Goal: Task Accomplishment & Management: Complete application form

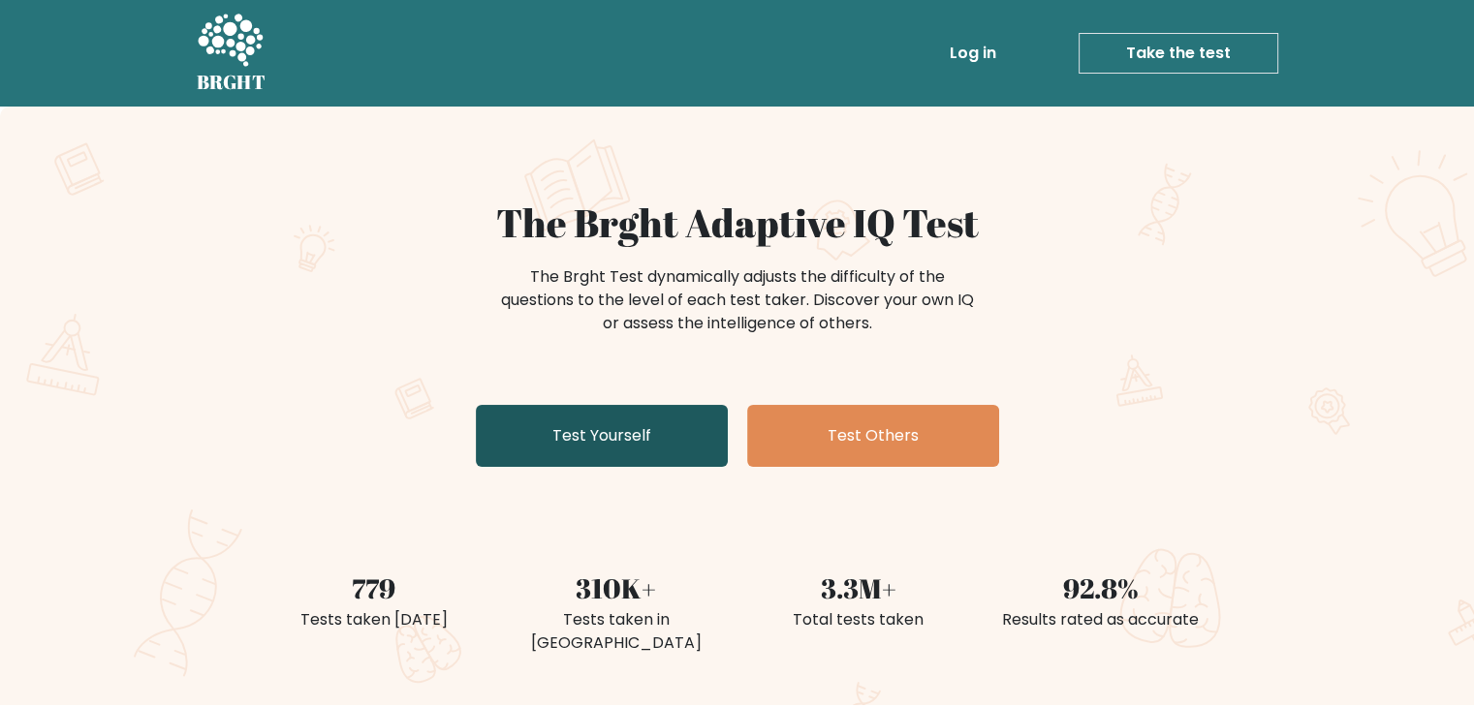
click at [670, 418] on link "Test Yourself" at bounding box center [602, 436] width 252 height 62
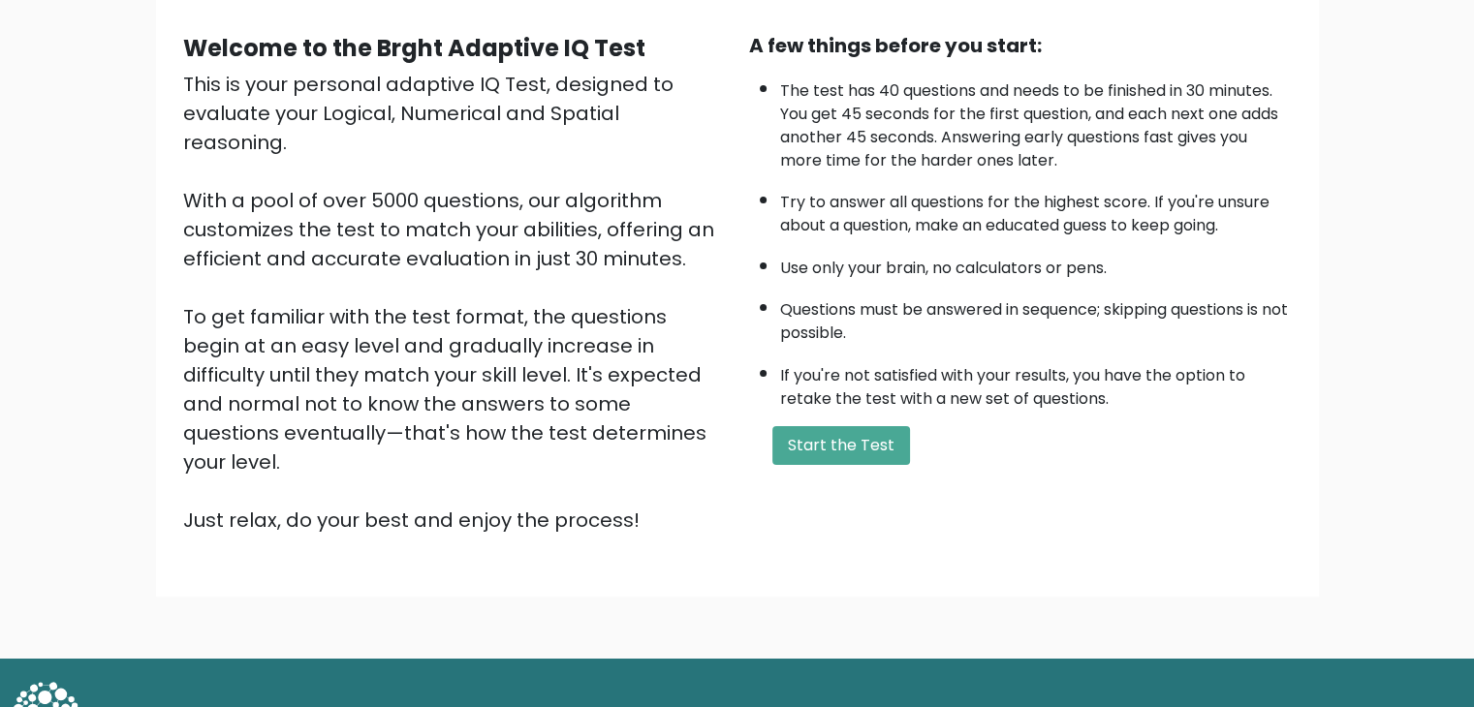
scroll to position [180, 0]
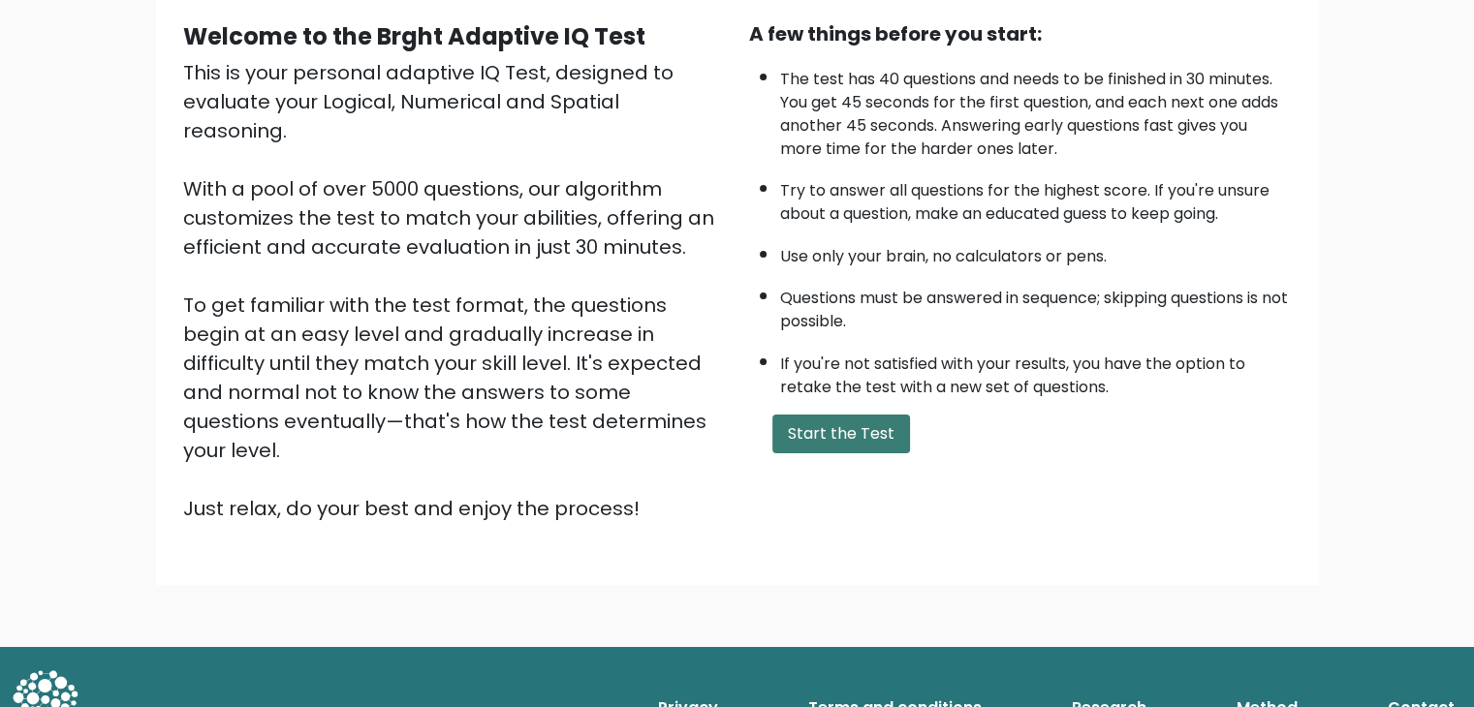
click at [803, 423] on button "Start the Test" at bounding box center [841, 434] width 138 height 39
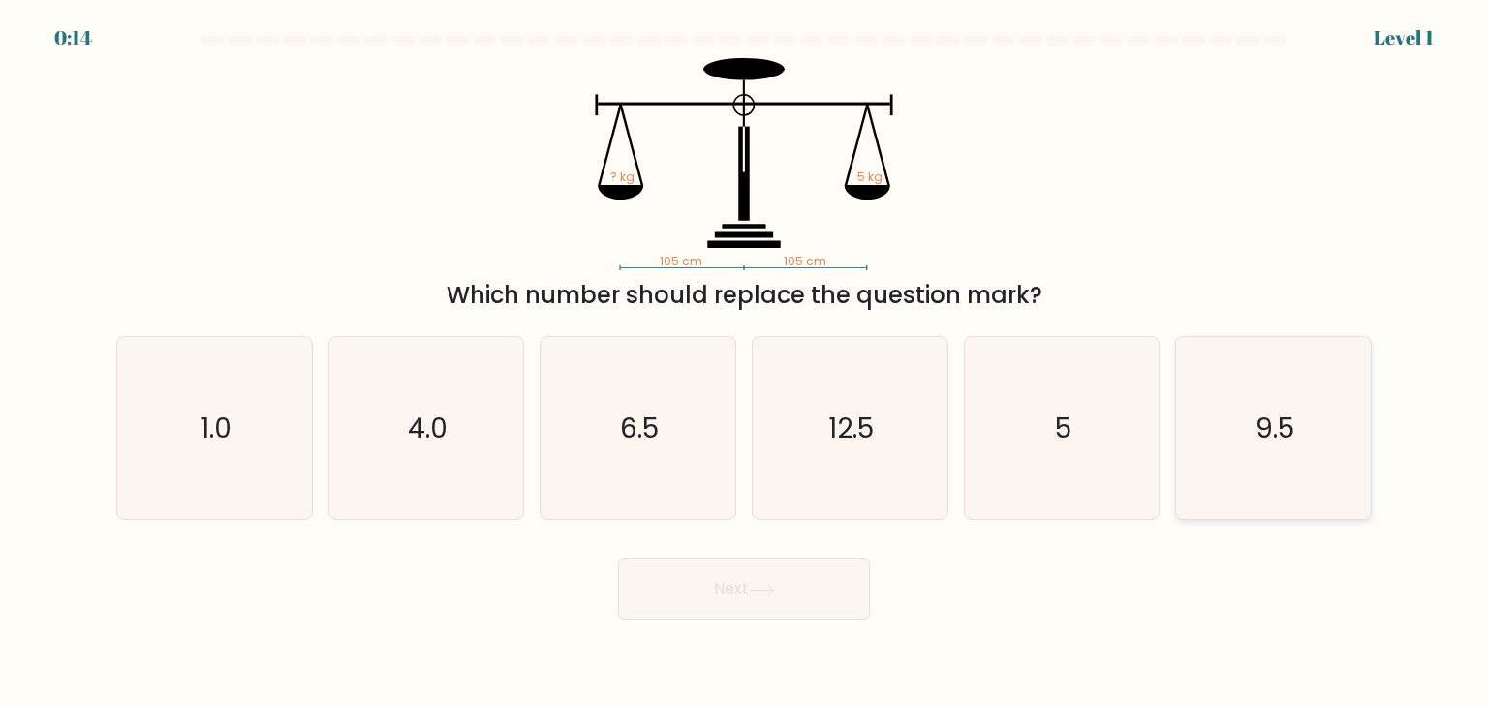
click at [1271, 431] on text "9.5" at bounding box center [1275, 428] width 39 height 39
click at [745, 363] on input "f. 9.5" at bounding box center [744, 359] width 1 height 10
radio input "true"
click at [828, 602] on button "Next" at bounding box center [744, 589] width 252 height 62
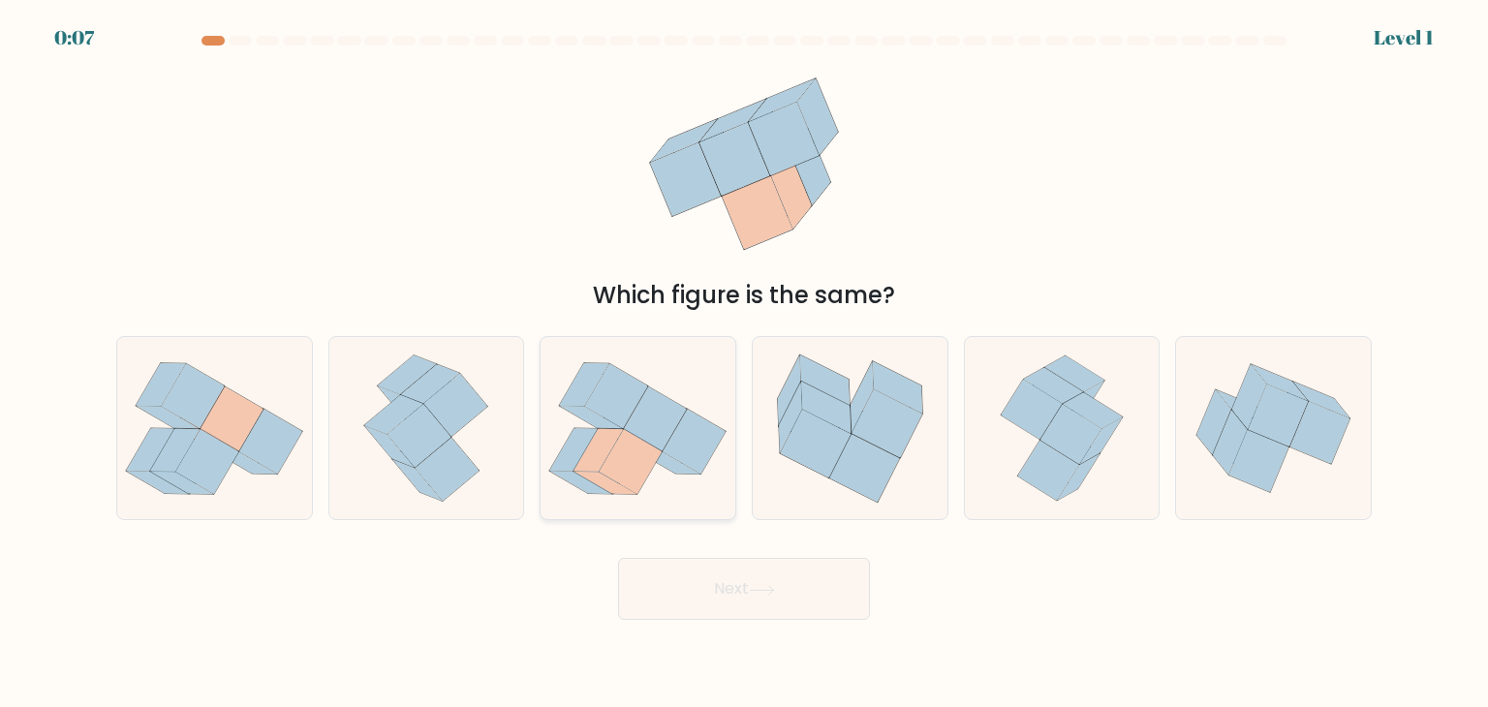
click at [585, 399] on icon at bounding box center [585, 383] width 50 height 43
click at [744, 363] on input "c." at bounding box center [744, 359] width 1 height 10
radio input "true"
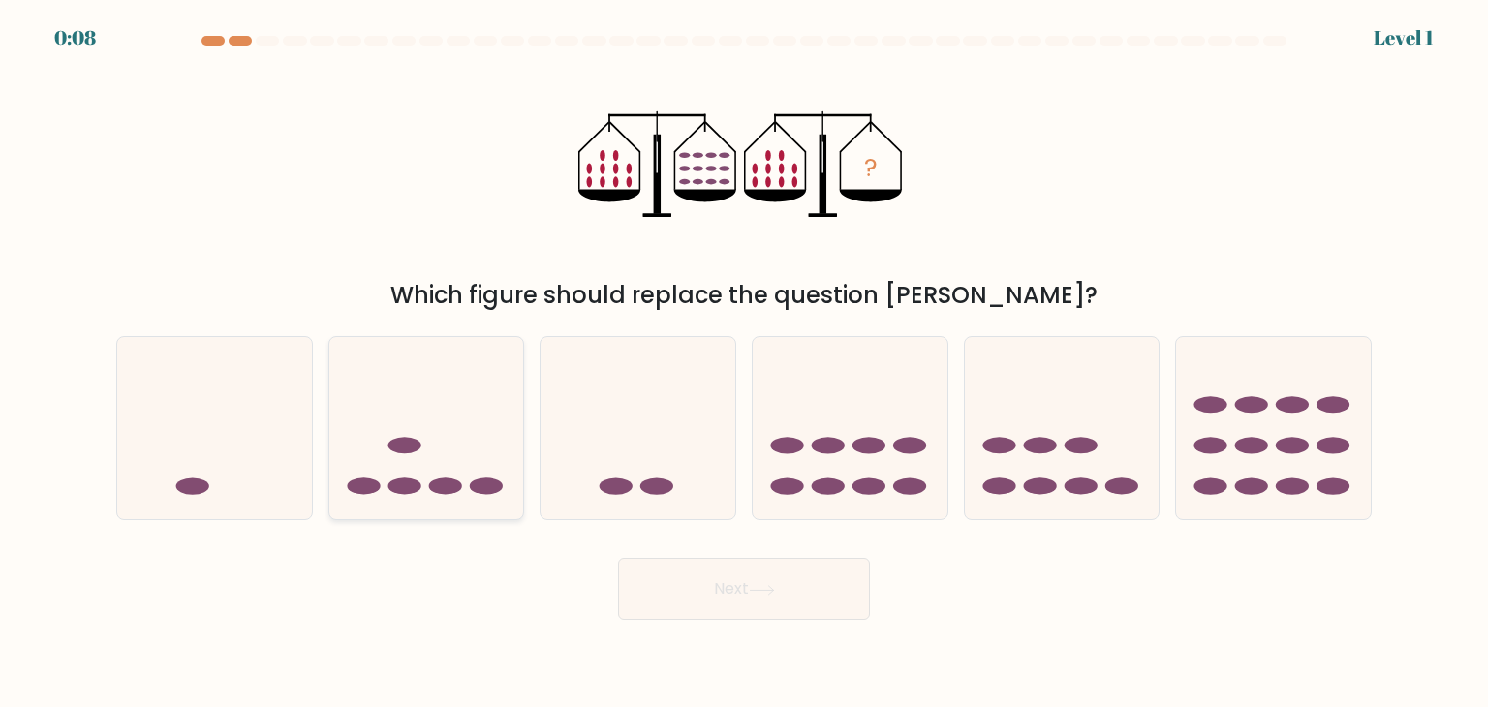
click at [484, 485] on ellipse at bounding box center [486, 487] width 33 height 16
click at [744, 363] on input "b." at bounding box center [744, 359] width 1 height 10
radio input "true"
click at [667, 596] on button "Next" at bounding box center [744, 589] width 252 height 62
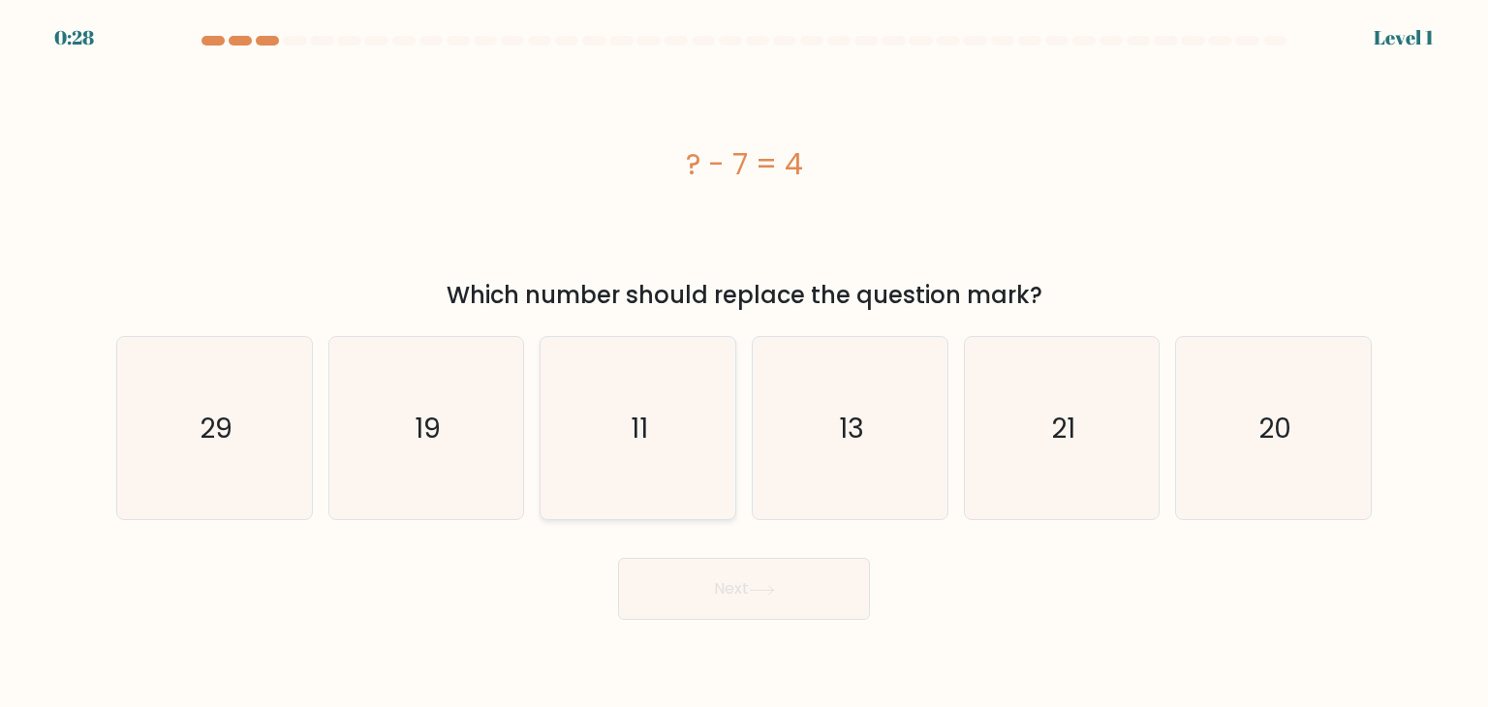
click at [632, 504] on icon "11" at bounding box center [637, 428] width 182 height 182
click at [744, 363] on input "c. 11" at bounding box center [744, 359] width 1 height 10
radio input "true"
click at [695, 599] on button "Next" at bounding box center [744, 589] width 252 height 62
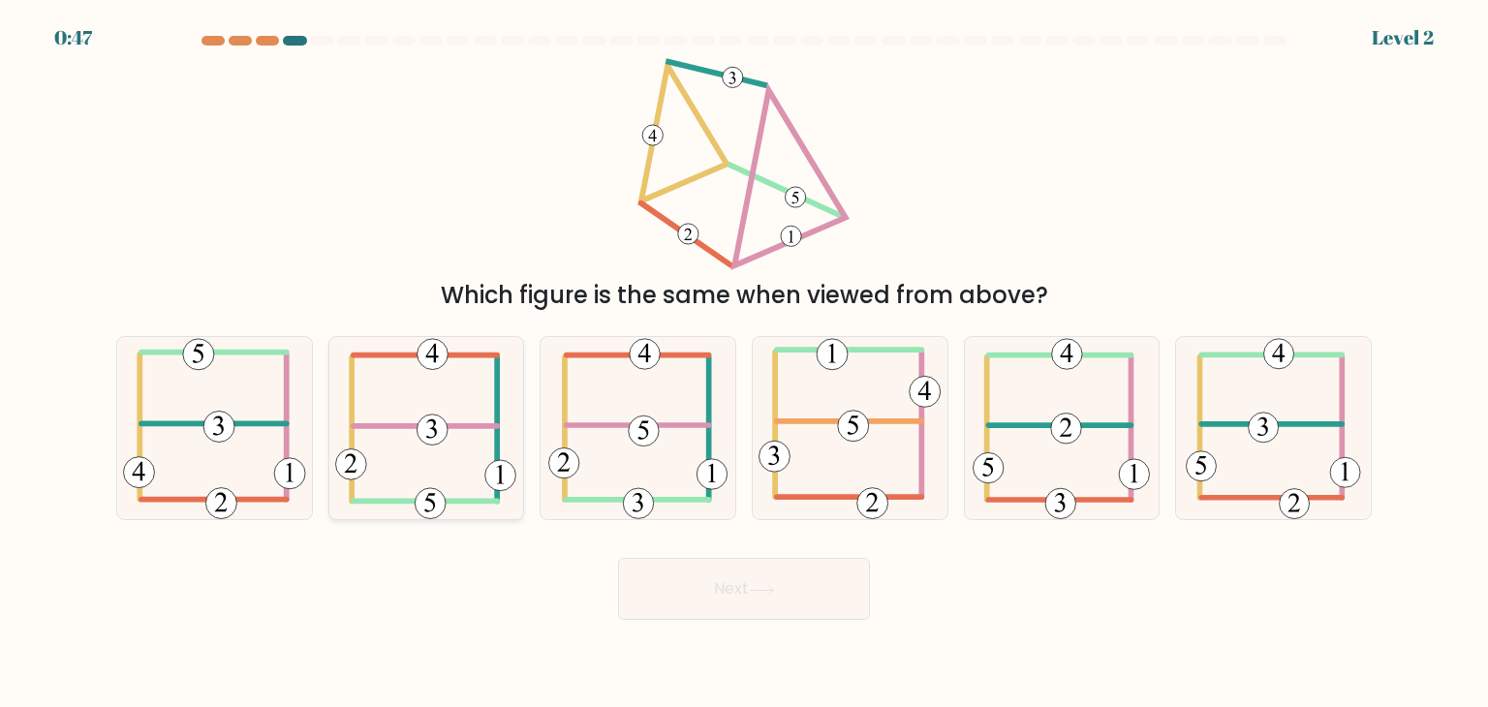
click at [477, 373] on icon at bounding box center [425, 428] width 181 height 182
click at [744, 363] on input "b." at bounding box center [744, 359] width 1 height 10
radio input "true"
click at [690, 583] on button "Next" at bounding box center [744, 589] width 252 height 62
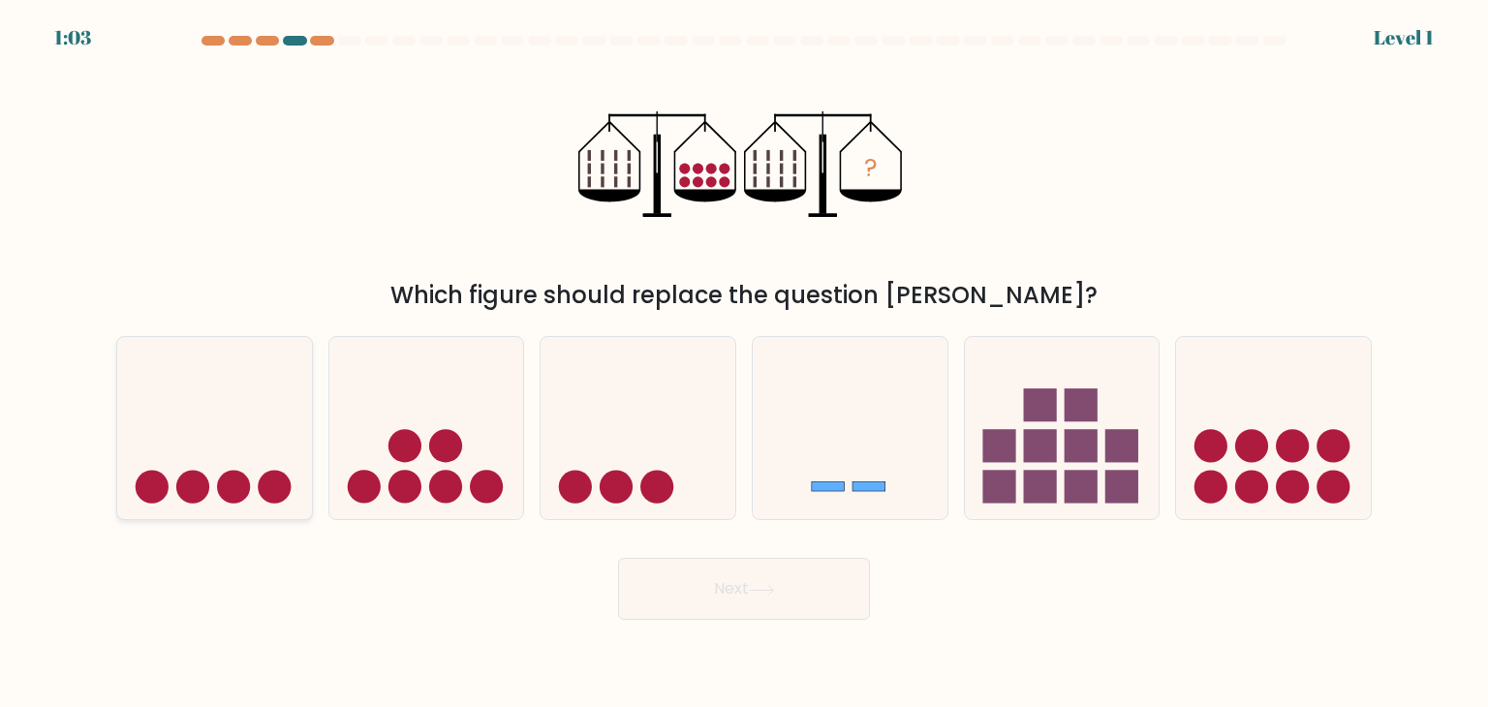
click at [126, 431] on icon at bounding box center [214, 428] width 195 height 161
click at [744, 363] on input "a." at bounding box center [744, 359] width 1 height 10
radio input "true"
click at [651, 598] on button "Next" at bounding box center [744, 589] width 252 height 62
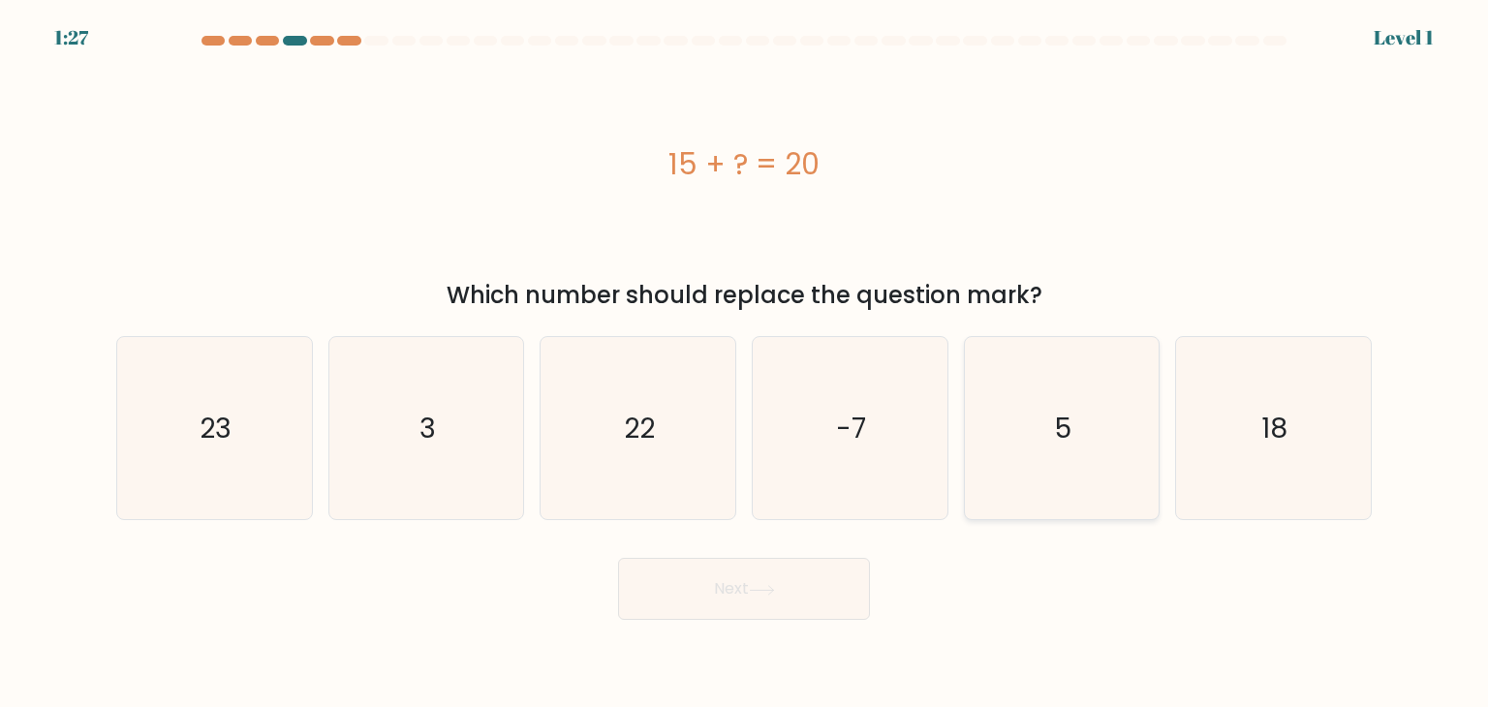
click at [1073, 493] on icon "5" at bounding box center [1062, 428] width 182 height 182
click at [745, 363] on input "e. 5" at bounding box center [744, 359] width 1 height 10
radio input "true"
click at [785, 603] on button "Next" at bounding box center [744, 589] width 252 height 62
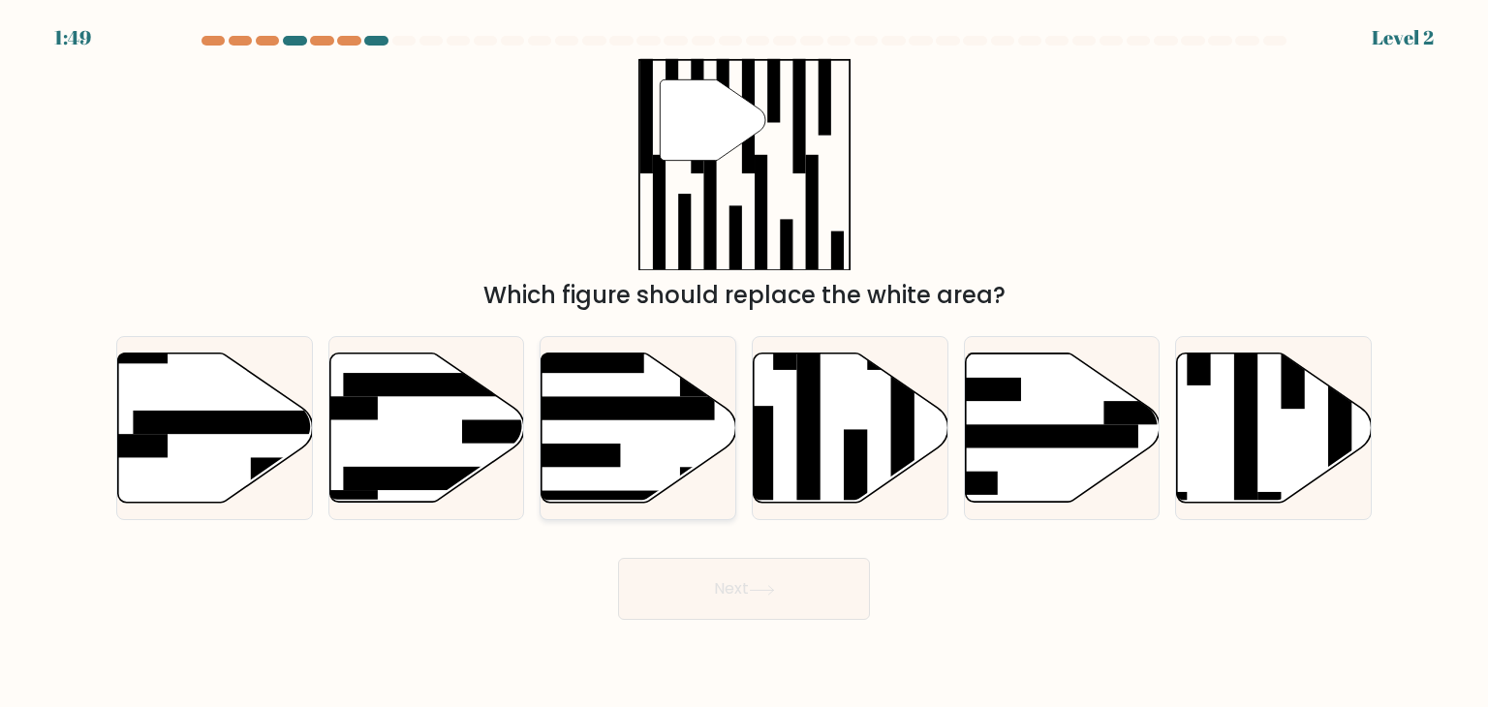
click at [671, 478] on icon at bounding box center [639, 428] width 195 height 149
click at [744, 363] on input "c." at bounding box center [744, 359] width 1 height 10
radio input "true"
click at [684, 595] on button "Next" at bounding box center [744, 589] width 252 height 62
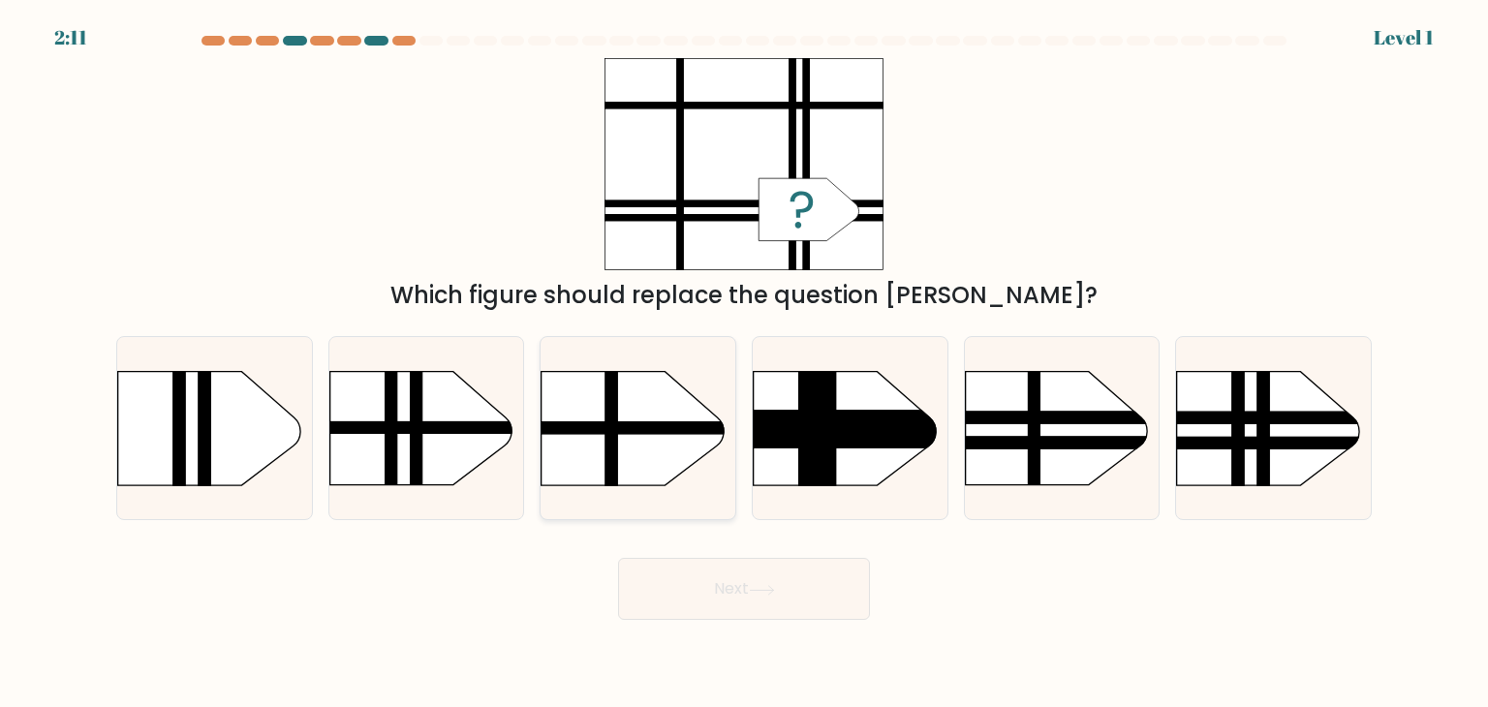
click at [659, 480] on rect at bounding box center [515, 345] width 506 height 385
click at [744, 363] on input "c." at bounding box center [744, 359] width 1 height 10
radio input "true"
click at [728, 575] on button "Next" at bounding box center [744, 589] width 252 height 62
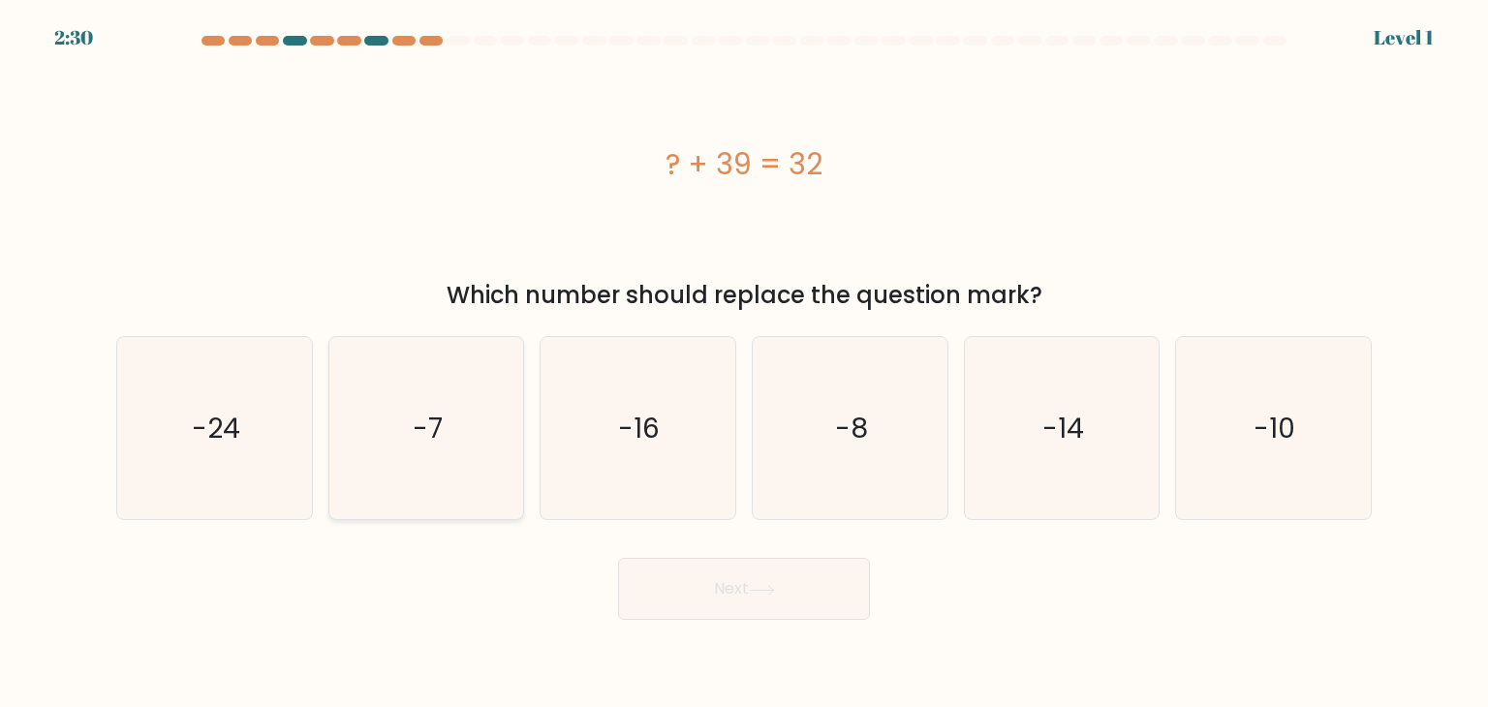
click at [463, 406] on icon "-7" at bounding box center [426, 428] width 182 height 182
click at [744, 363] on input "b. -7" at bounding box center [744, 359] width 1 height 10
radio input "true"
click at [674, 578] on button "Next" at bounding box center [744, 589] width 252 height 62
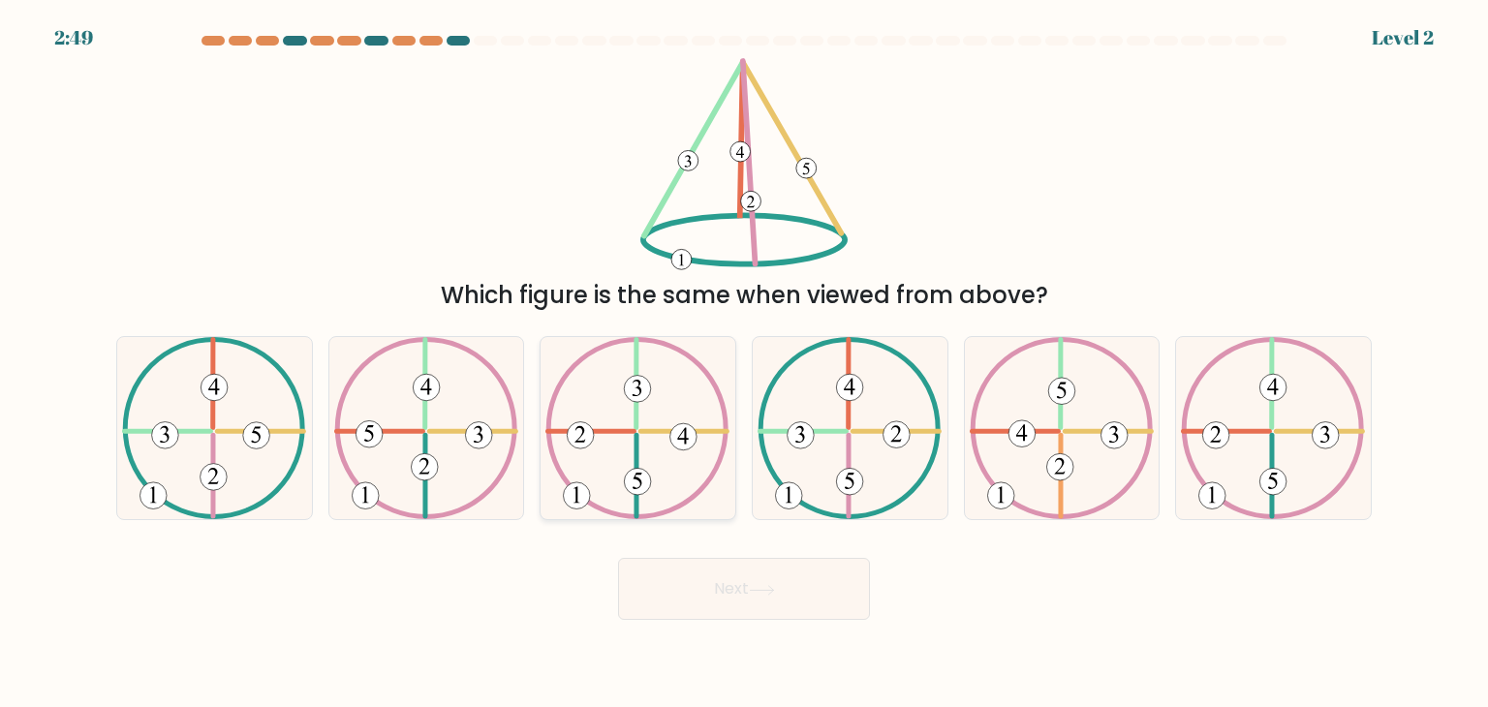
drag, startPoint x: 643, startPoint y: 423, endPoint x: 627, endPoint y: 393, distance: 34.3
click at [627, 393] on icon at bounding box center [637, 428] width 184 height 182
click at [744, 363] on input "c." at bounding box center [744, 359] width 1 height 10
radio input "true"
click at [627, 393] on 490 at bounding box center [638, 389] width 26 height 26
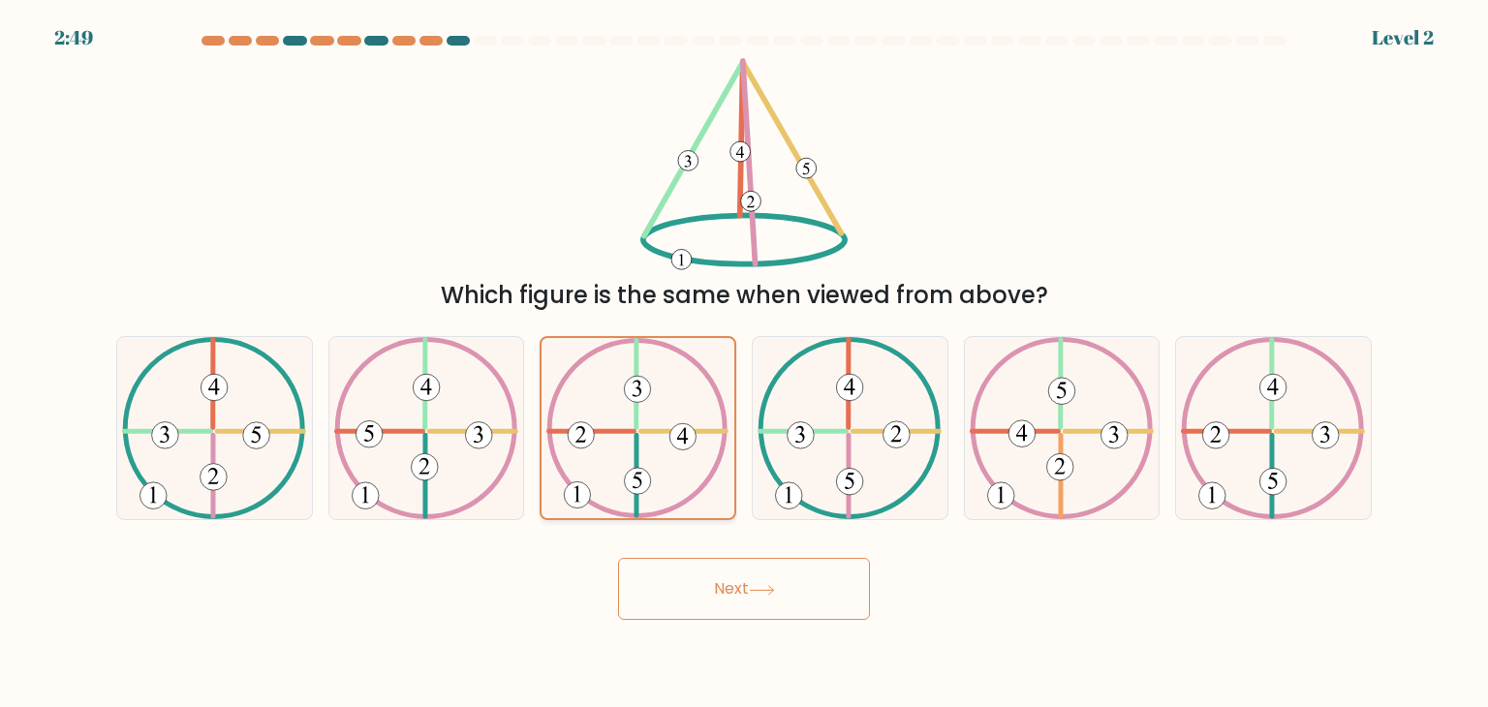
click at [744, 363] on input "c." at bounding box center [744, 359] width 1 height 10
click at [679, 588] on button "Next" at bounding box center [744, 589] width 252 height 62
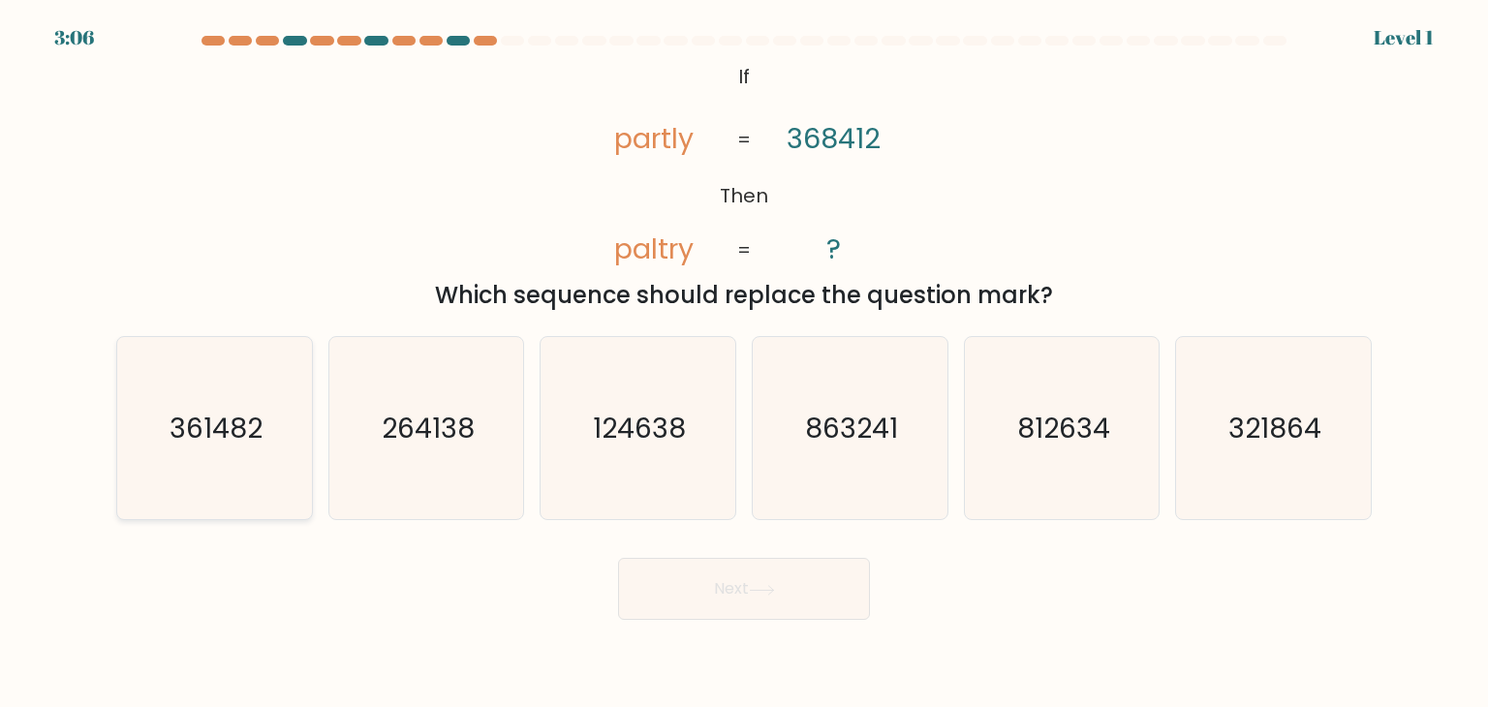
click at [151, 459] on icon "361482" at bounding box center [214, 428] width 182 height 182
click at [744, 363] on input "a. 361482" at bounding box center [744, 359] width 1 height 10
radio input "true"
click at [695, 609] on button "Next" at bounding box center [744, 589] width 252 height 62
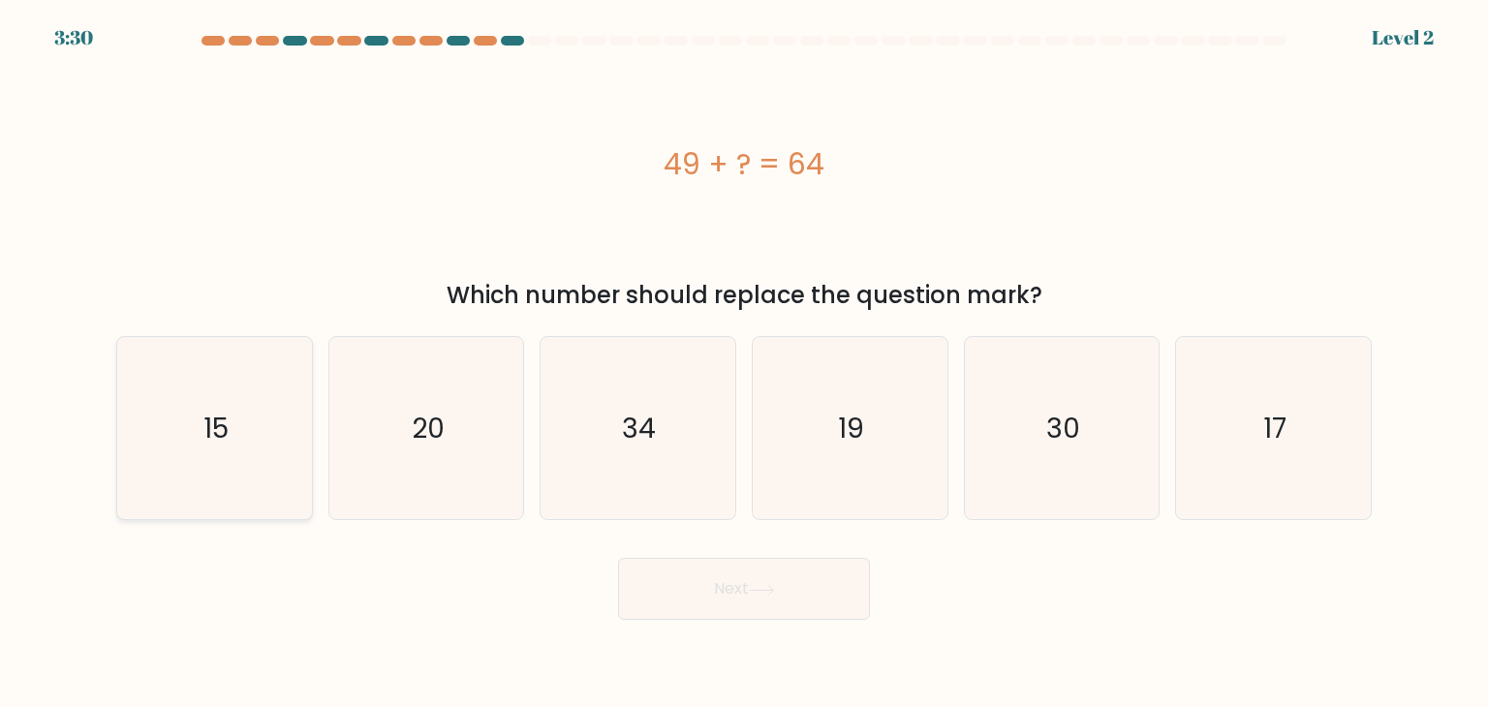
click at [150, 384] on icon "15" at bounding box center [214, 428] width 182 height 182
click at [744, 363] on input "a. 15" at bounding box center [744, 359] width 1 height 10
radio input "true"
click at [790, 595] on button "Next" at bounding box center [744, 589] width 252 height 62
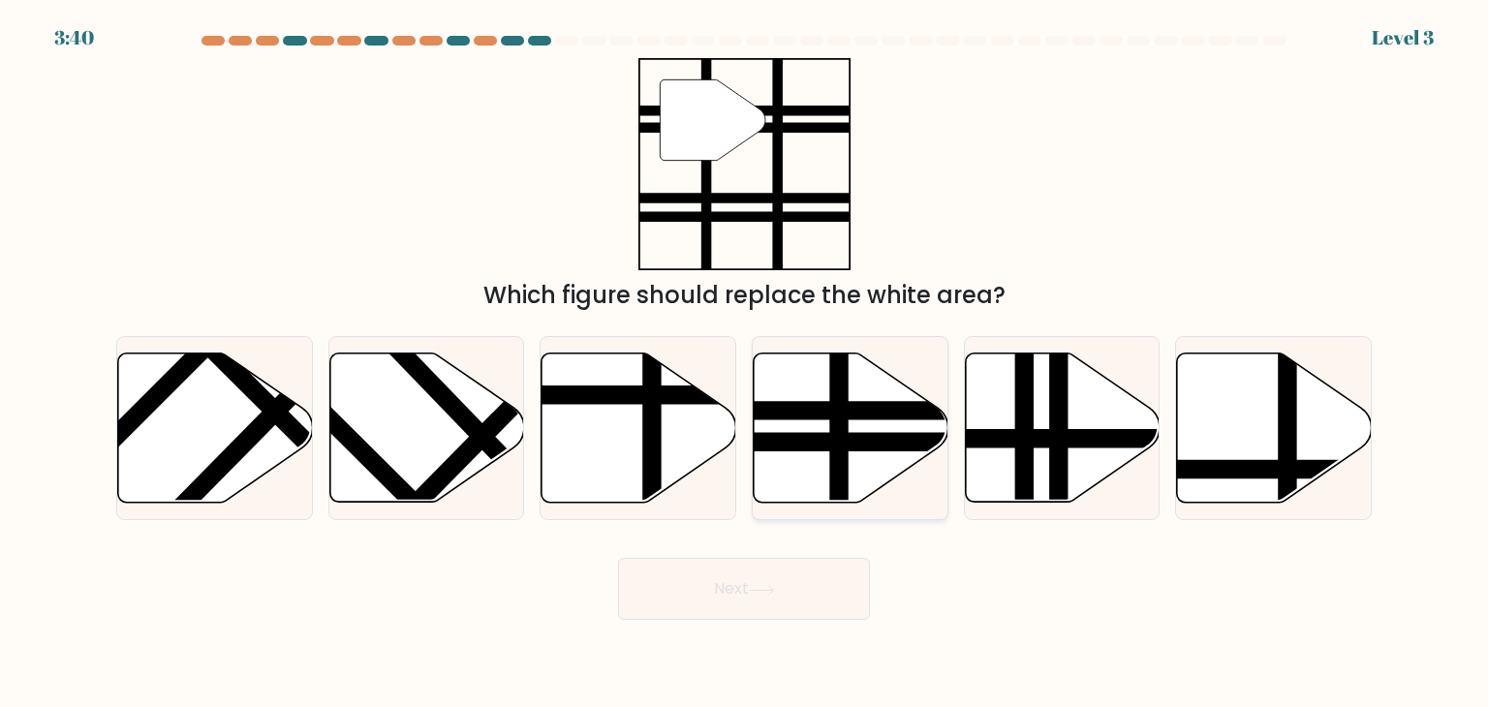
click at [886, 488] on icon at bounding box center [850, 429] width 195 height 152
click at [745, 363] on input "d." at bounding box center [744, 359] width 1 height 10
radio input "true"
click at [783, 607] on button "Next" at bounding box center [744, 589] width 252 height 62
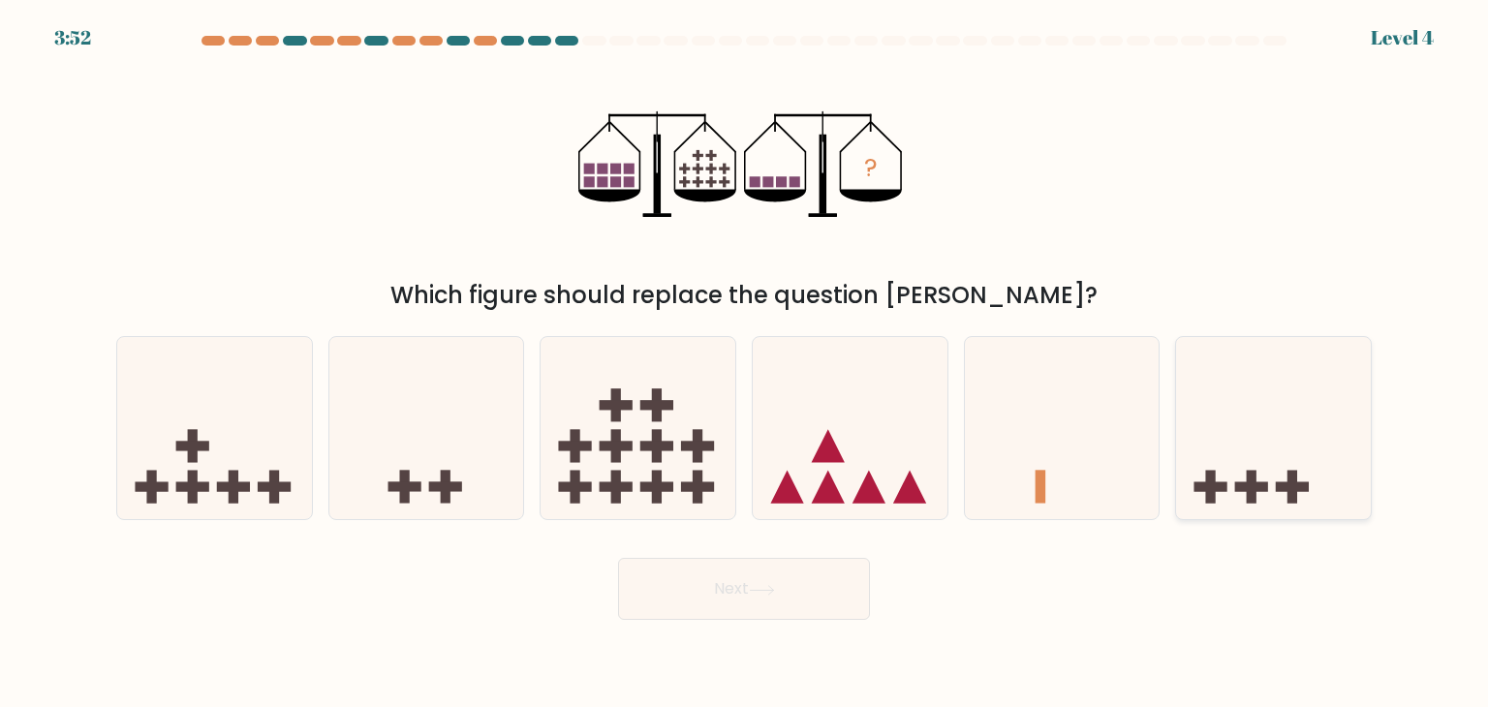
click at [1329, 375] on icon at bounding box center [1273, 428] width 195 height 161
click at [745, 363] on input "f." at bounding box center [744, 359] width 1 height 10
radio input "true"
click at [814, 575] on button "Next" at bounding box center [744, 589] width 252 height 62
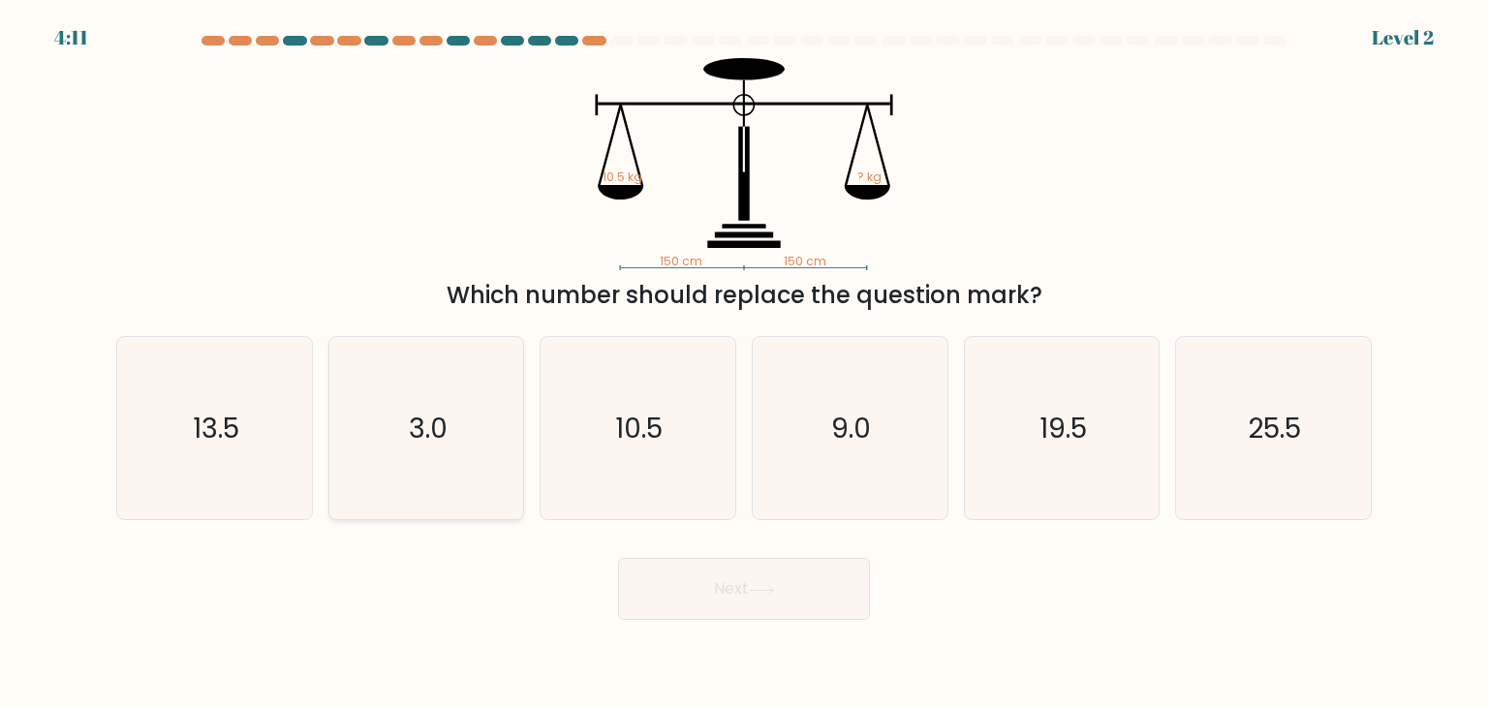
click at [515, 392] on icon "3.0" at bounding box center [426, 428] width 182 height 182
click at [744, 363] on input "b. 3.0" at bounding box center [744, 359] width 1 height 10
radio input "true"
click at [748, 580] on button "Next" at bounding box center [744, 589] width 252 height 62
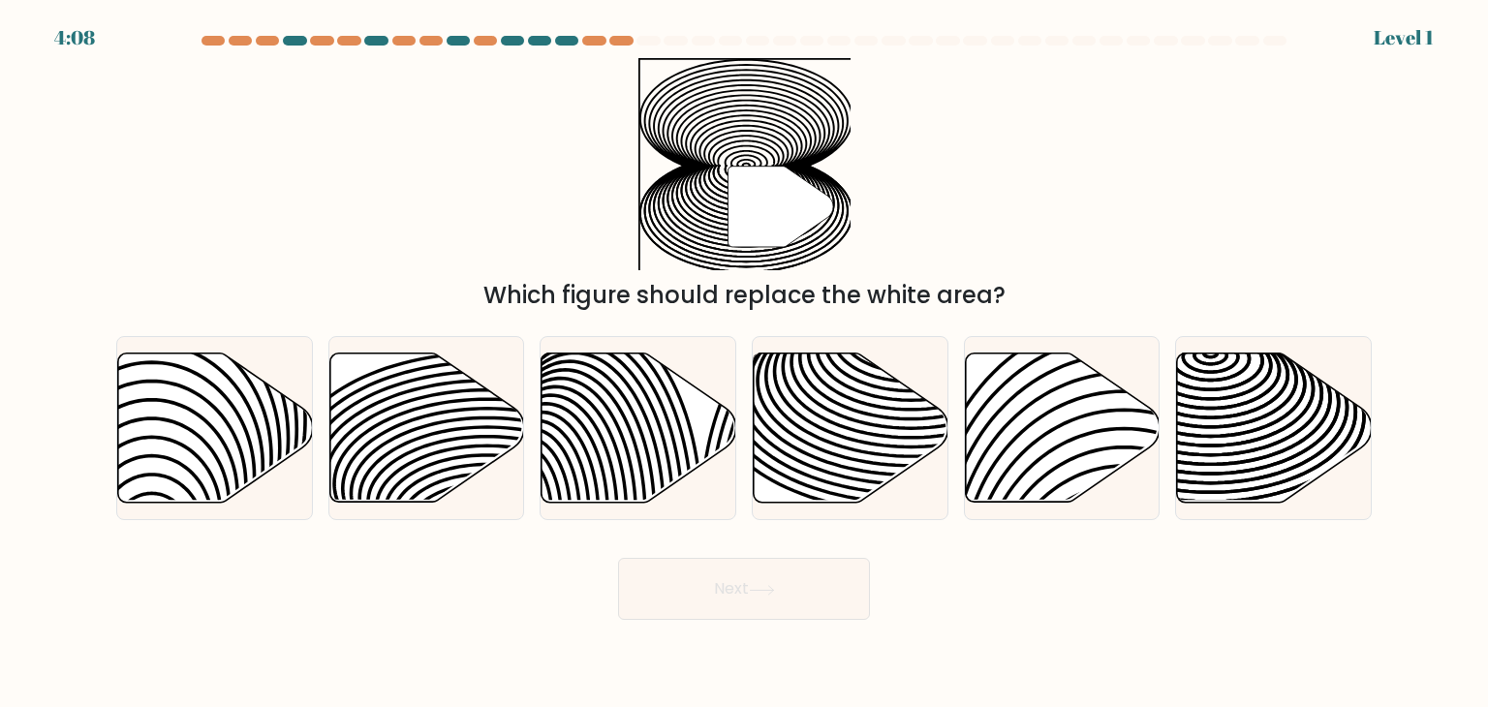
click at [748, 580] on button "Next" at bounding box center [744, 589] width 252 height 62
click at [924, 484] on icon at bounding box center [911, 415] width 392 height 196
click at [745, 363] on input "d." at bounding box center [744, 359] width 1 height 10
radio input "true"
click at [771, 602] on button "Next" at bounding box center [744, 589] width 252 height 62
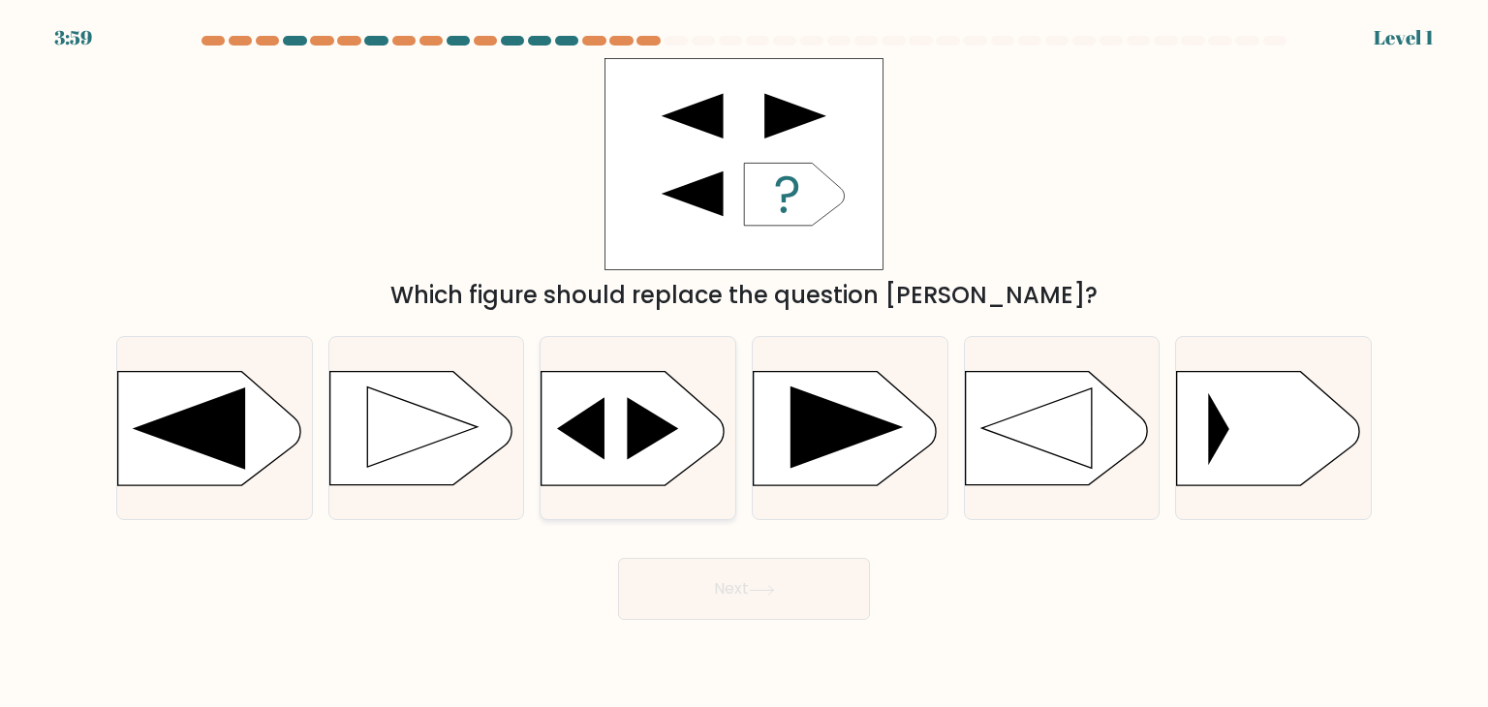
click at [649, 417] on icon at bounding box center [653, 428] width 51 height 62
click at [744, 363] on input "c." at bounding box center [744, 359] width 1 height 10
radio input "true"
click at [775, 585] on icon at bounding box center [762, 590] width 26 height 11
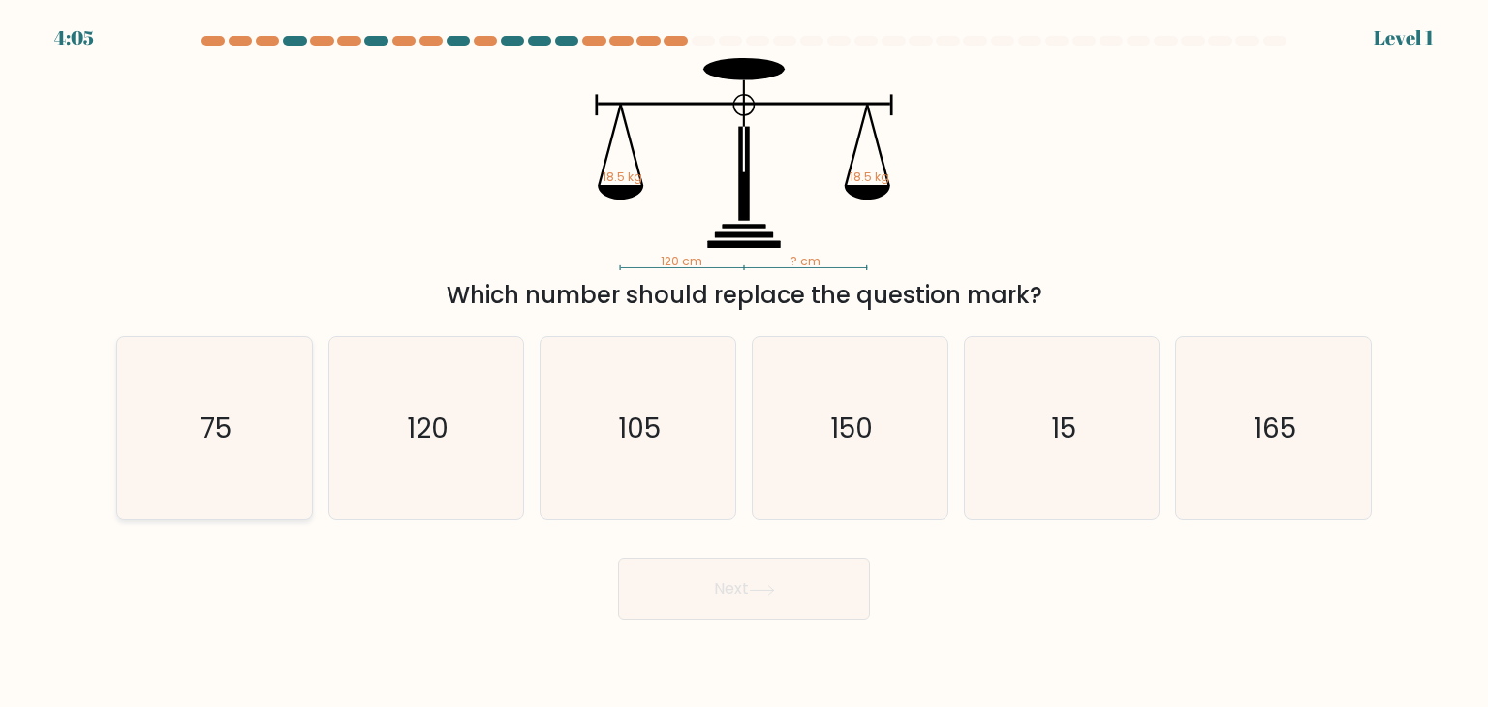
click at [294, 431] on icon "75" at bounding box center [214, 428] width 182 height 182
click at [744, 363] on input "a. 75" at bounding box center [744, 359] width 1 height 10
radio input "true"
click at [711, 606] on button "Next" at bounding box center [744, 589] width 252 height 62
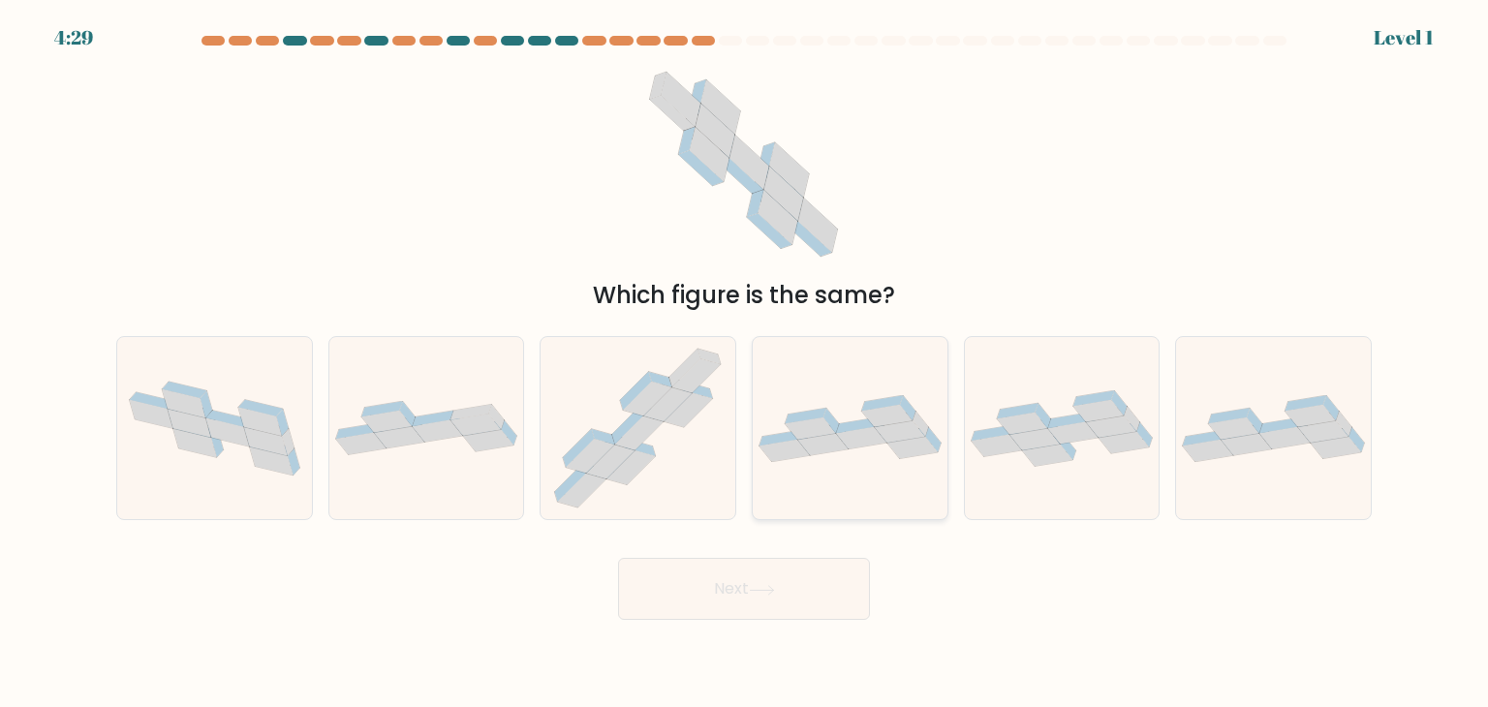
click at [896, 509] on div at bounding box center [850, 428] width 197 height 184
click at [745, 363] on input "d." at bounding box center [744, 359] width 1 height 10
radio input "true"
click at [803, 597] on button "Next" at bounding box center [744, 589] width 252 height 62
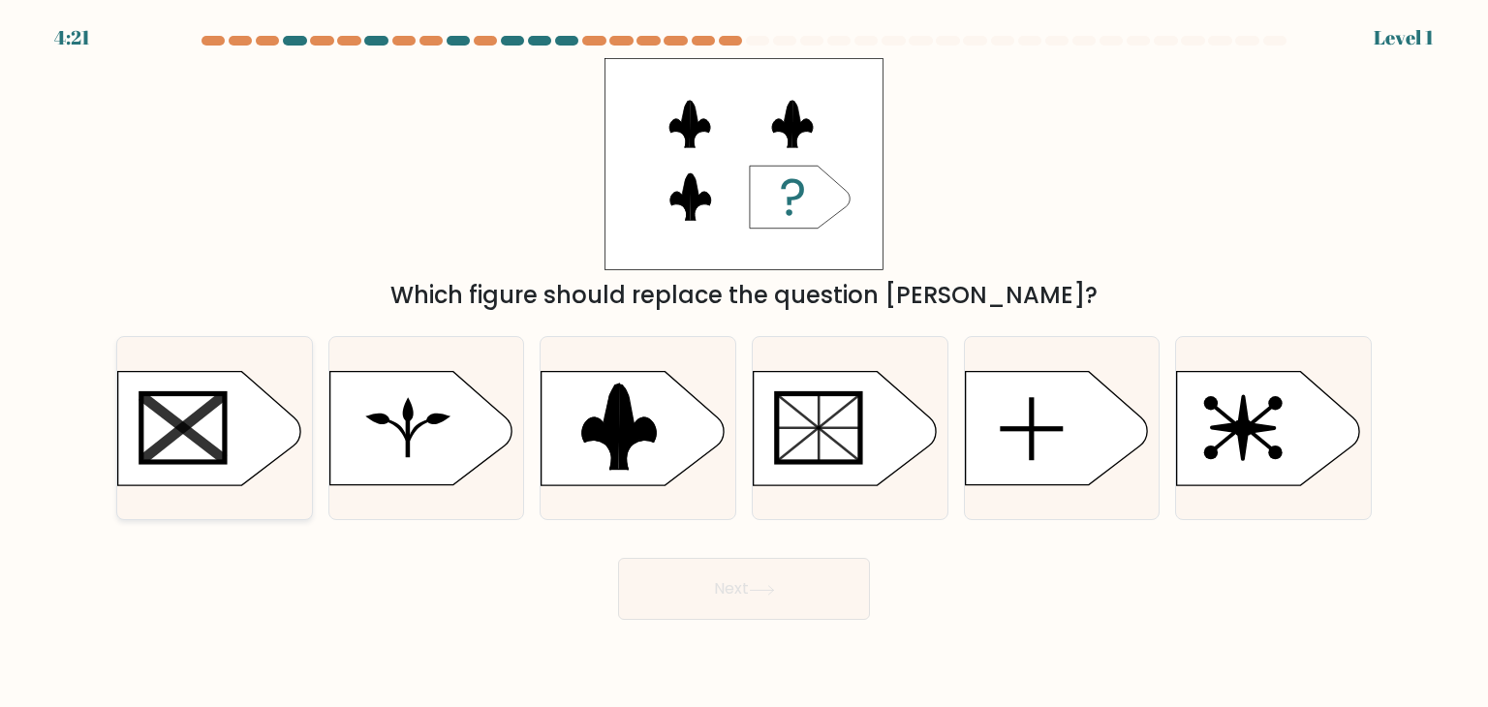
click at [163, 451] on rect at bounding box center [182, 427] width 83 height 68
click at [744, 363] on input "a." at bounding box center [744, 359] width 1 height 10
radio input "true"
click at [690, 607] on button "Next" at bounding box center [744, 589] width 252 height 62
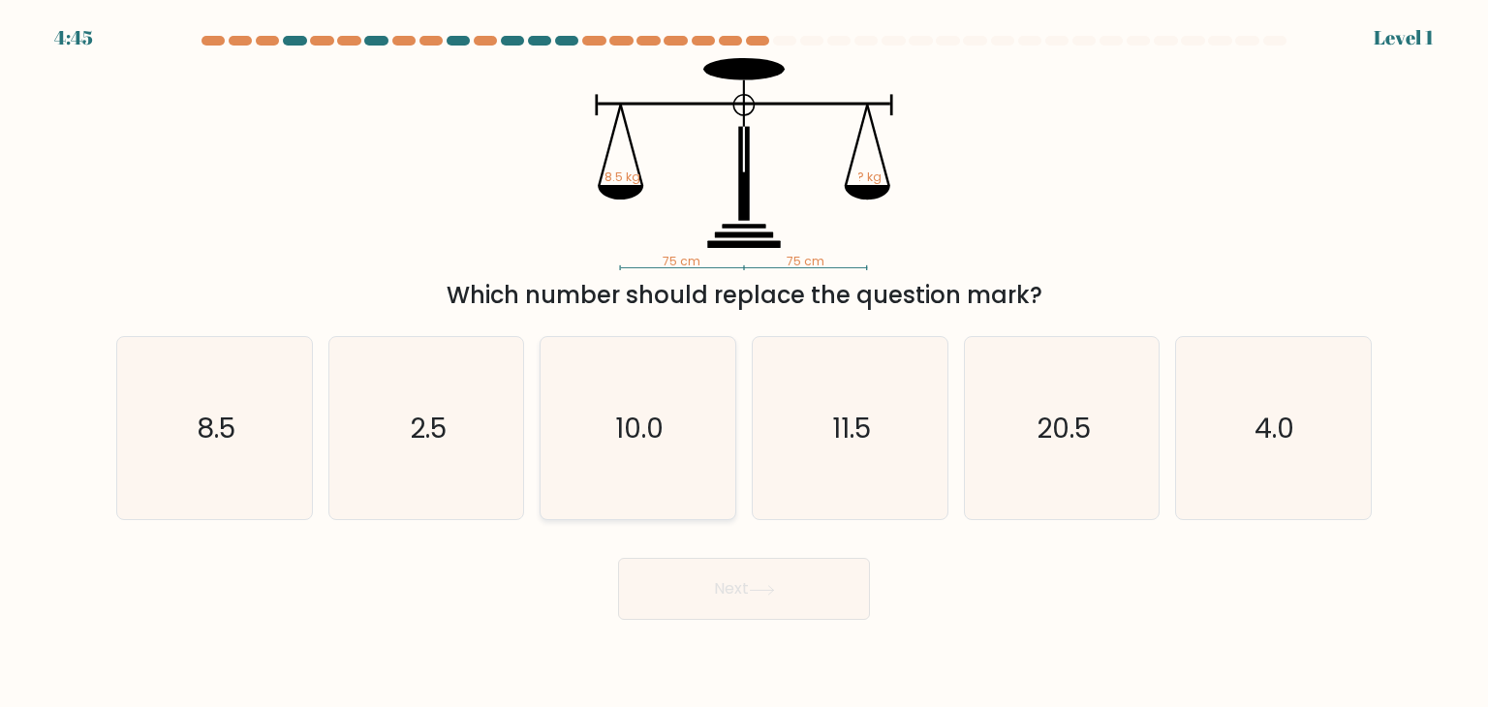
click at [616, 502] on icon "10.0" at bounding box center [637, 428] width 182 height 182
click at [744, 363] on input "c. 10.0" at bounding box center [744, 359] width 1 height 10
radio input "true"
click at [712, 595] on button "Next" at bounding box center [744, 589] width 252 height 62
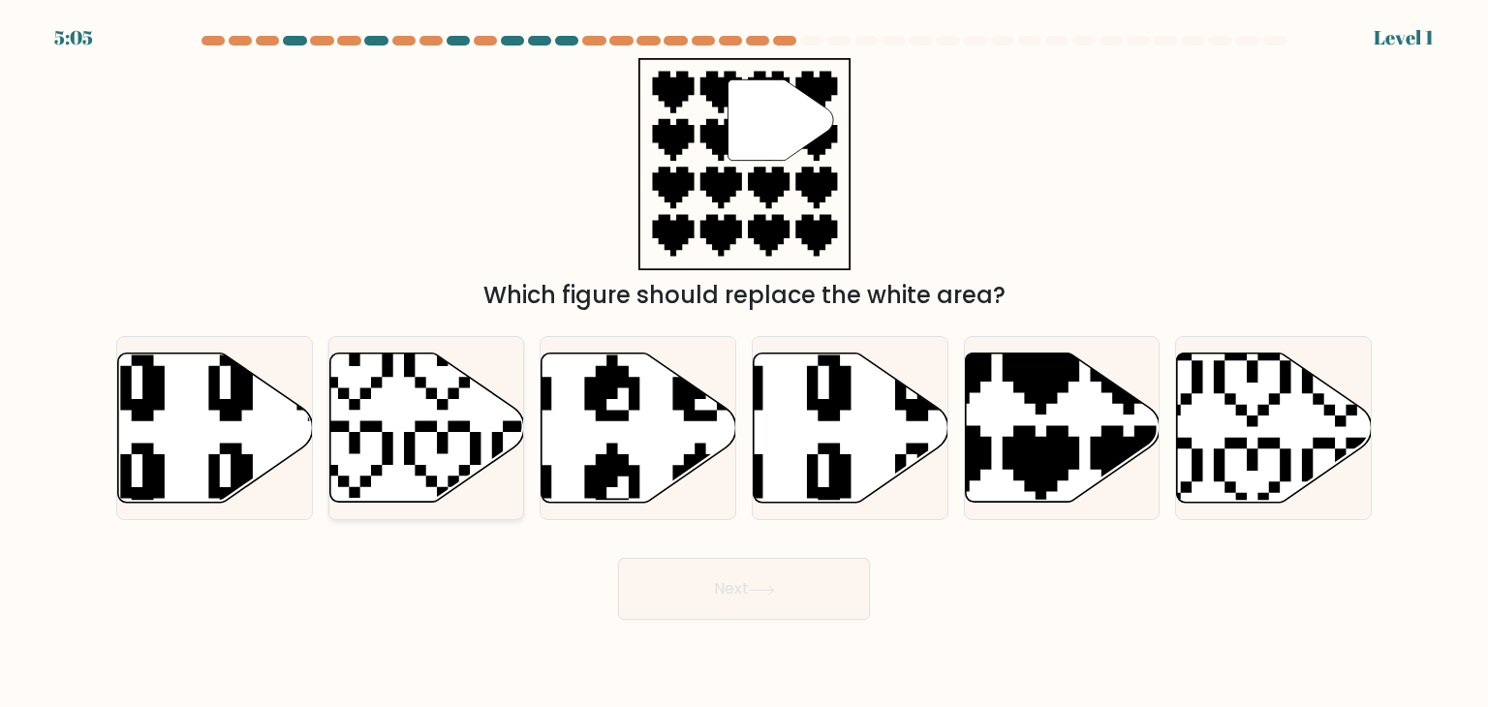
click at [371, 392] on icon at bounding box center [426, 428] width 195 height 149
click at [744, 363] on input "b." at bounding box center [744, 359] width 1 height 10
radio input "true"
click at [834, 596] on button "Next" at bounding box center [744, 589] width 252 height 62
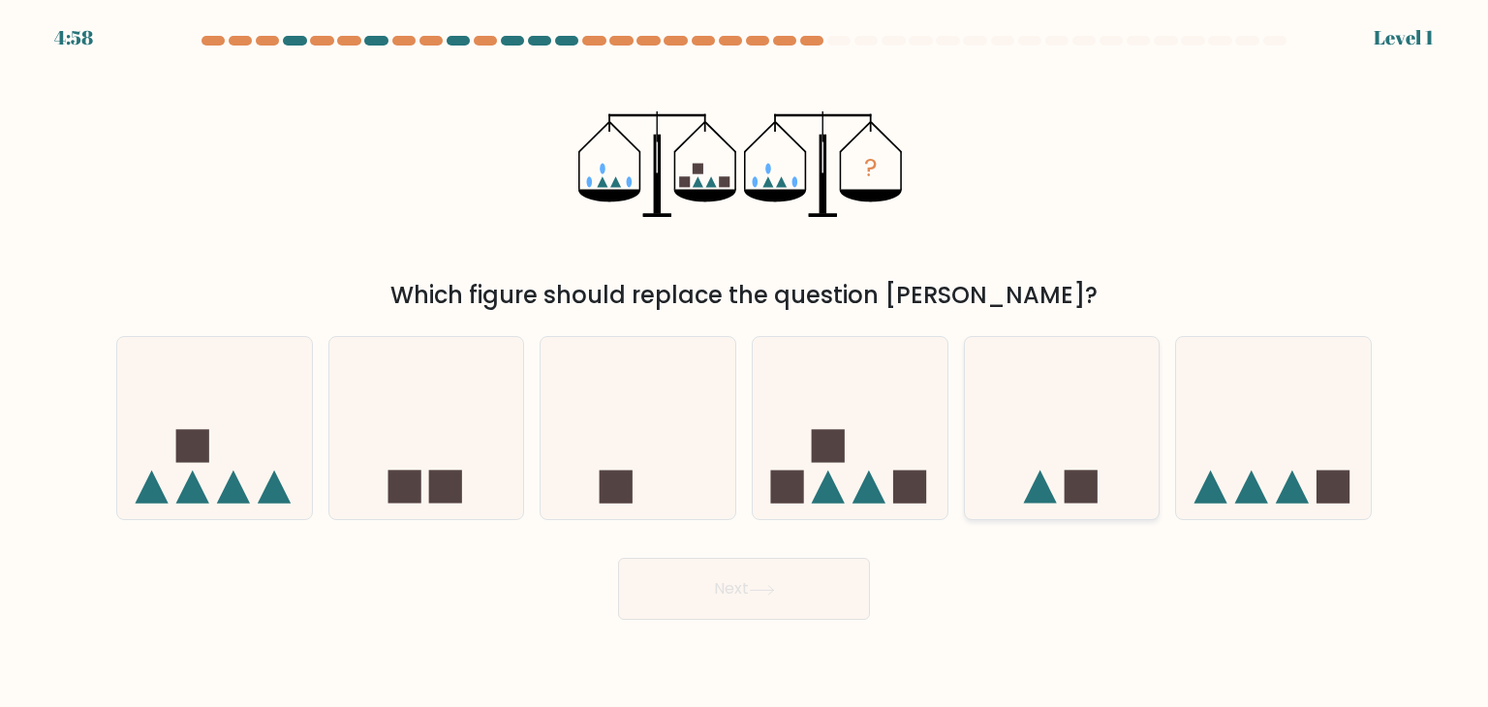
click at [1124, 461] on icon at bounding box center [1062, 428] width 195 height 161
click at [745, 363] on input "e." at bounding box center [744, 359] width 1 height 10
radio input "true"
click at [769, 575] on button "Next" at bounding box center [744, 589] width 252 height 62
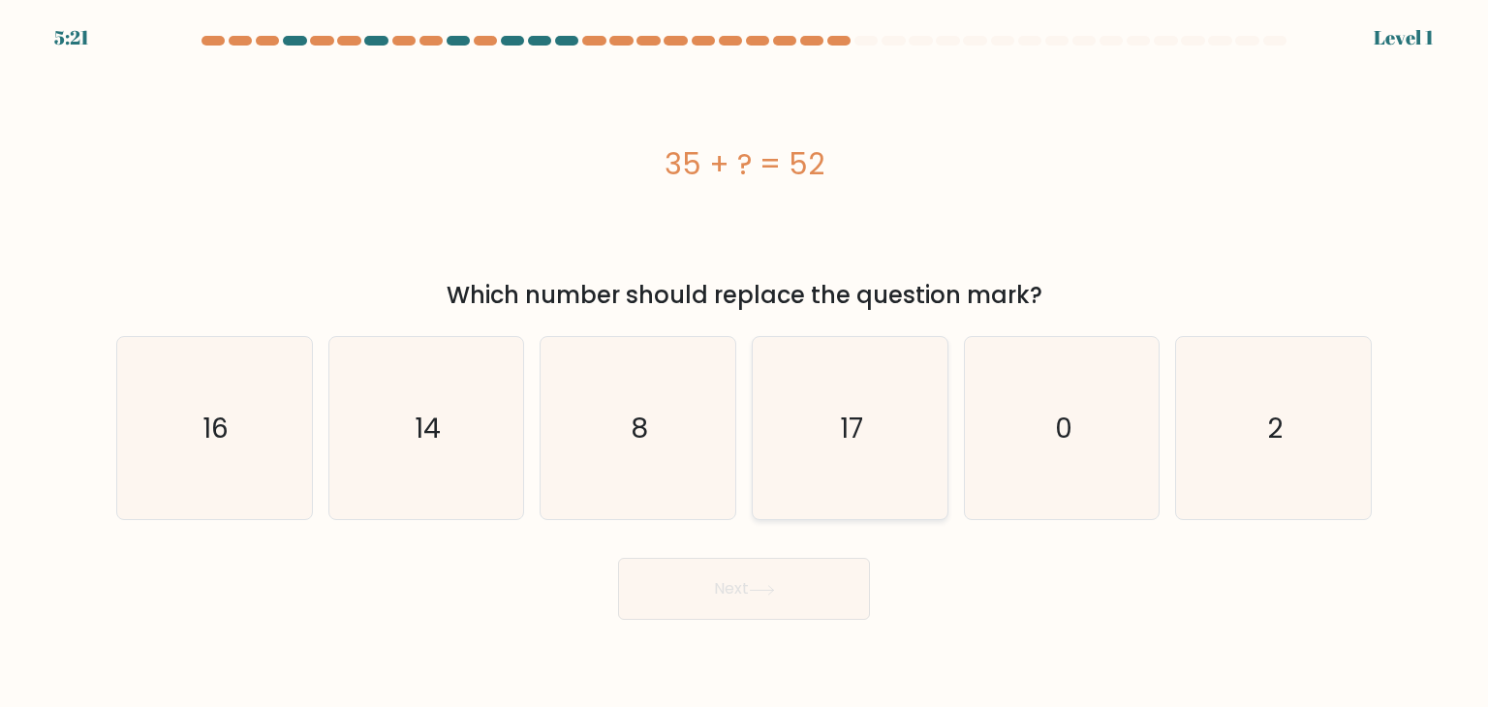
click at [920, 483] on icon "17" at bounding box center [850, 428] width 182 height 182
click at [745, 363] on input "d. 17" at bounding box center [744, 359] width 1 height 10
radio input "true"
click at [826, 598] on button "Next" at bounding box center [744, 589] width 252 height 62
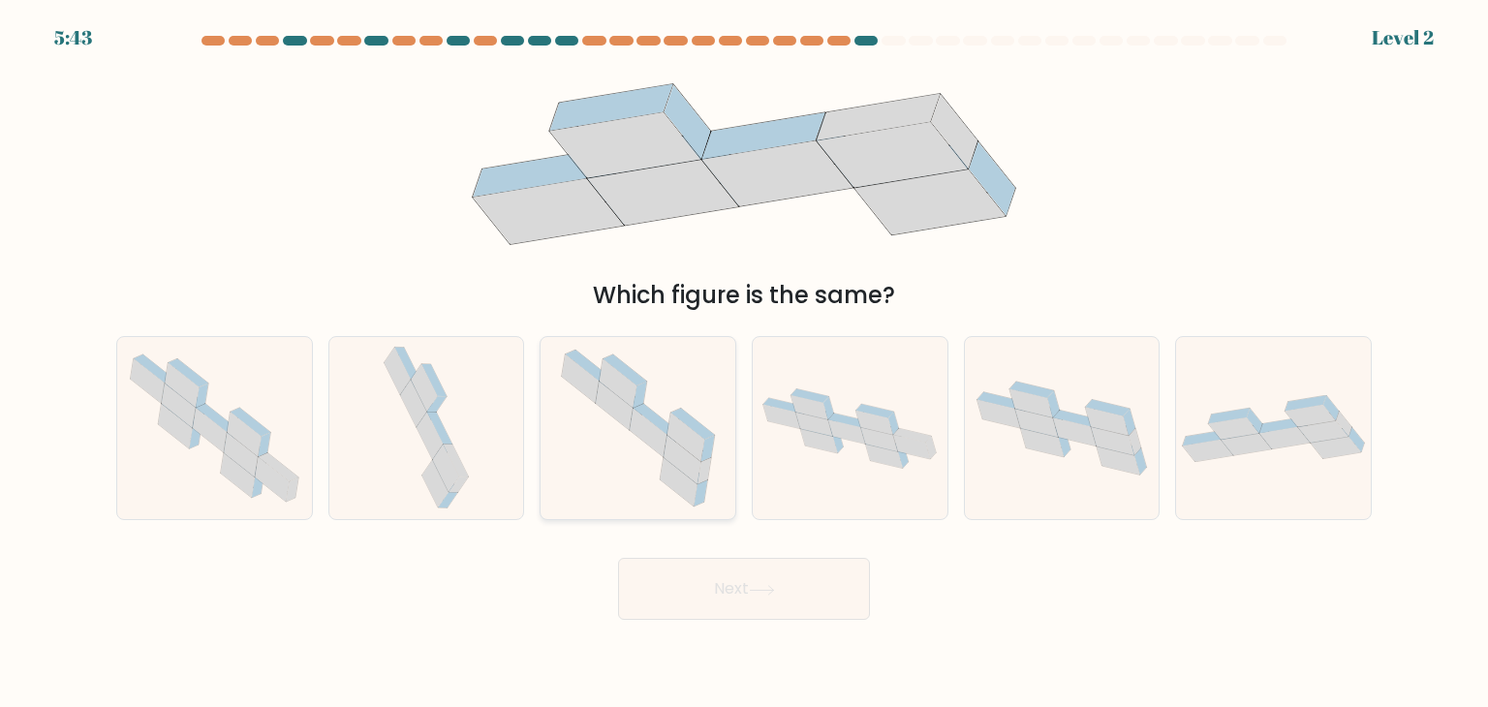
click at [705, 501] on icon at bounding box center [638, 428] width 182 height 182
click at [744, 363] on input "c." at bounding box center [744, 359] width 1 height 10
radio input "true"
click at [682, 578] on button "Next" at bounding box center [744, 589] width 252 height 62
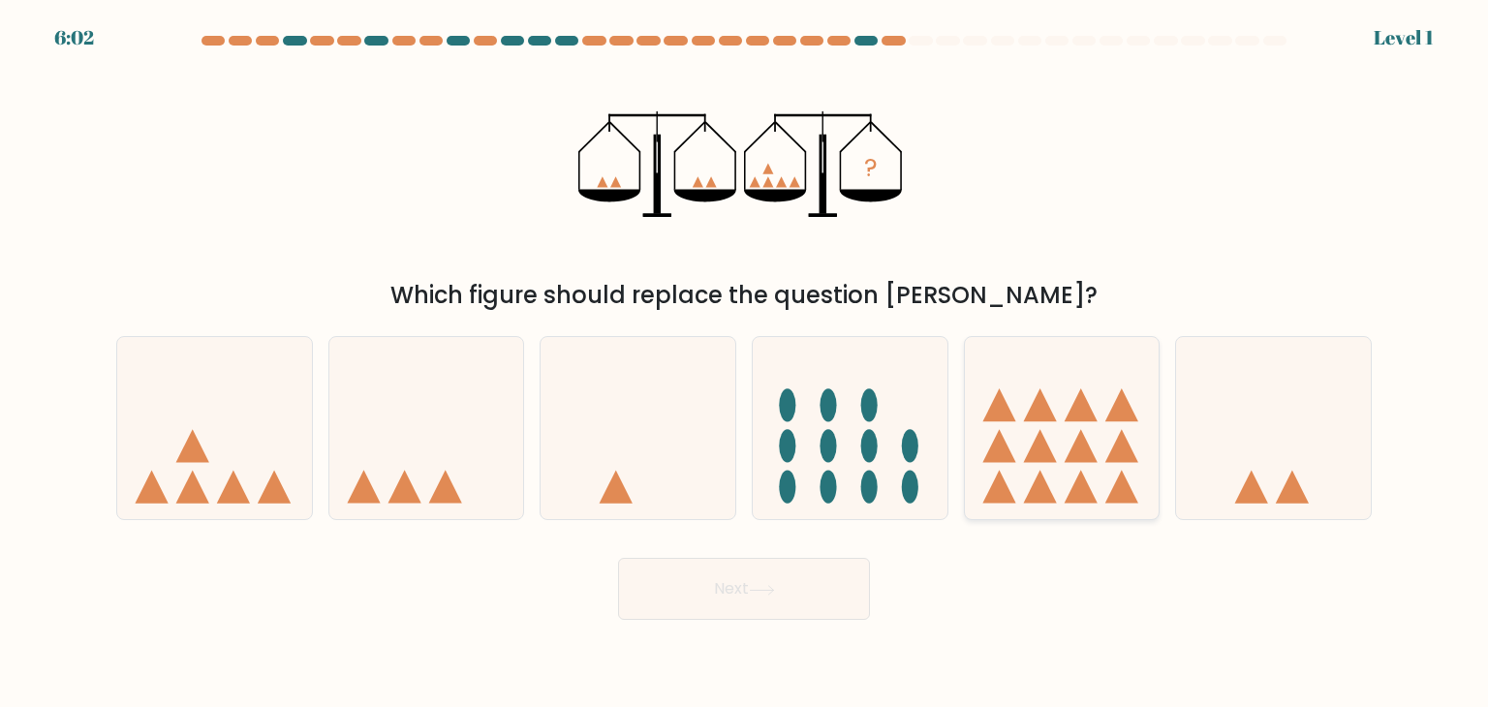
click at [1110, 458] on icon at bounding box center [1121, 446] width 33 height 33
click at [745, 363] on input "e." at bounding box center [744, 359] width 1 height 10
radio input "true"
click at [796, 587] on button "Next" at bounding box center [744, 589] width 252 height 62
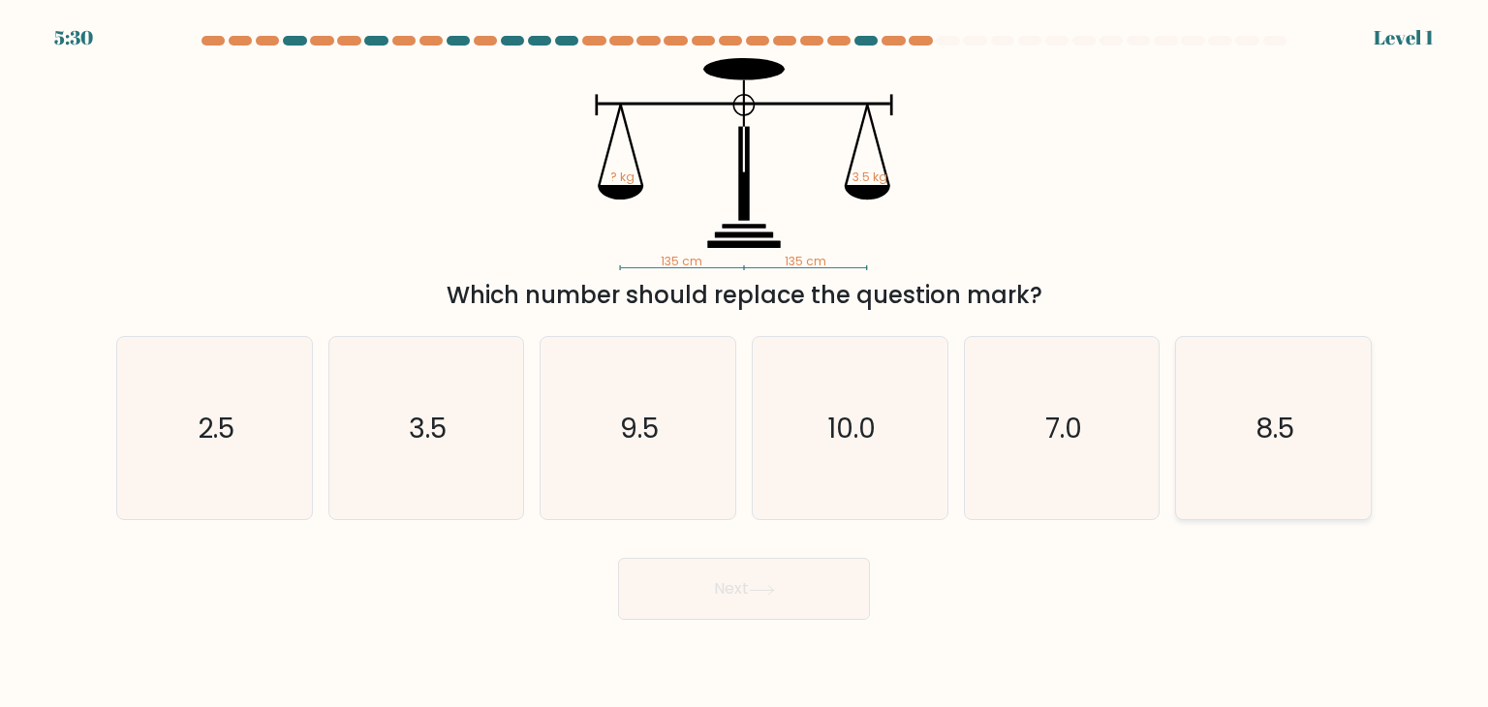
click at [1305, 470] on icon "8.5" at bounding box center [1273, 428] width 182 height 182
click at [745, 363] on input "f. 8.5" at bounding box center [744, 359] width 1 height 10
radio input "true"
click at [837, 604] on button "Next" at bounding box center [744, 589] width 252 height 62
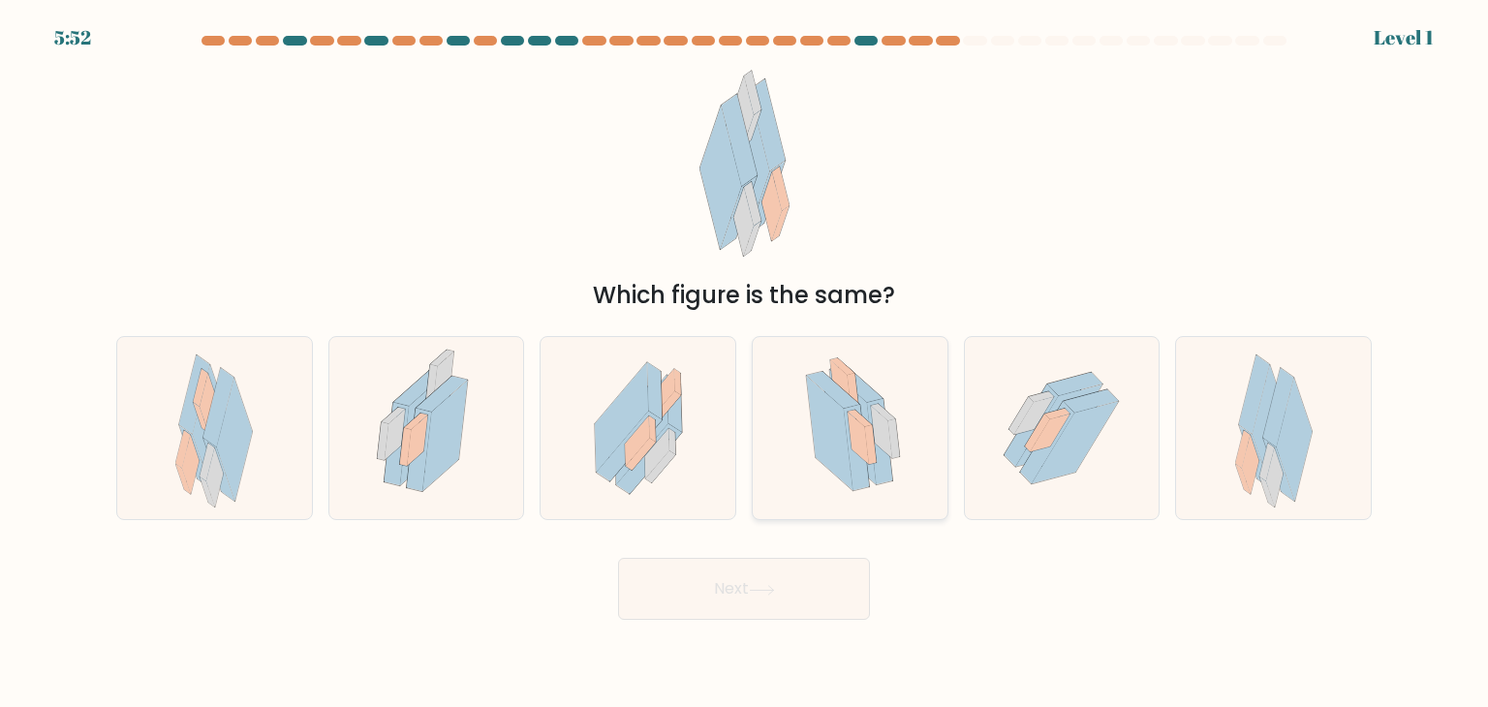
click at [873, 479] on icon at bounding box center [853, 427] width 47 height 114
click at [745, 363] on input "d." at bounding box center [744, 359] width 1 height 10
radio input "true"
click at [723, 606] on button "Next" at bounding box center [744, 589] width 252 height 62
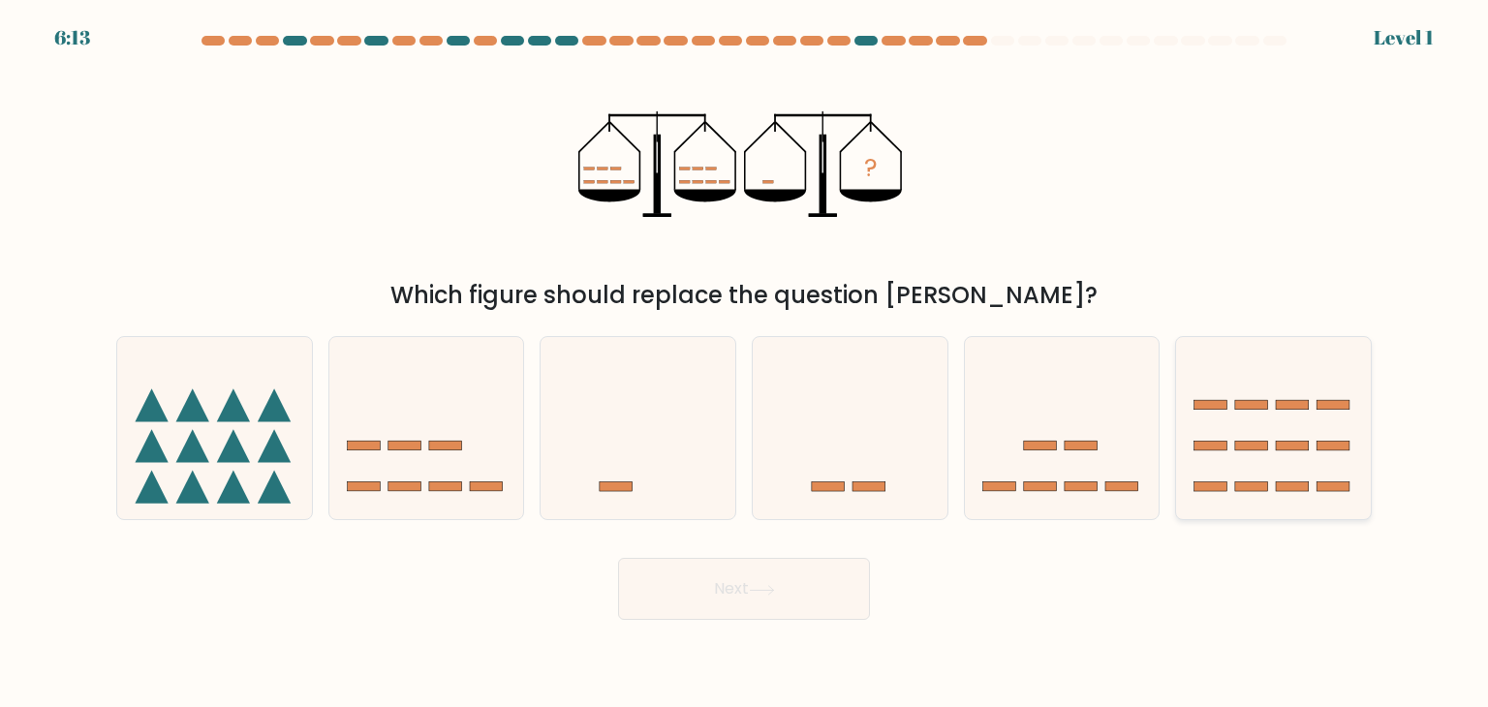
click at [1331, 435] on icon at bounding box center [1273, 428] width 195 height 161
click at [745, 363] on input "f." at bounding box center [744, 359] width 1 height 10
radio input "true"
click at [761, 600] on button "Next" at bounding box center [744, 589] width 252 height 62
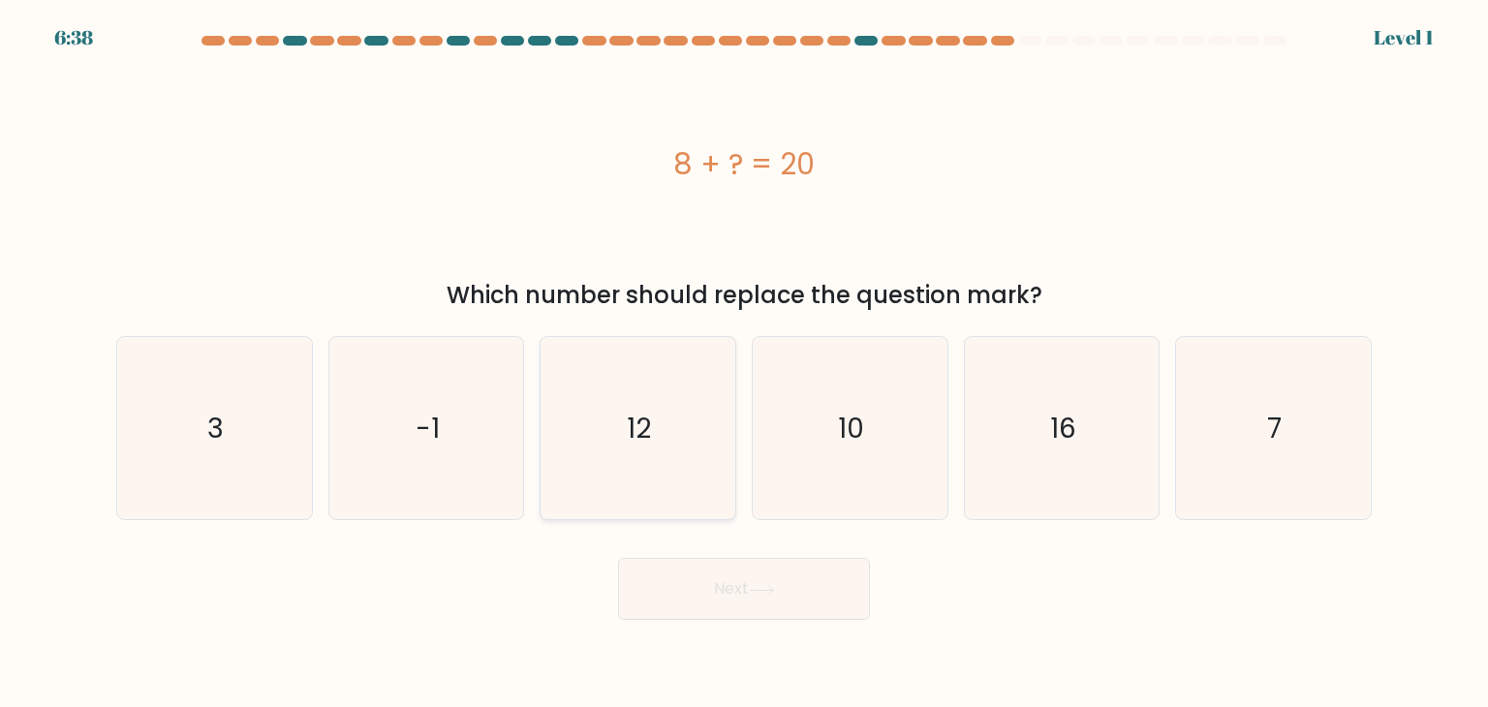
click at [678, 474] on icon "12" at bounding box center [637, 428] width 182 height 182
click at [744, 363] on input "c. 12" at bounding box center [744, 359] width 1 height 10
radio input "true"
click at [758, 604] on button "Next" at bounding box center [744, 589] width 252 height 62
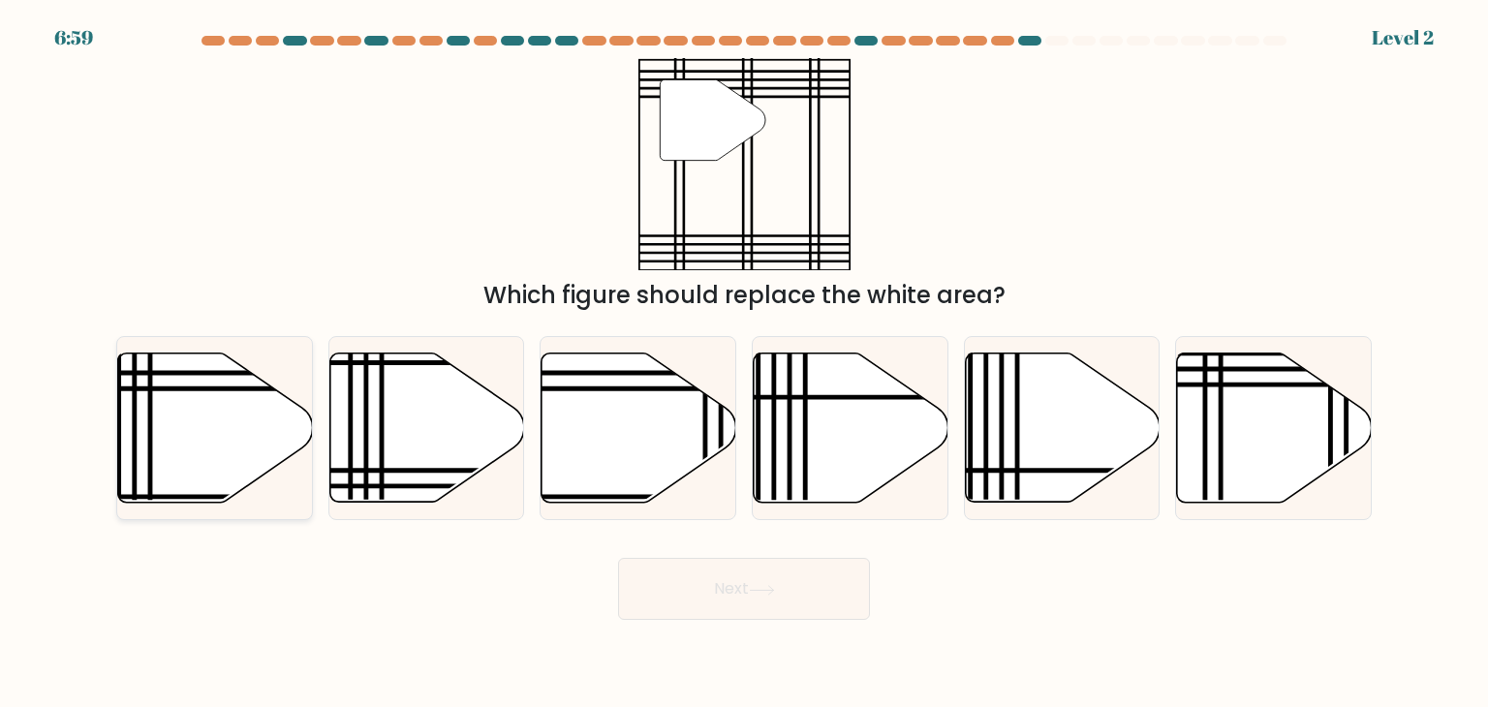
click at [242, 455] on icon at bounding box center [215, 428] width 195 height 149
click at [744, 363] on input "a." at bounding box center [744, 359] width 1 height 10
radio input "true"
click at [672, 590] on button "Next" at bounding box center [744, 589] width 252 height 62
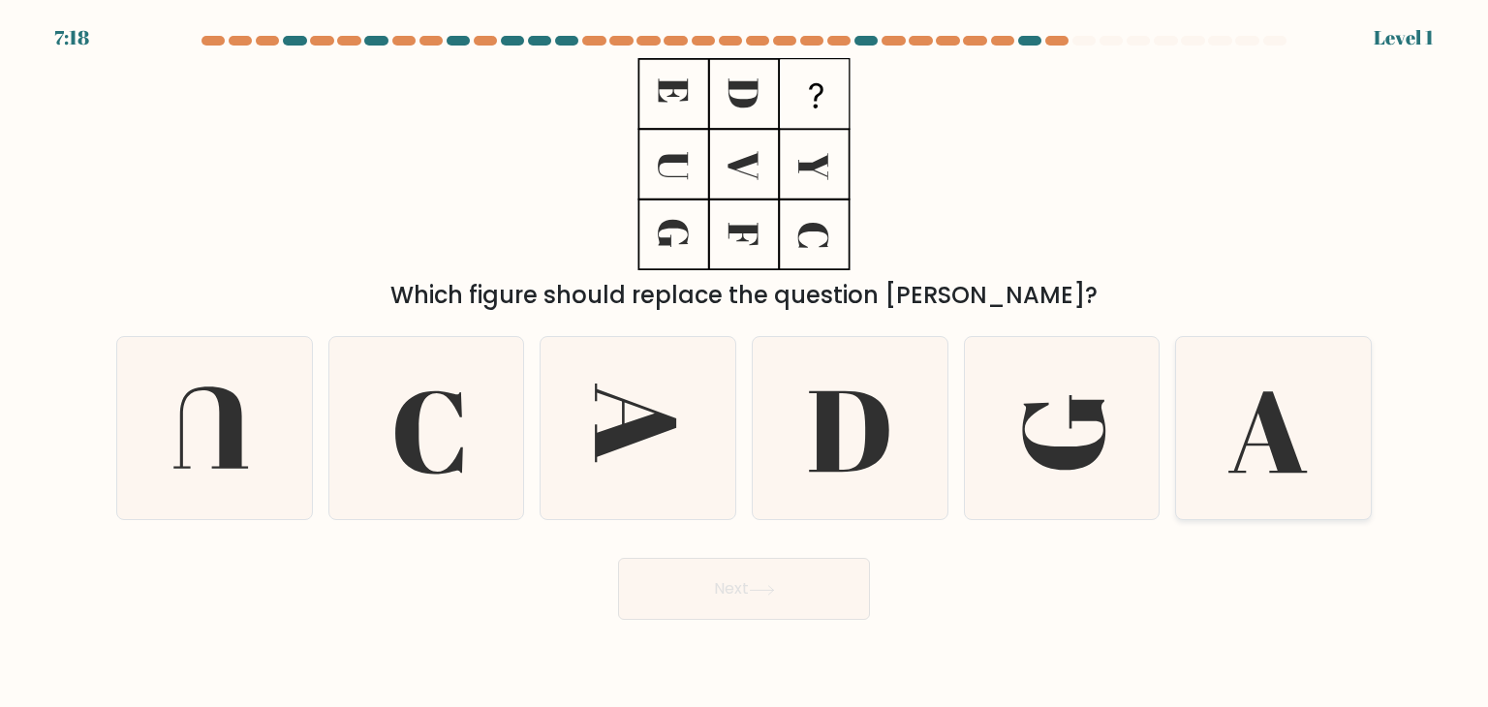
click at [1247, 497] on icon at bounding box center [1273, 428] width 182 height 182
click at [745, 363] on input "f." at bounding box center [744, 359] width 1 height 10
radio input "true"
click at [839, 604] on button "Next" at bounding box center [744, 589] width 252 height 62
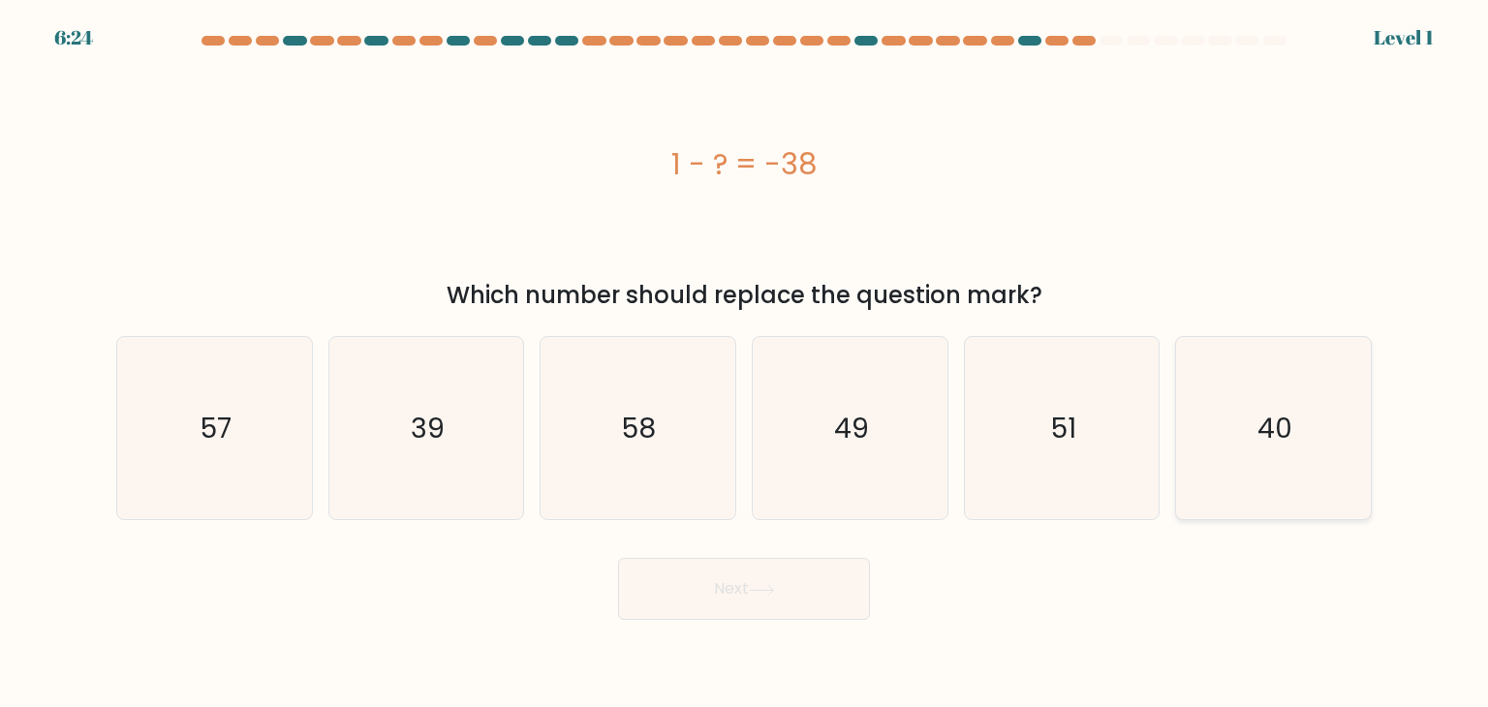
click at [1238, 452] on icon "40" at bounding box center [1273, 428] width 182 height 182
click at [745, 363] on input "f. 40" at bounding box center [744, 359] width 1 height 10
radio input "true"
click at [774, 592] on icon at bounding box center [762, 590] width 26 height 11
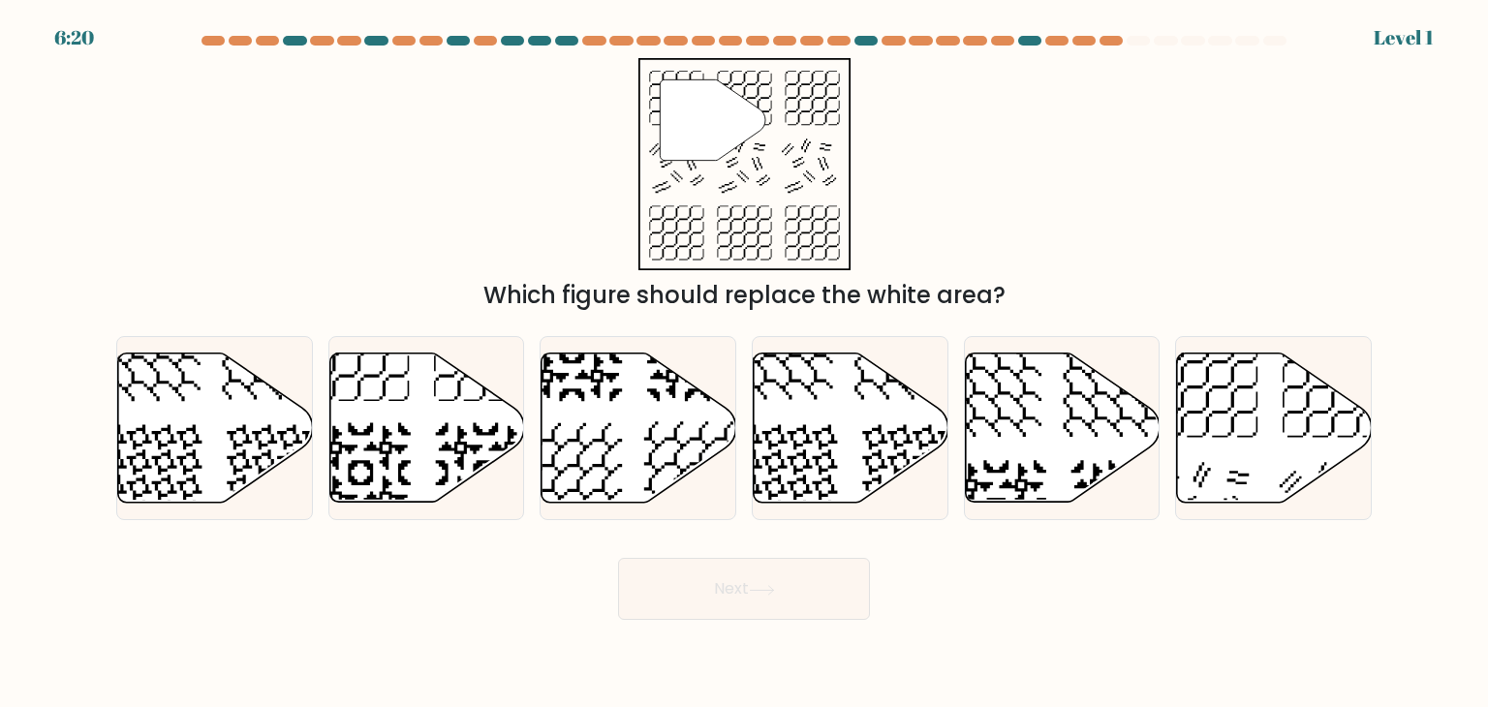
click at [774, 592] on icon at bounding box center [762, 590] width 26 height 11
click at [1129, 584] on div "Next" at bounding box center [744, 582] width 1279 height 77
click at [470, 446] on icon at bounding box center [486, 473] width 101 height 101
click at [744, 363] on input "b." at bounding box center [744, 359] width 1 height 10
radio input "true"
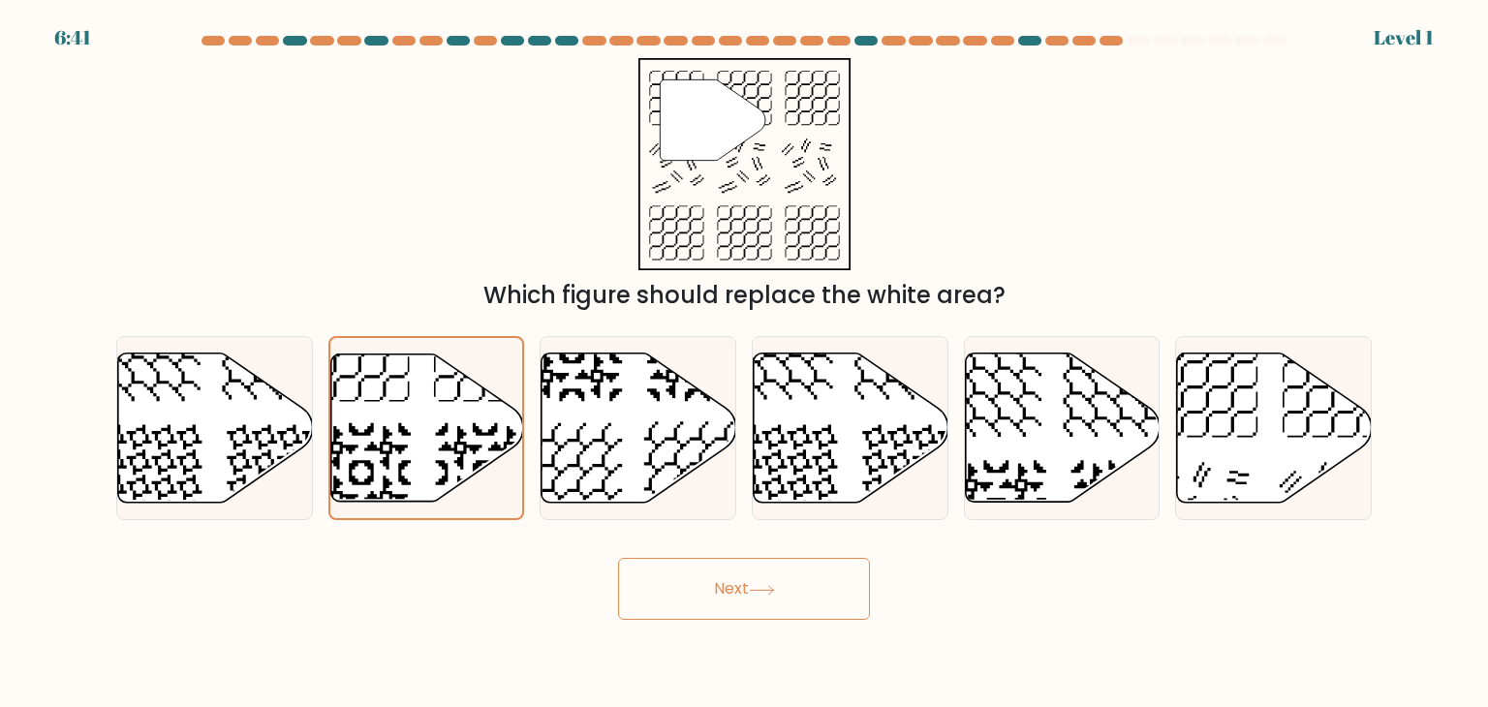
click at [695, 575] on button "Next" at bounding box center [744, 589] width 252 height 62
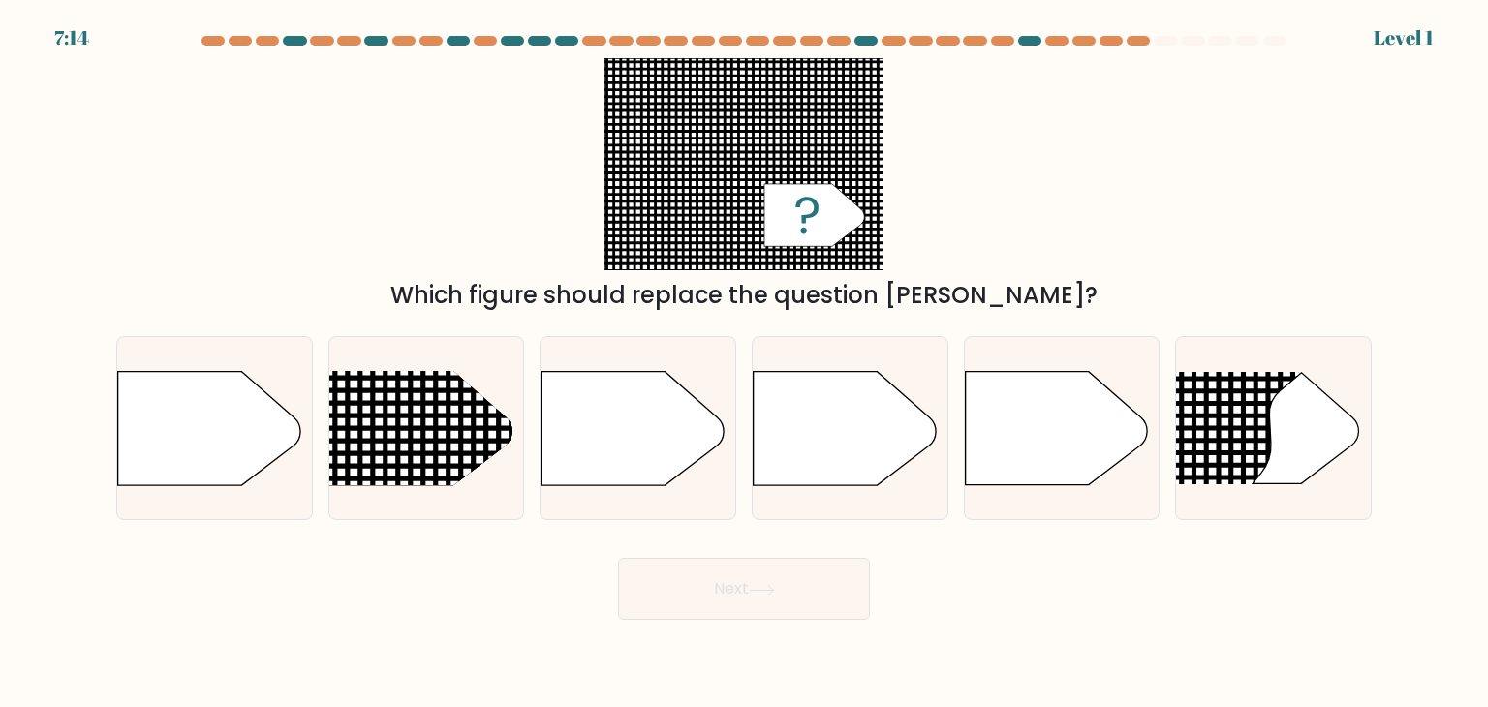
drag, startPoint x: 695, startPoint y: 575, endPoint x: 1248, endPoint y: 199, distance: 669.4
click at [1248, 199] on div "Which figure should replace the question [PERSON_NAME]?" at bounding box center [744, 185] width 1279 height 255
click at [1338, 482] on rect at bounding box center [1140, 337] width 496 height 378
click at [745, 363] on input "f." at bounding box center [744, 359] width 1 height 10
radio input "true"
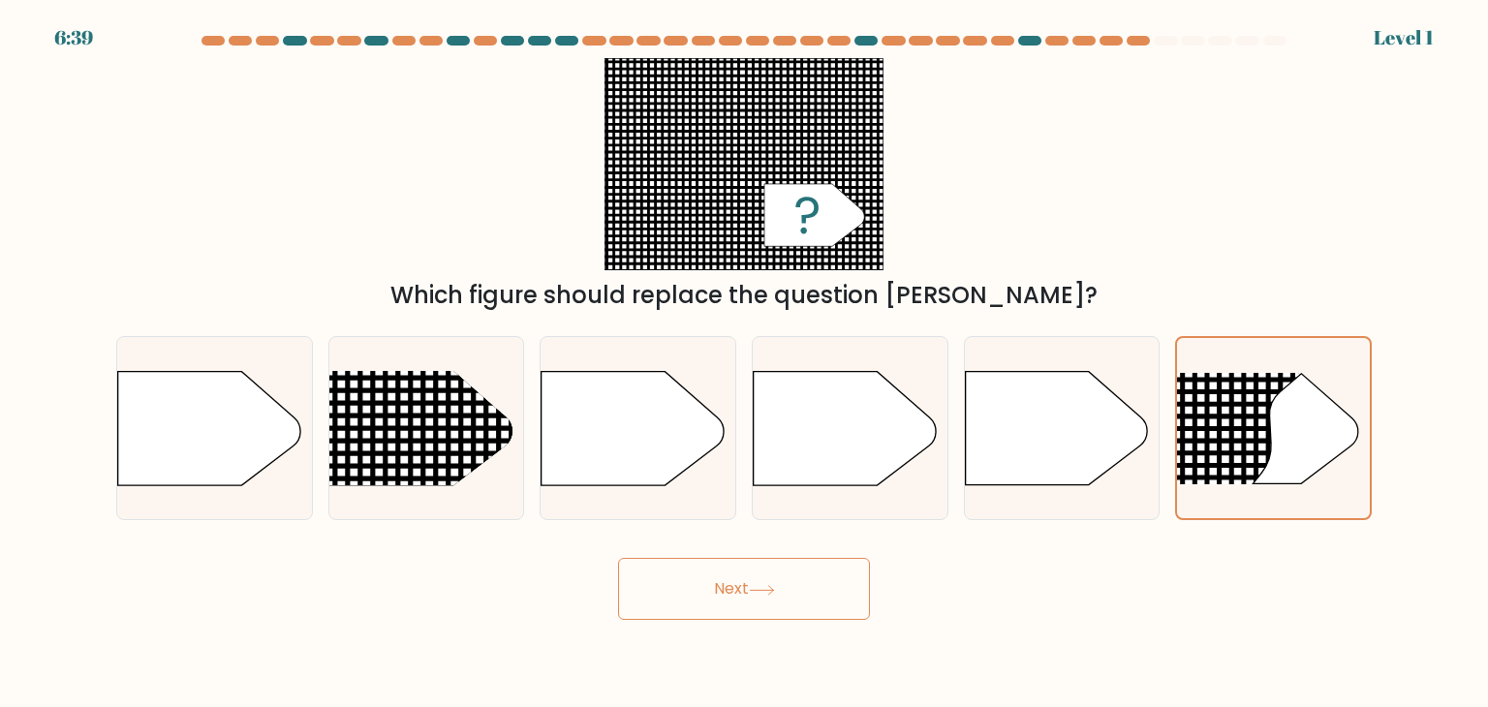
click at [835, 615] on button "Next" at bounding box center [744, 589] width 252 height 62
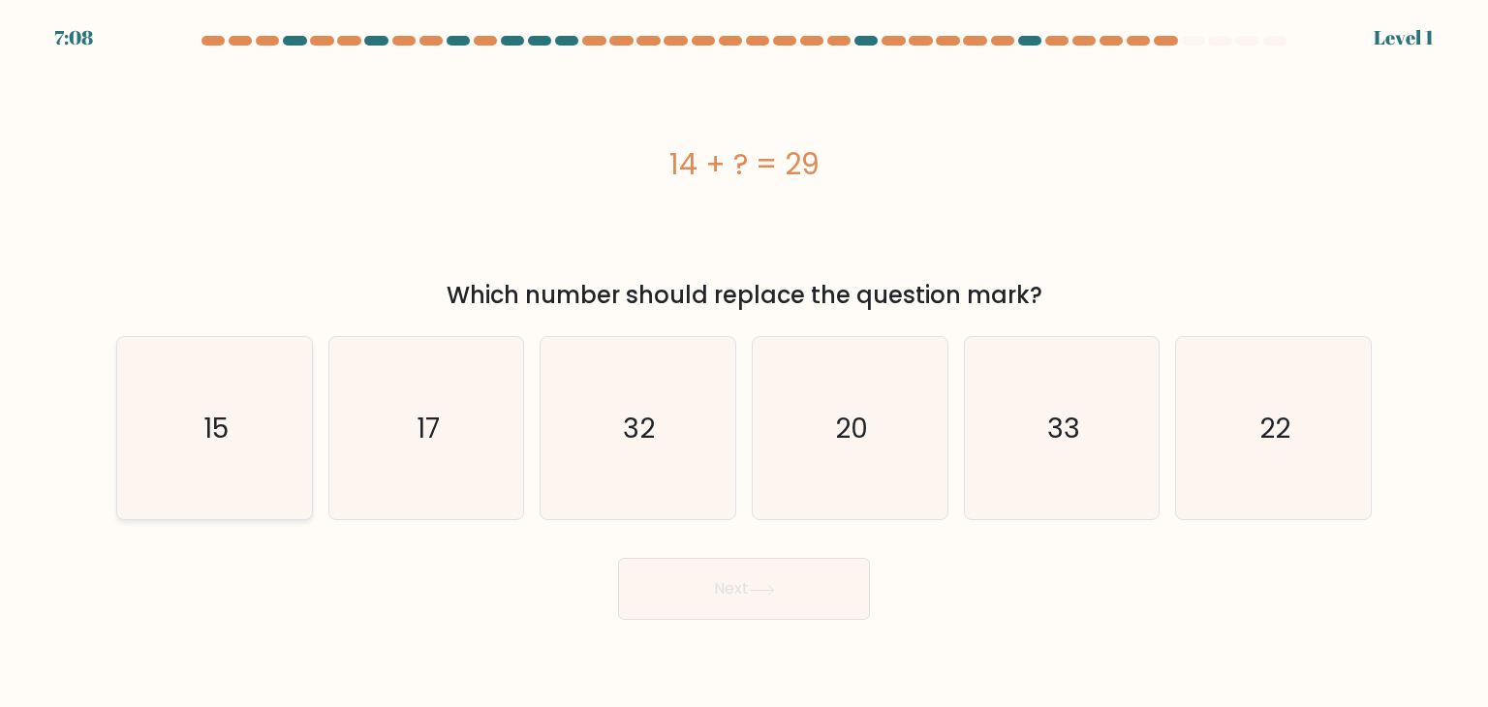
click at [227, 414] on text "15" at bounding box center [215, 428] width 25 height 39
click at [744, 363] on input "a. 15" at bounding box center [744, 359] width 1 height 10
radio input "true"
click at [708, 578] on button "Next" at bounding box center [744, 589] width 252 height 62
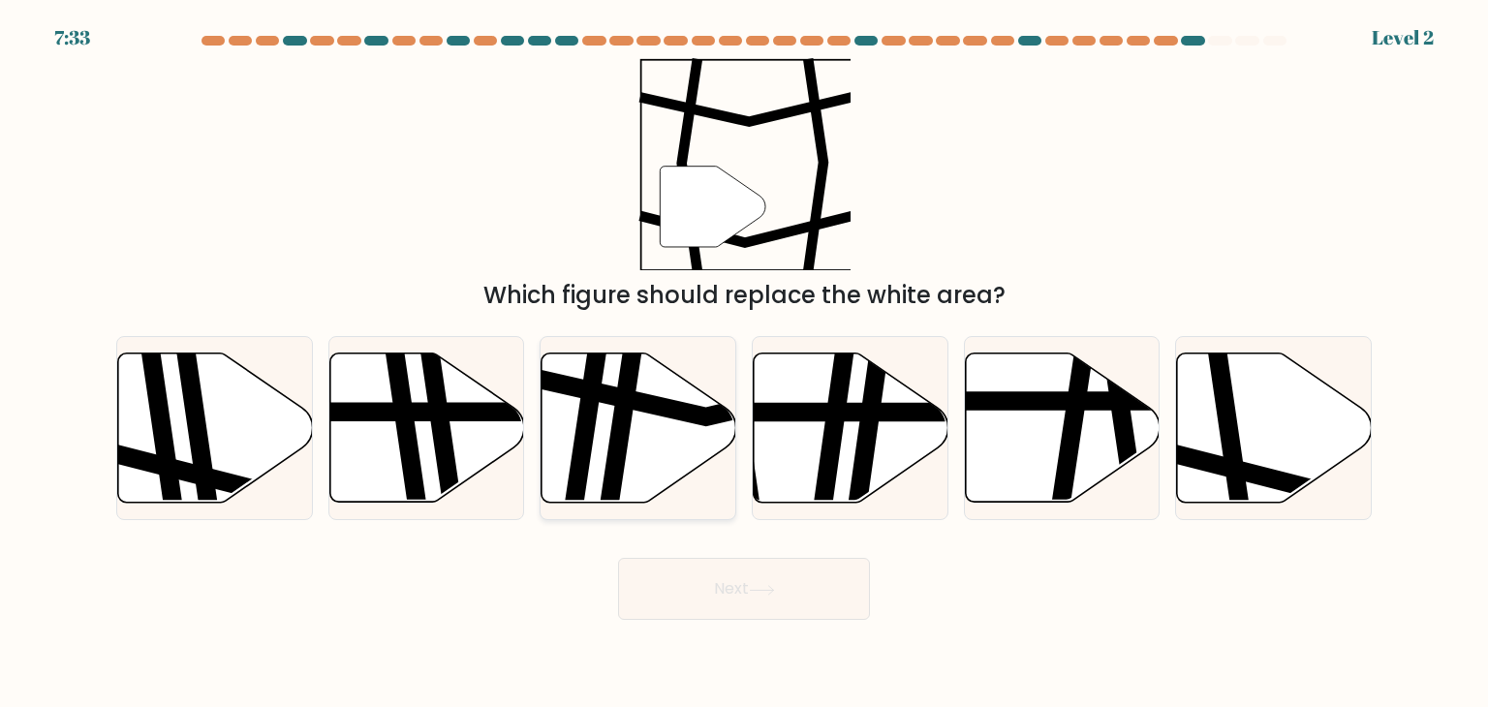
click at [668, 468] on icon at bounding box center [639, 428] width 195 height 149
click at [744, 363] on input "c." at bounding box center [744, 359] width 1 height 10
radio input "true"
click at [732, 575] on button "Next" at bounding box center [744, 589] width 252 height 62
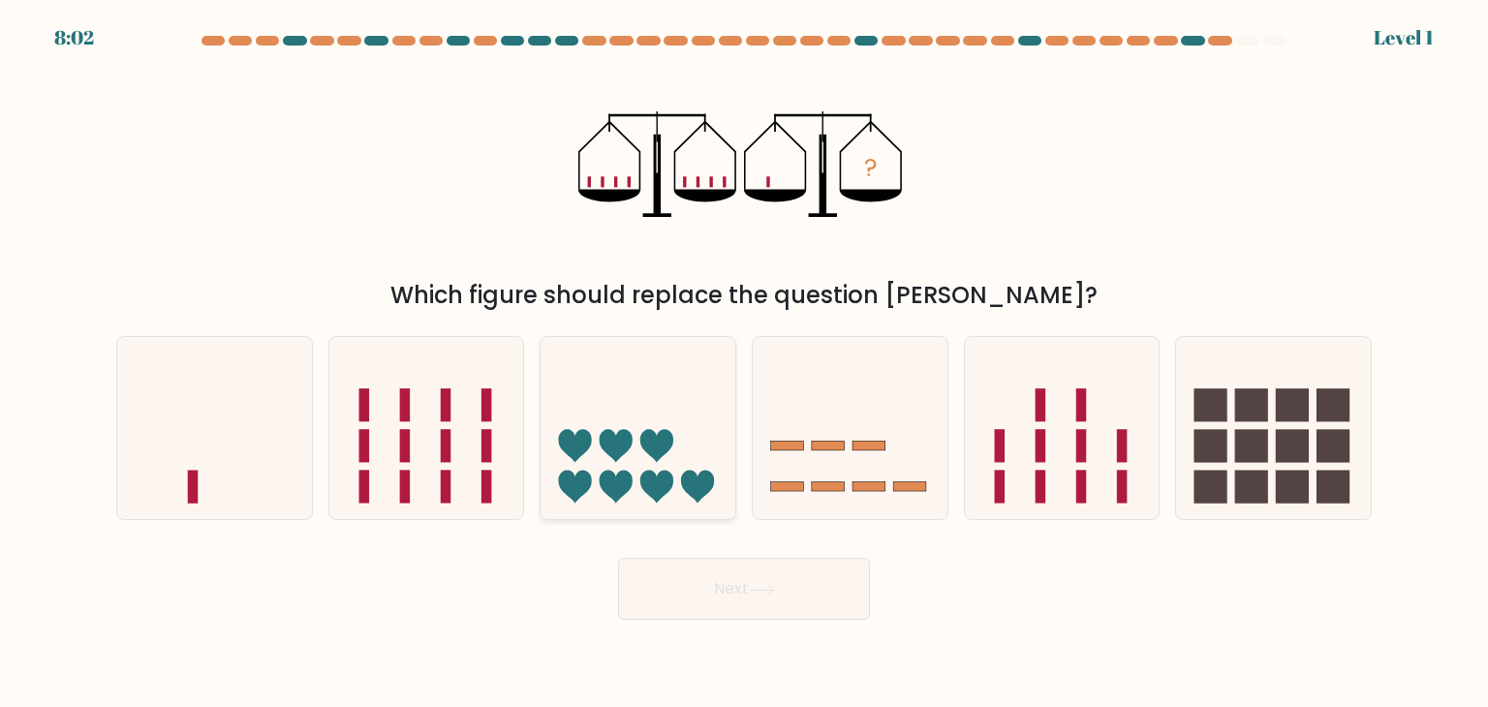
click at [735, 430] on div at bounding box center [638, 428] width 197 height 184
click at [744, 363] on input "c." at bounding box center [744, 359] width 1 height 10
radio input "true"
click at [705, 598] on button "Next" at bounding box center [744, 589] width 252 height 62
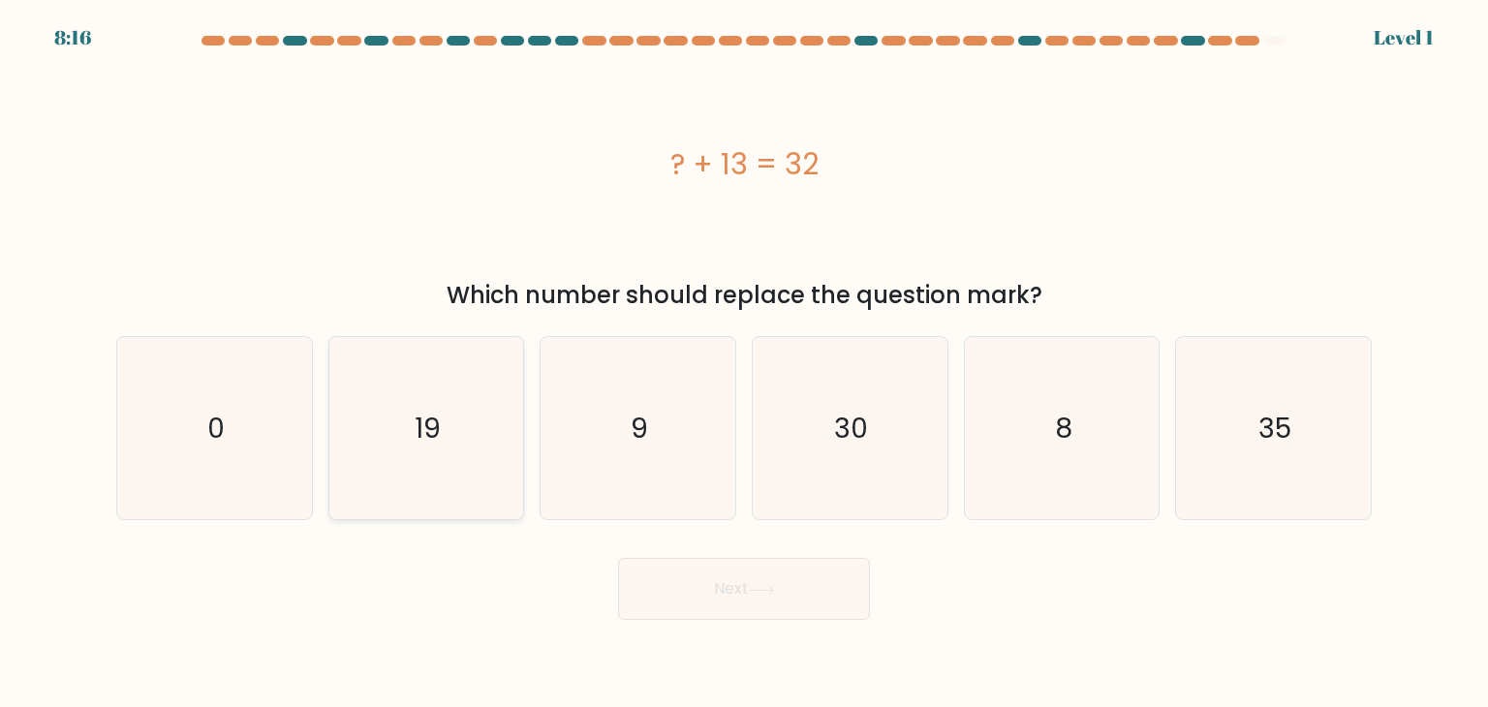
click at [465, 404] on icon "19" at bounding box center [426, 428] width 182 height 182
click at [744, 363] on input "b. 19" at bounding box center [744, 359] width 1 height 10
radio input "true"
click at [724, 591] on button "Next" at bounding box center [744, 589] width 252 height 62
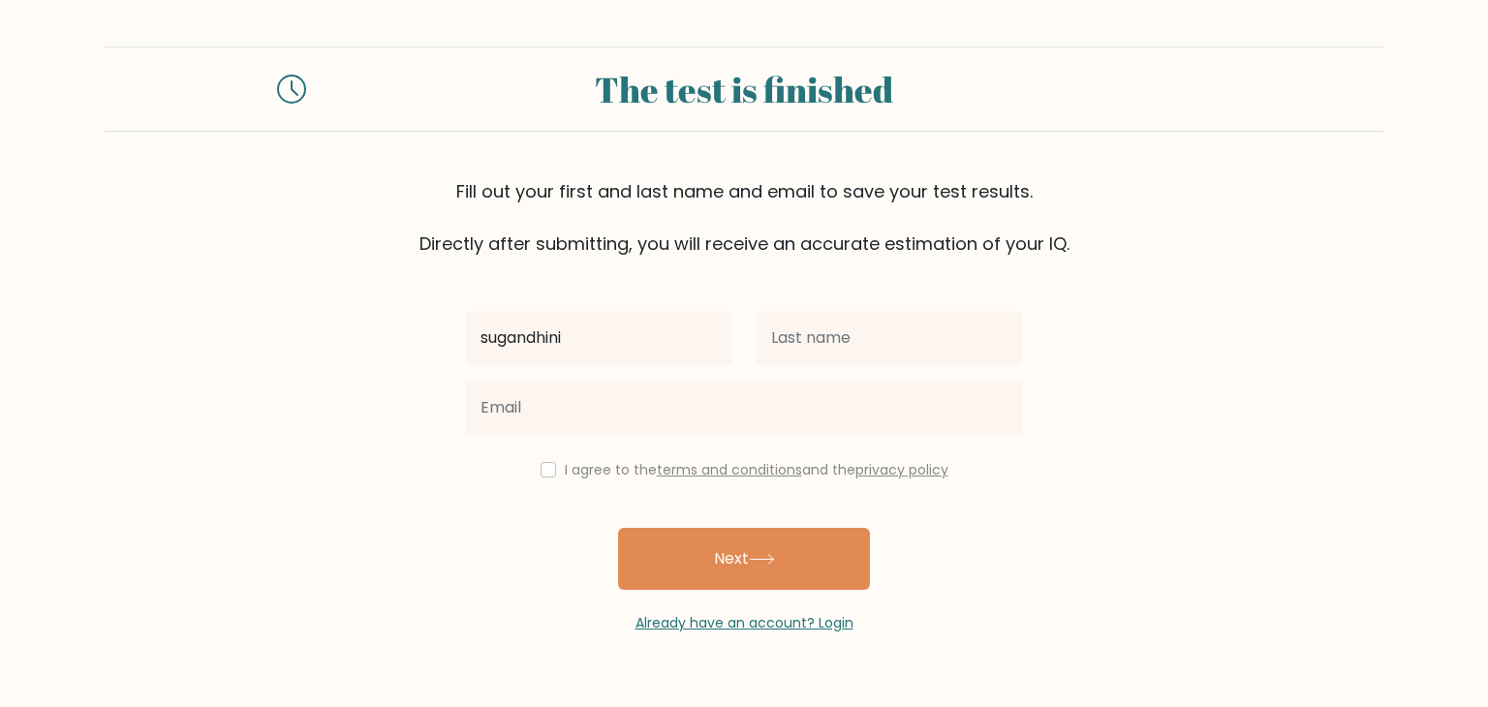
type input "sugandhini"
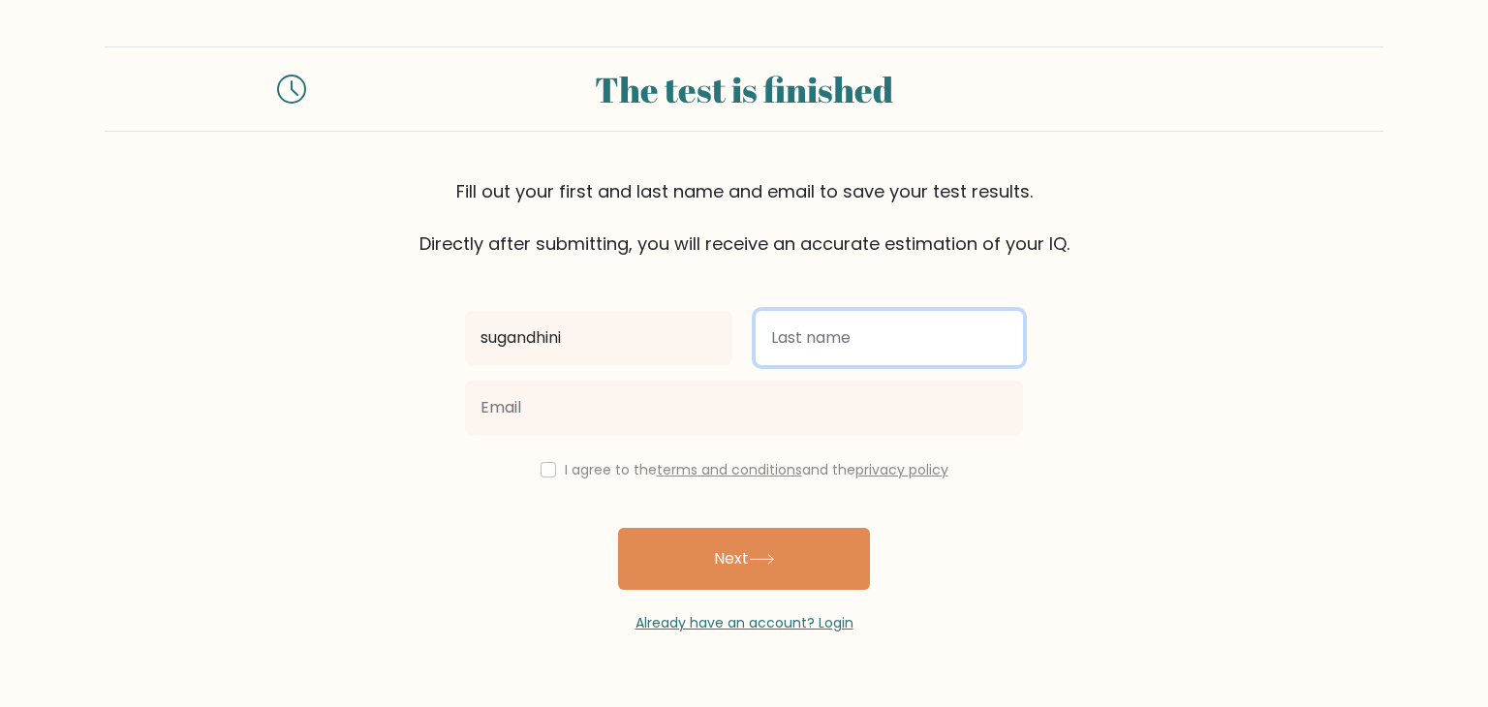
click at [774, 334] on input "text" at bounding box center [889, 338] width 267 height 54
type input "Dinis"
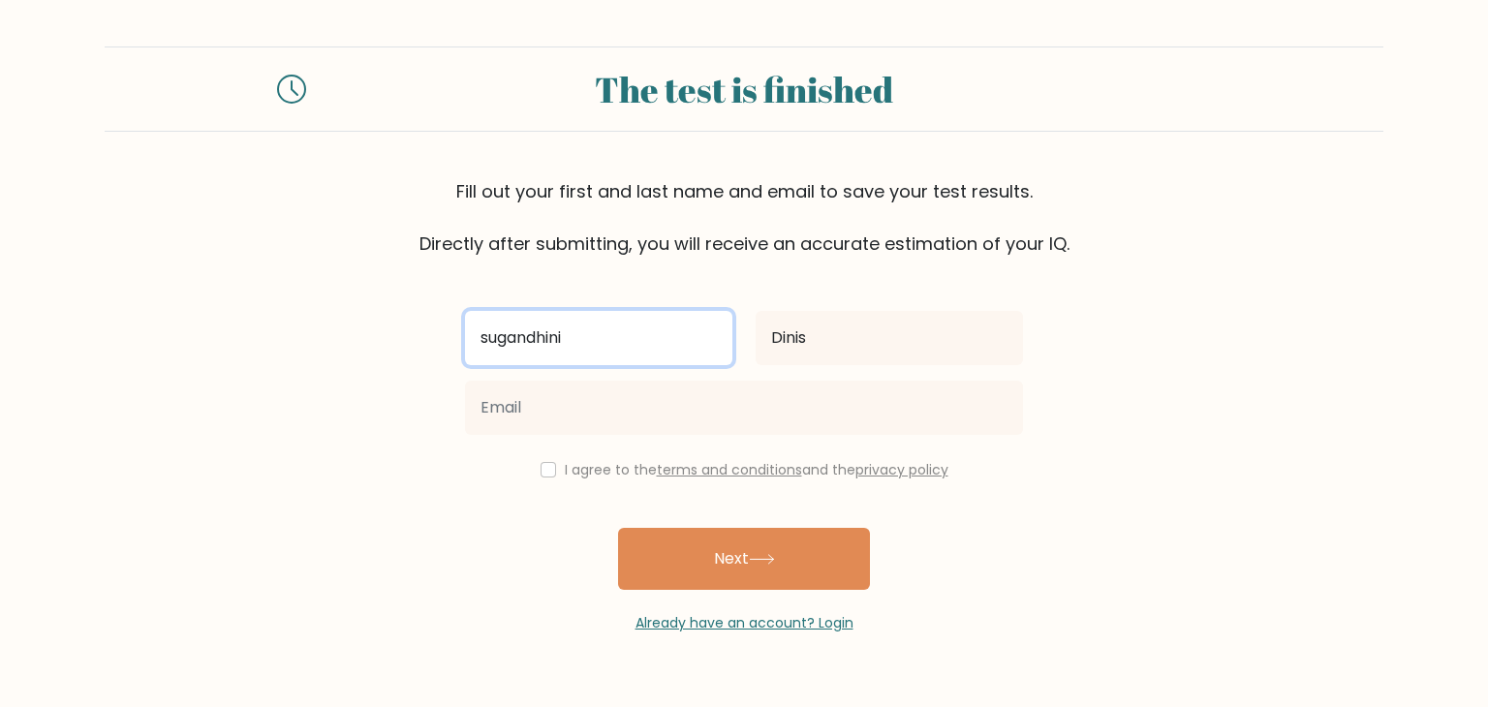
click at [484, 337] on input "sugandhini" at bounding box center [598, 338] width 267 height 54
click at [491, 342] on input "sugandhini" at bounding box center [598, 338] width 267 height 54
type input "Sugandhini"
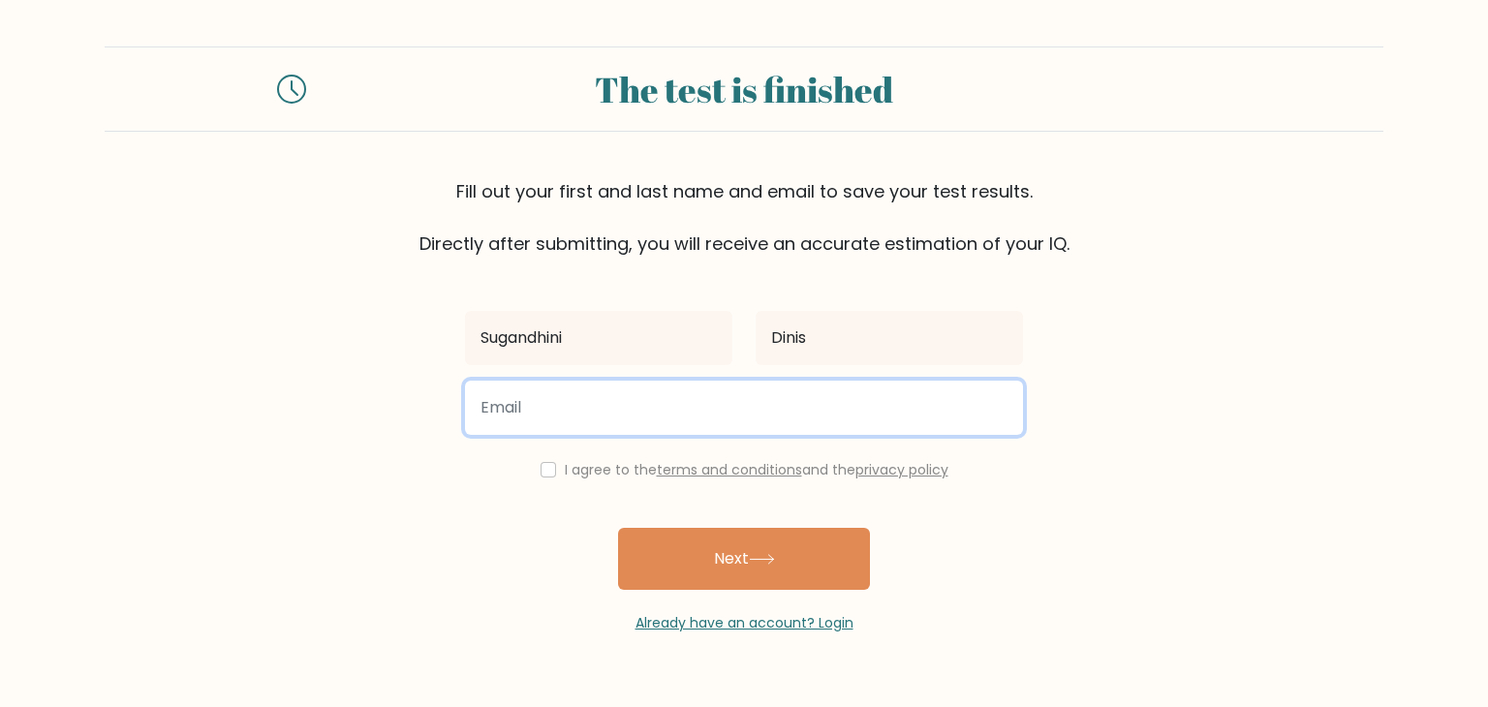
click at [527, 420] on input "email" at bounding box center [744, 408] width 558 height 54
type input "sugandhinidinis16@gmail.com"
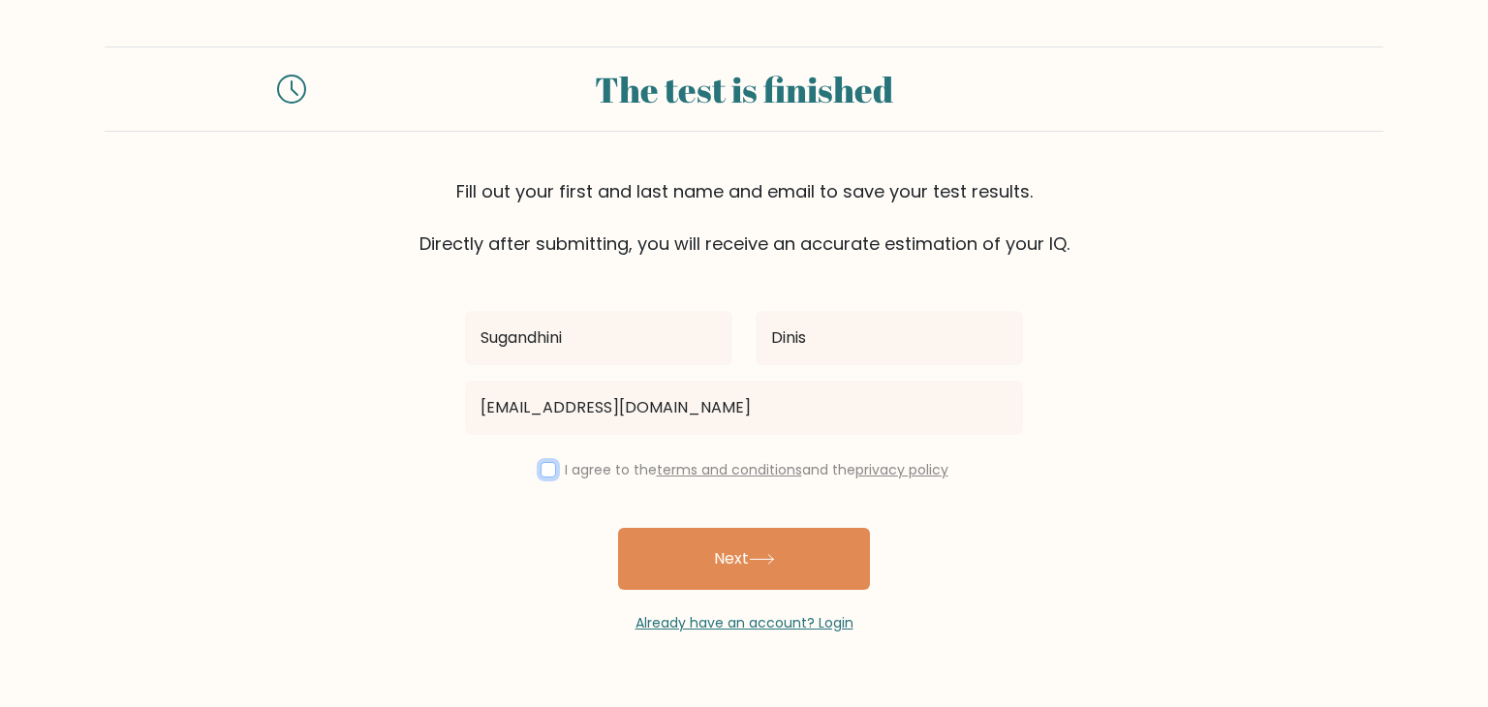
click at [545, 470] on input "checkbox" at bounding box center [549, 470] width 16 height 16
checkbox input "true"
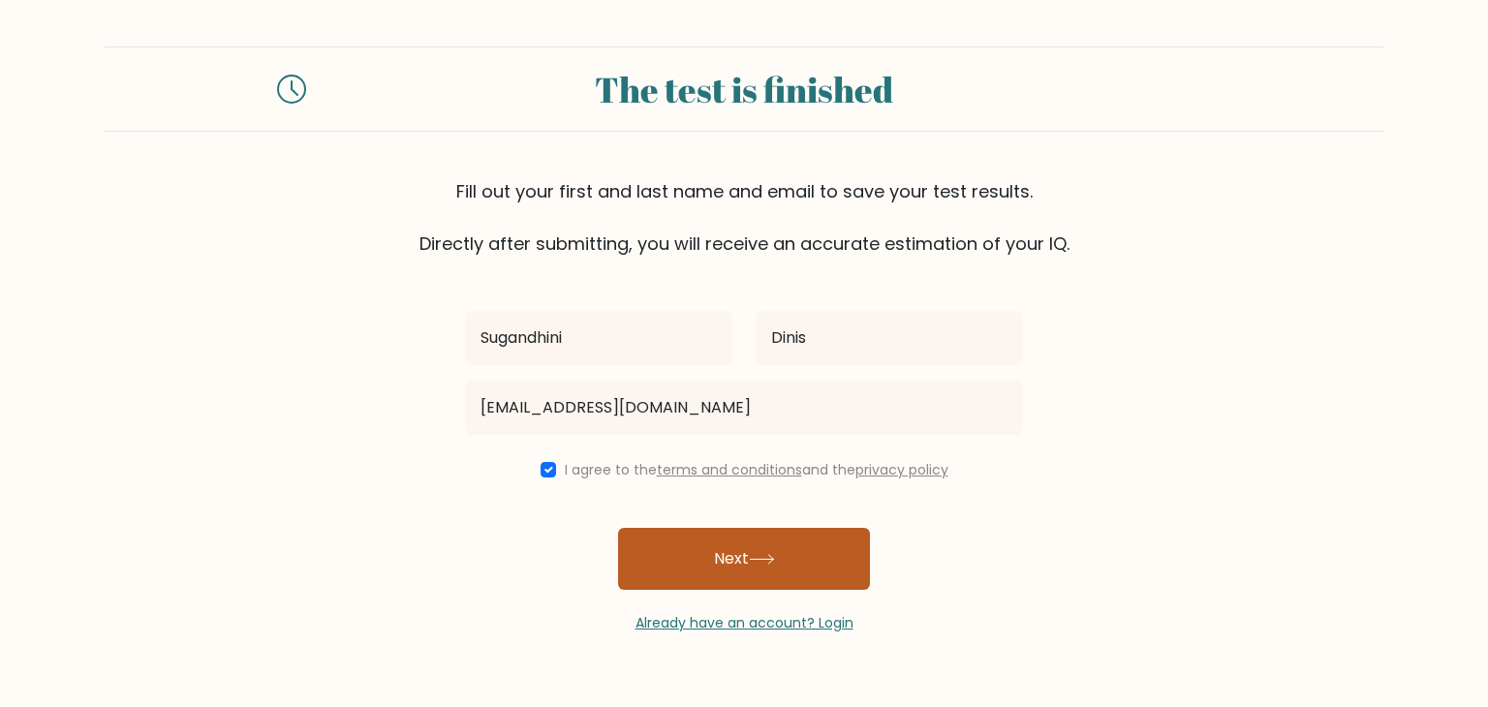
click at [658, 545] on button "Next" at bounding box center [744, 559] width 252 height 62
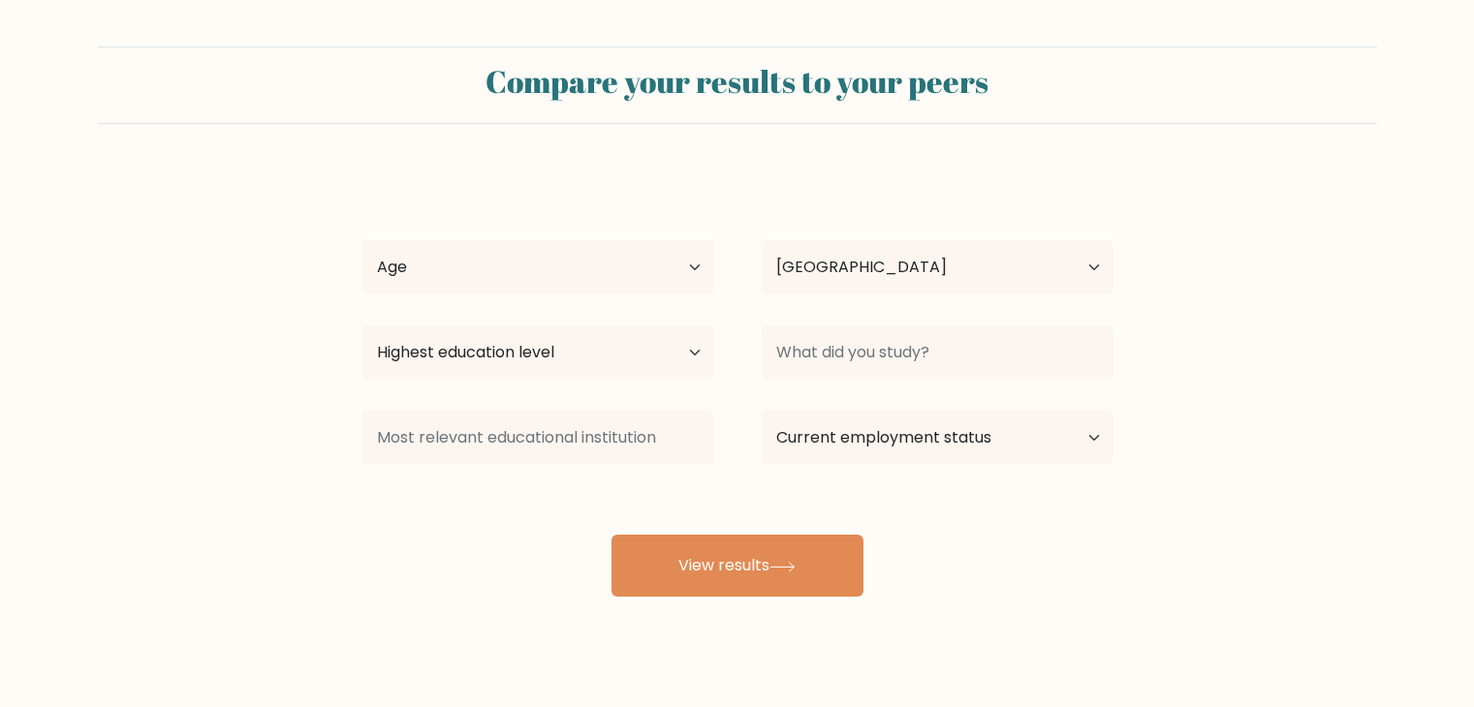
select select "IN"
click at [696, 283] on select "Age Under 18 years old 18-24 years old 25-34 years old 35-44 years old 45-54 ye…" at bounding box center [537, 267] width 353 height 54
select select "18_24"
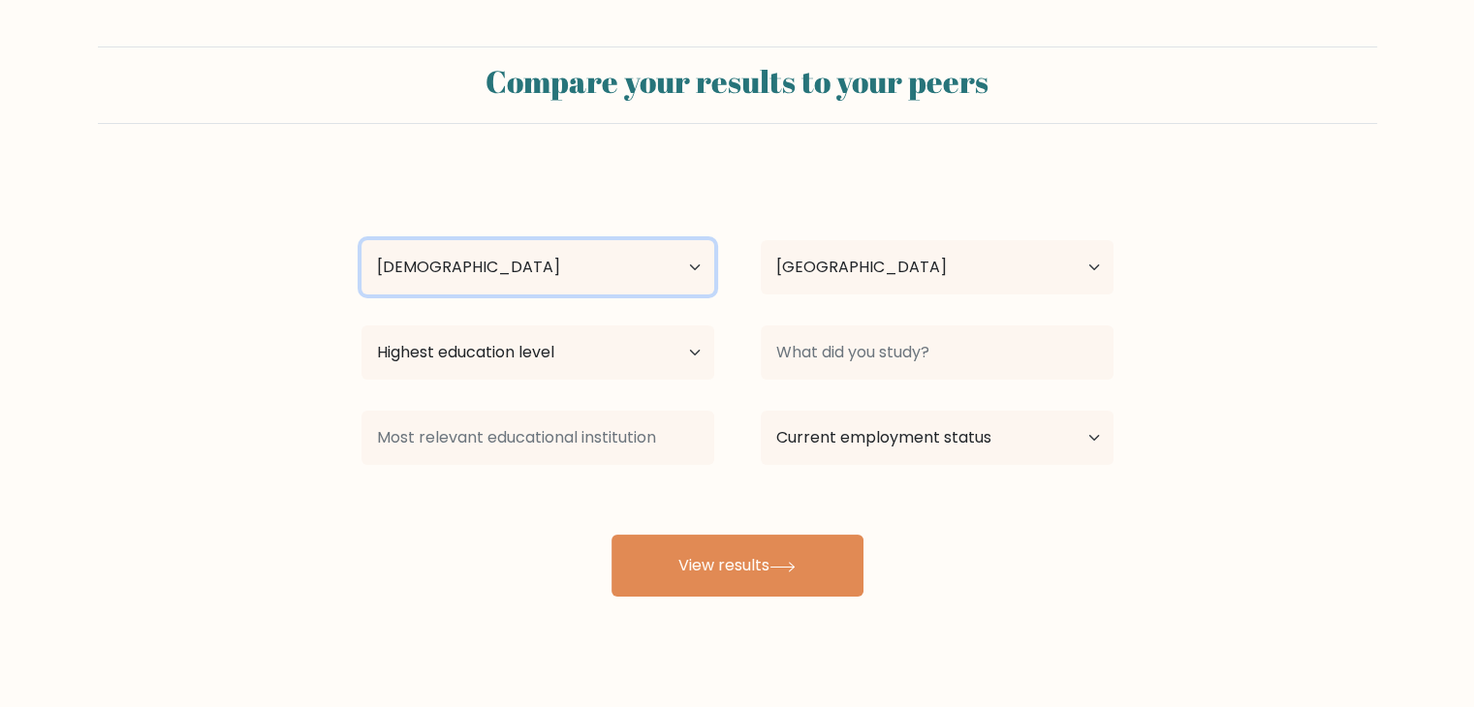
click at [361, 240] on select "Age Under 18 years old 18-24 years old 25-34 years old 35-44 years old 45-54 ye…" at bounding box center [537, 267] width 353 height 54
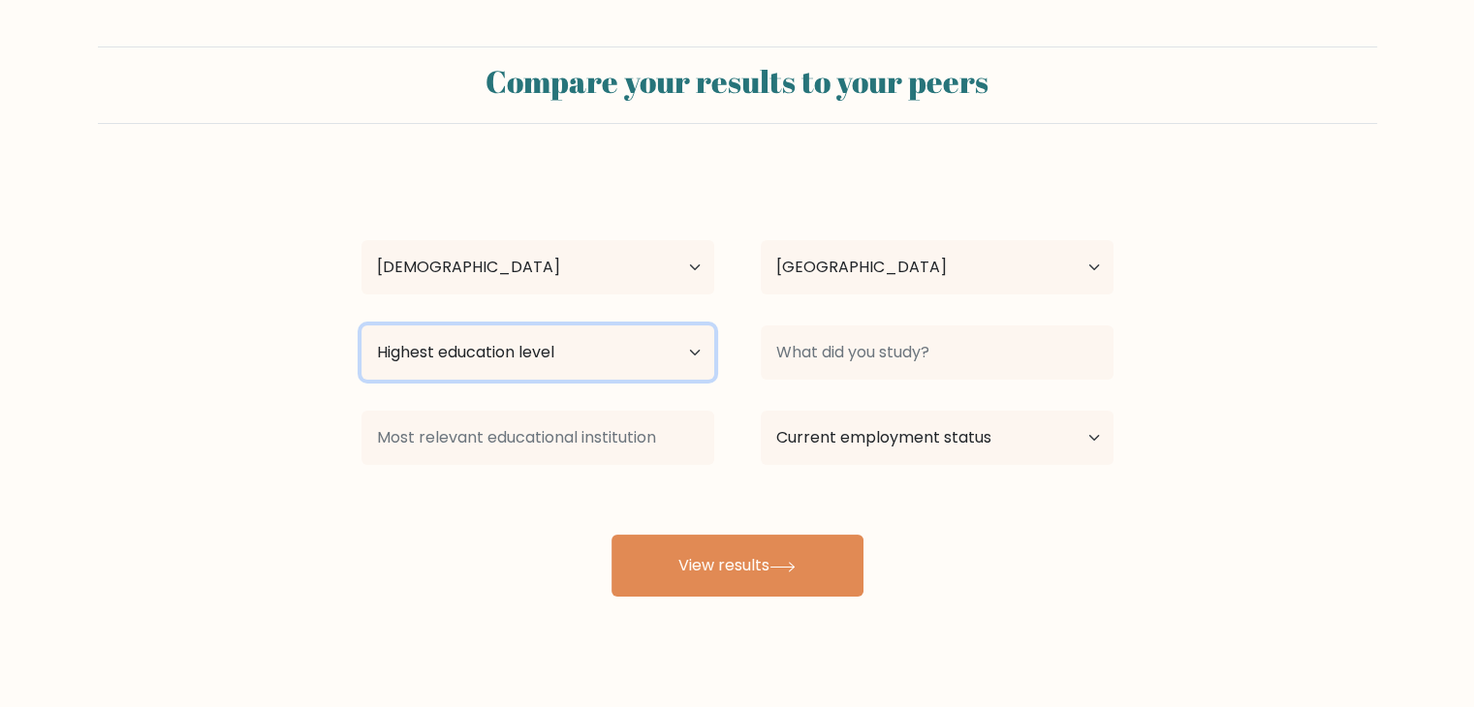
click at [697, 347] on select "Highest education level No schooling Primary Lower Secondary Upper Secondary Oc…" at bounding box center [537, 353] width 353 height 54
select select "masters_degree"
click at [361, 326] on select "Highest education level No schooling Primary Lower Secondary Upper Secondary Oc…" at bounding box center [537, 353] width 353 height 54
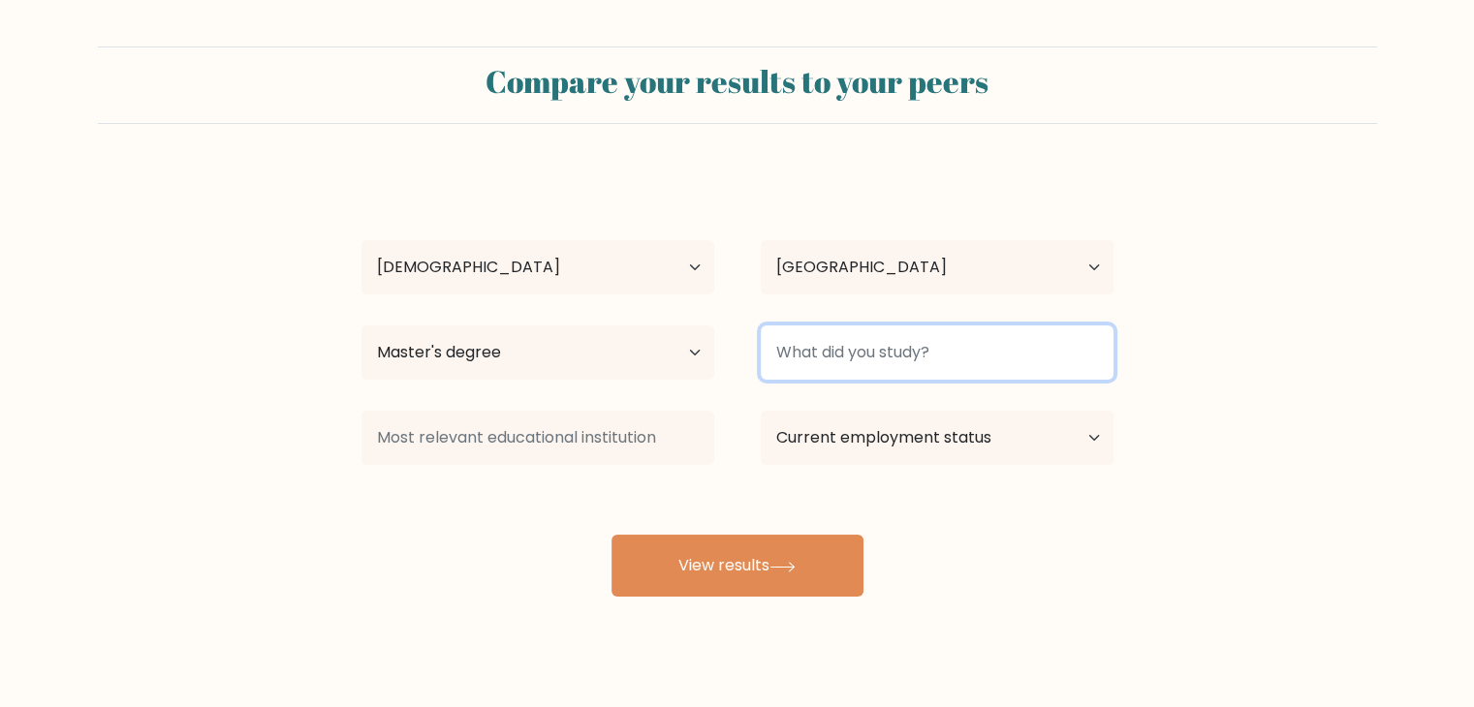
click at [801, 357] on input at bounding box center [937, 353] width 353 height 54
type input "m"
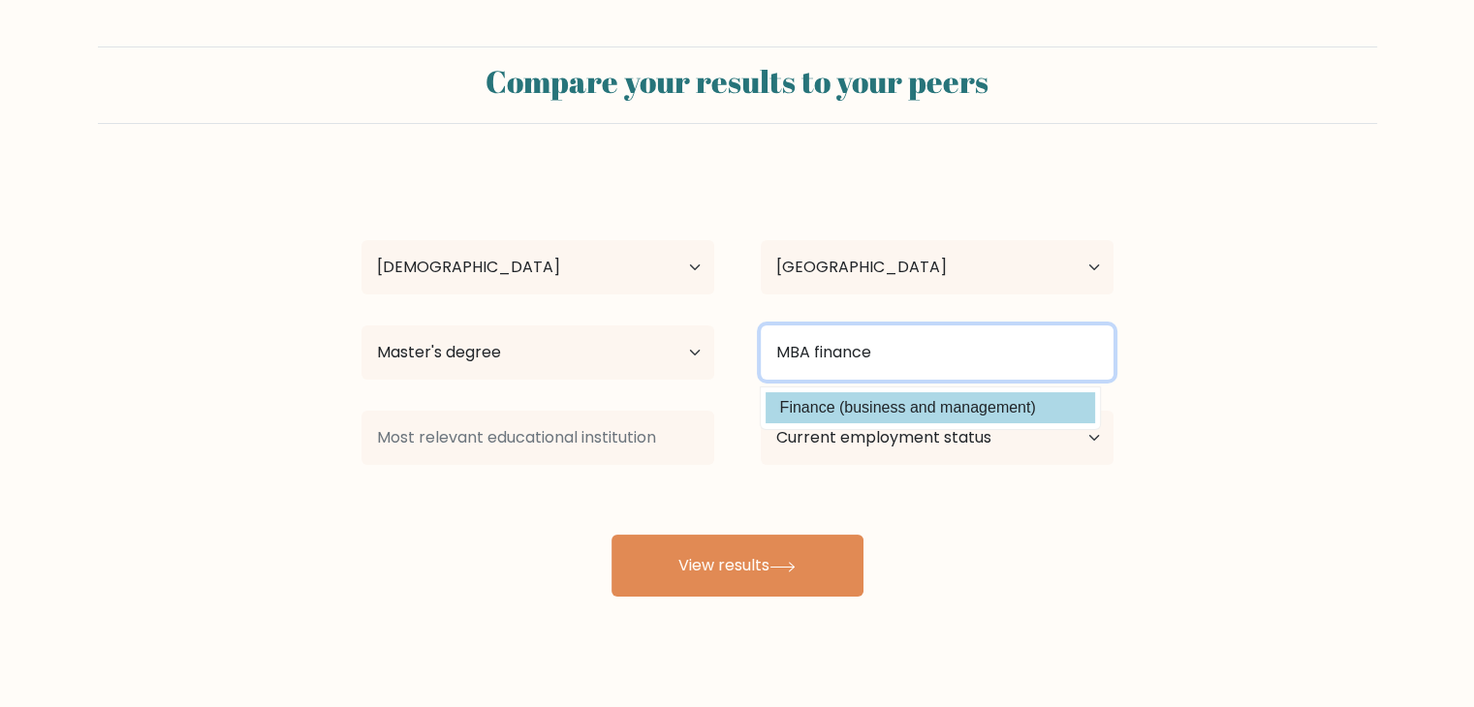
type input "MBA finance"
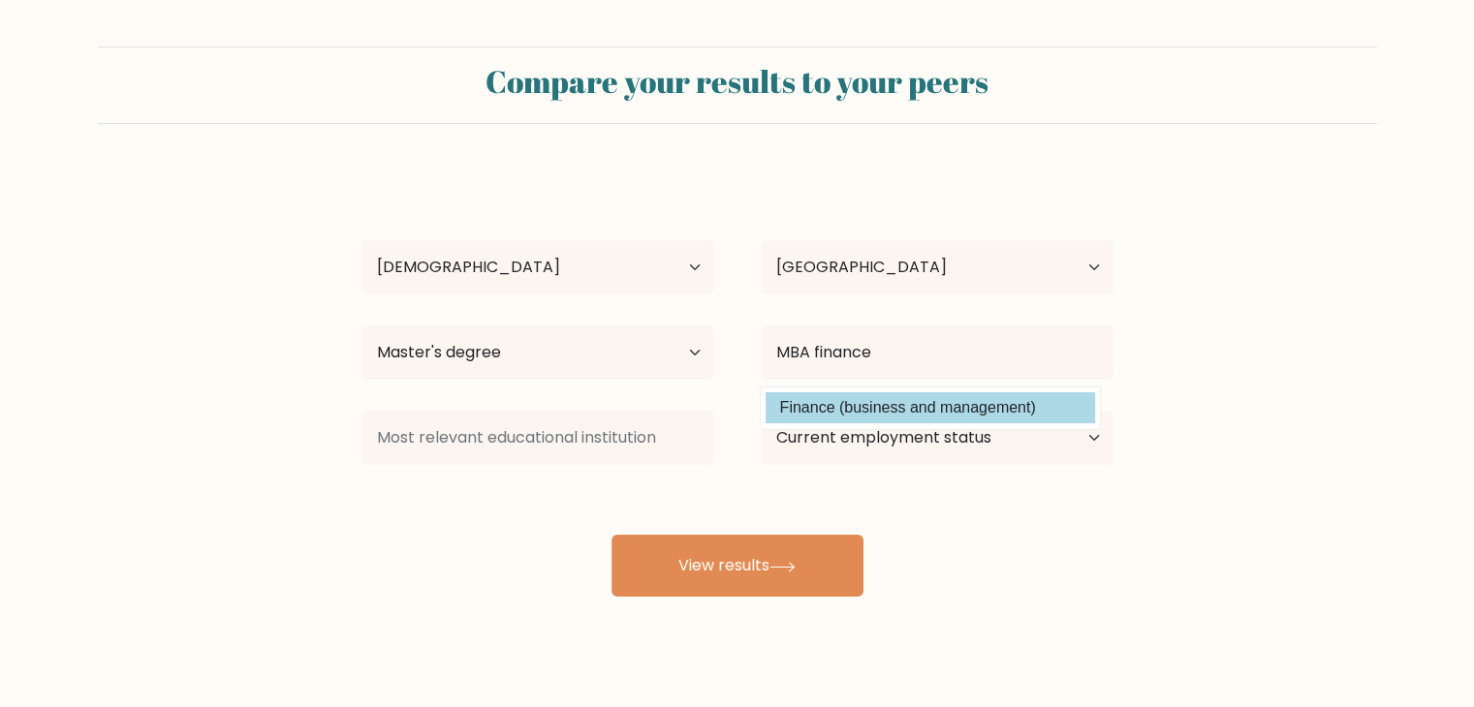
click at [841, 401] on div "Sugandhini Dinis Age Under 18 years old 18-24 years old 25-34 years old 35-44 y…" at bounding box center [737, 384] width 775 height 426
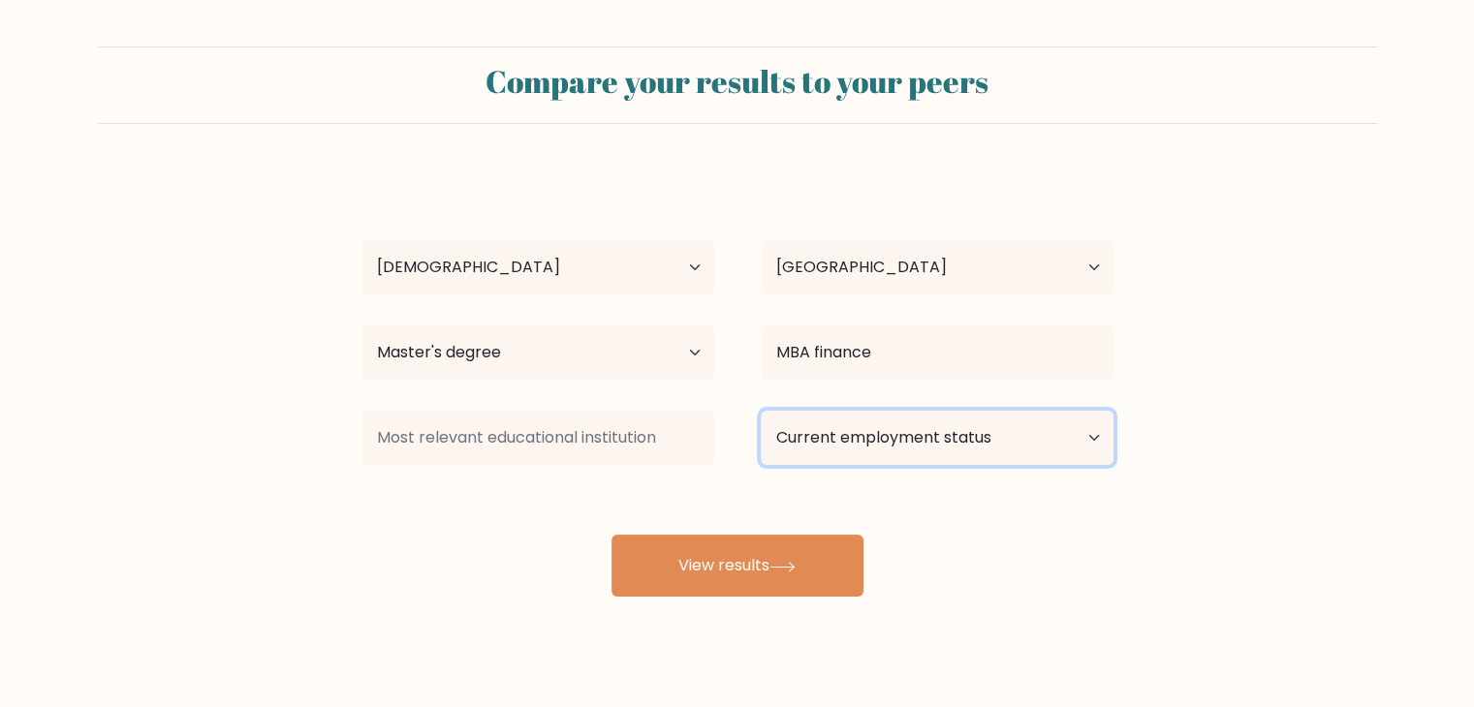
click at [1044, 438] on select "Current employment status Employed Student Retired Other / prefer not to answer" at bounding box center [937, 438] width 353 height 54
select select "student"
click at [761, 411] on select "Current employment status Employed Student Retired Other / prefer not to answer" at bounding box center [937, 438] width 353 height 54
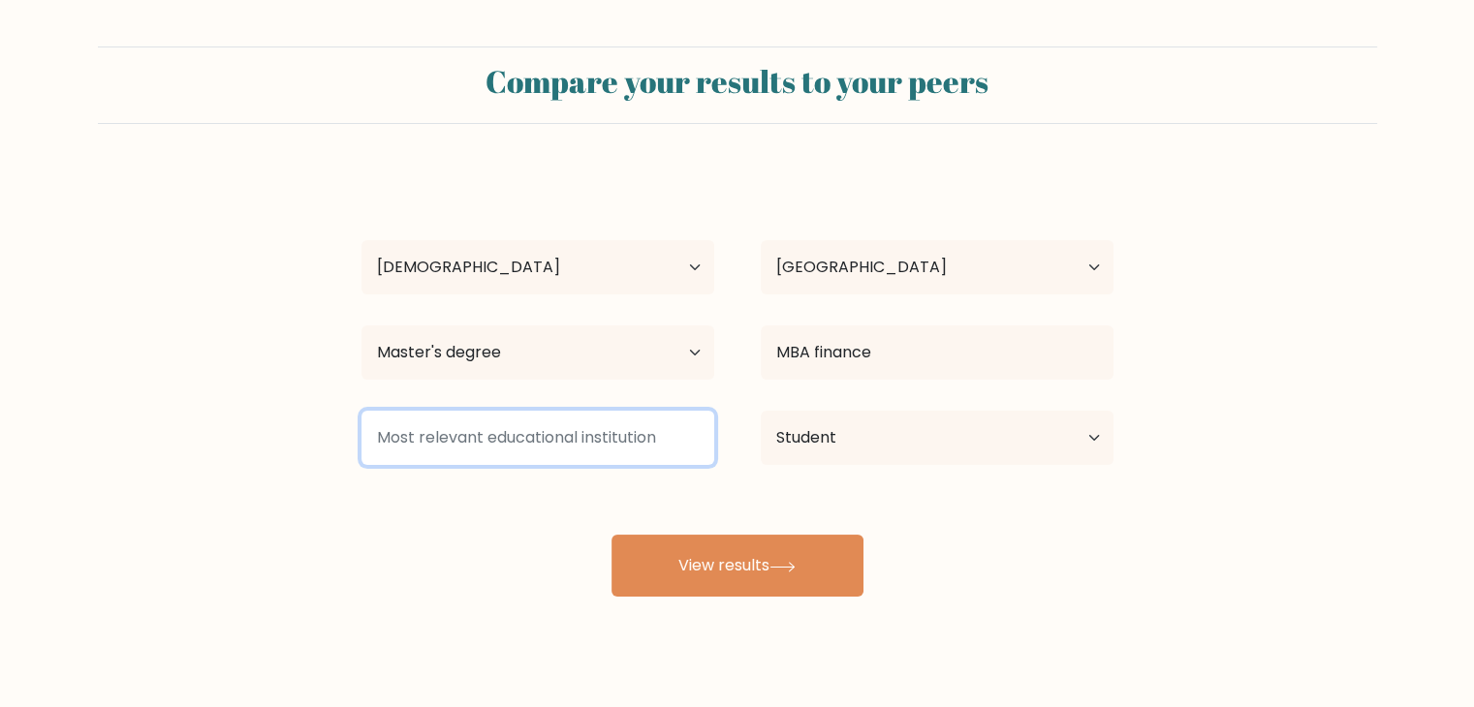
click at [659, 436] on input at bounding box center [537, 438] width 353 height 54
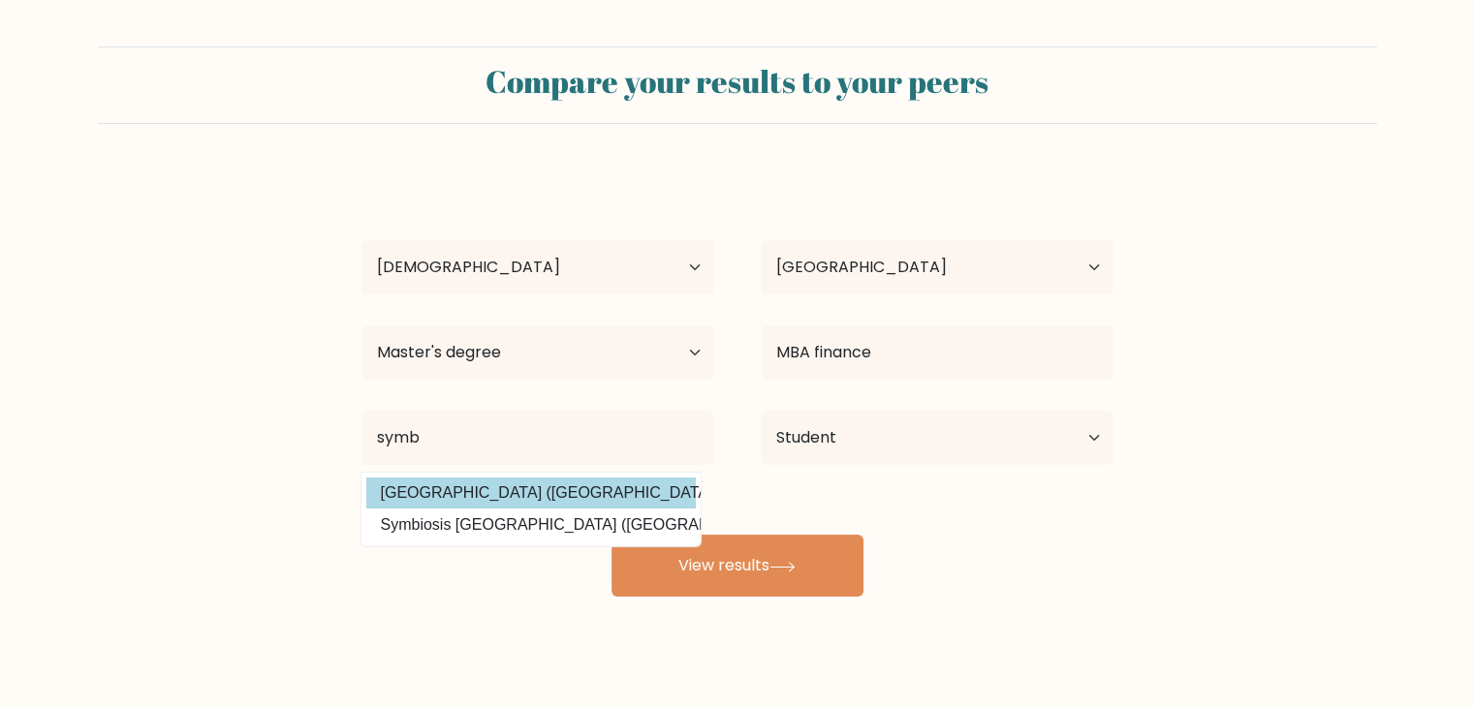
click at [599, 487] on div "Sugandhini Dinis Age Under 18 years old 18-24 years old 25-34 years old 35-44 y…" at bounding box center [737, 384] width 775 height 426
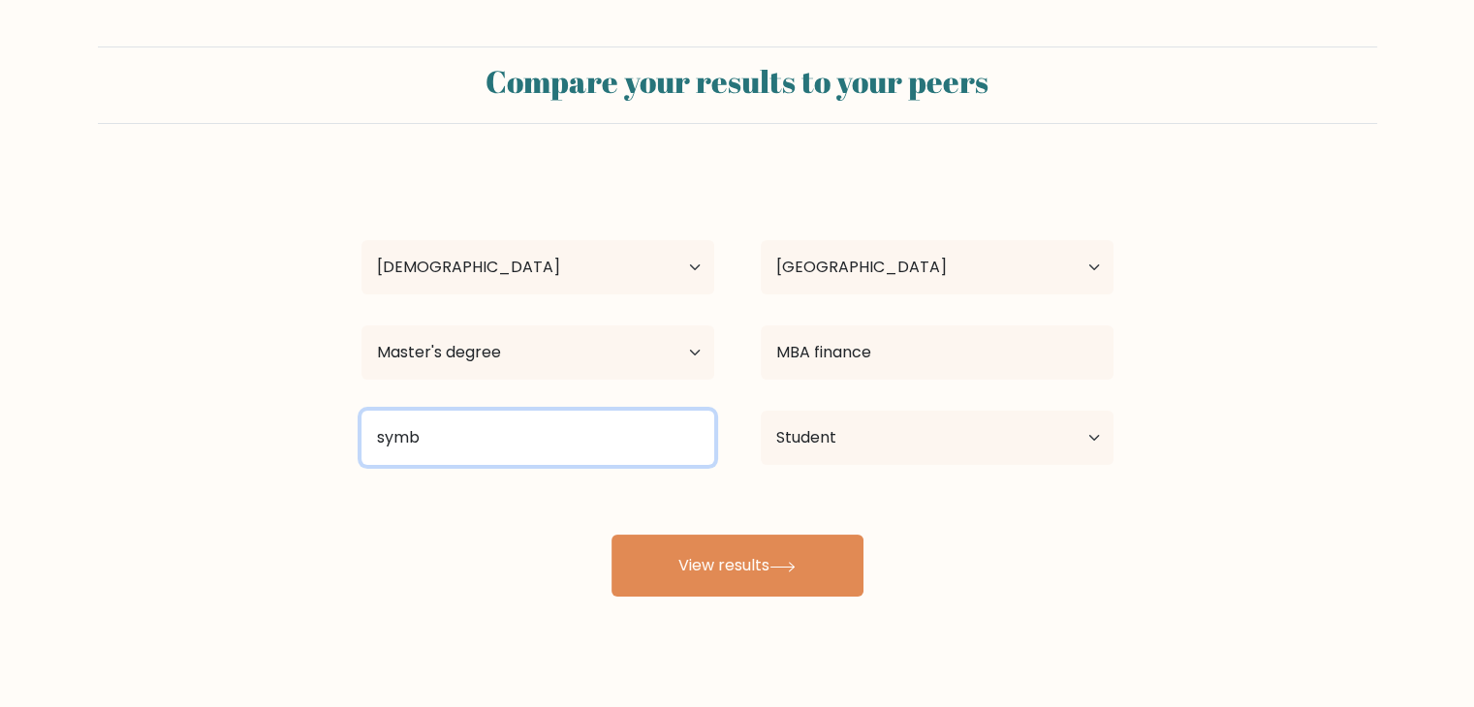
click at [544, 443] on input "symb" at bounding box center [537, 438] width 353 height 54
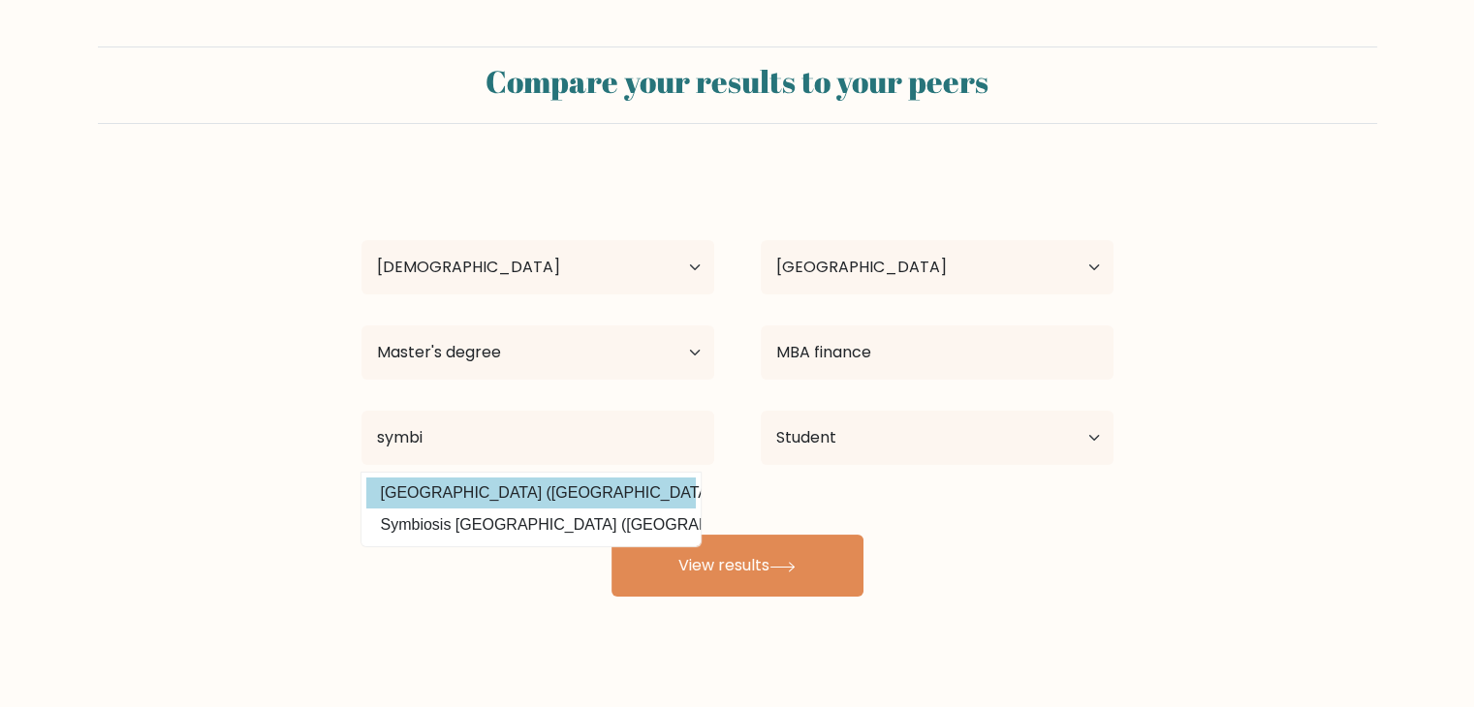
click at [492, 497] on div "Sugandhini Dinis Age Under 18 years old 18-24 years old 25-34 years old 35-44 y…" at bounding box center [737, 384] width 775 height 426
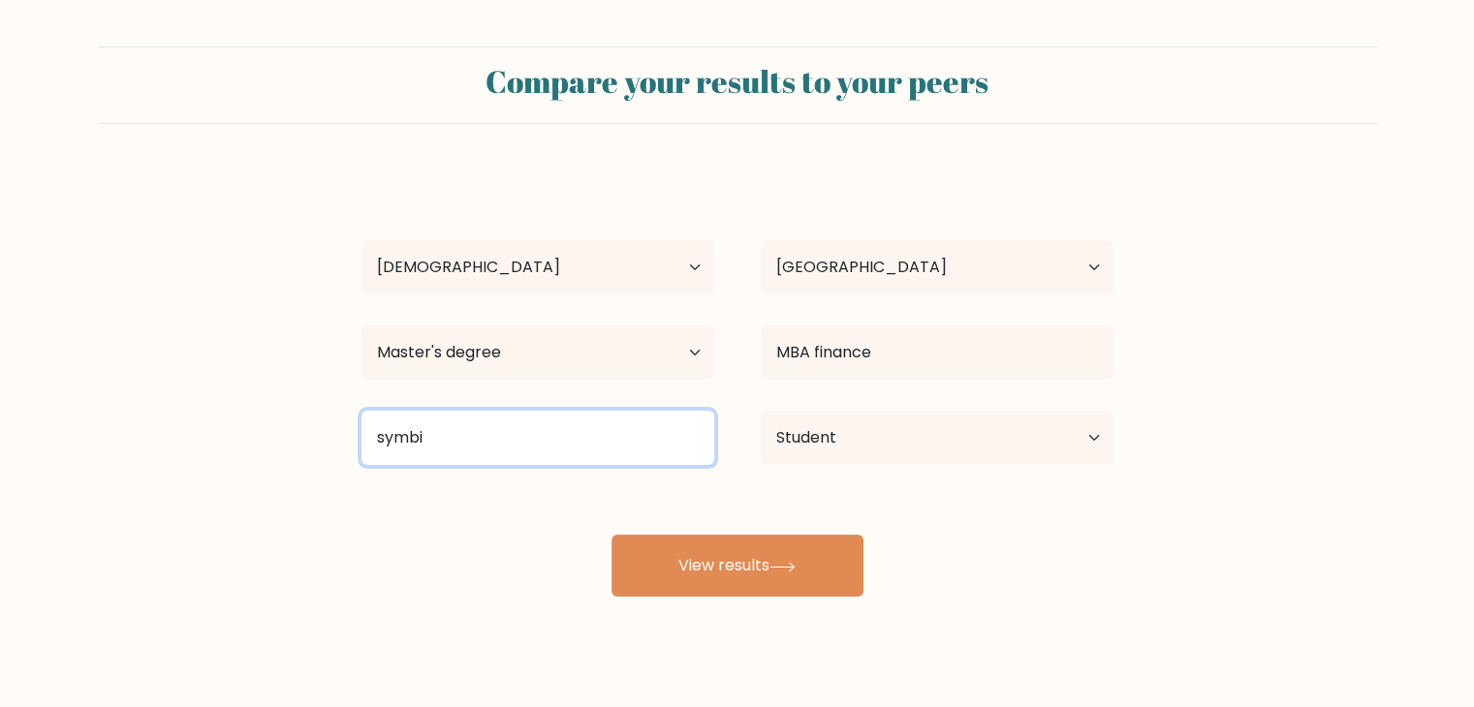
click at [461, 449] on input "symbi" at bounding box center [537, 438] width 353 height 54
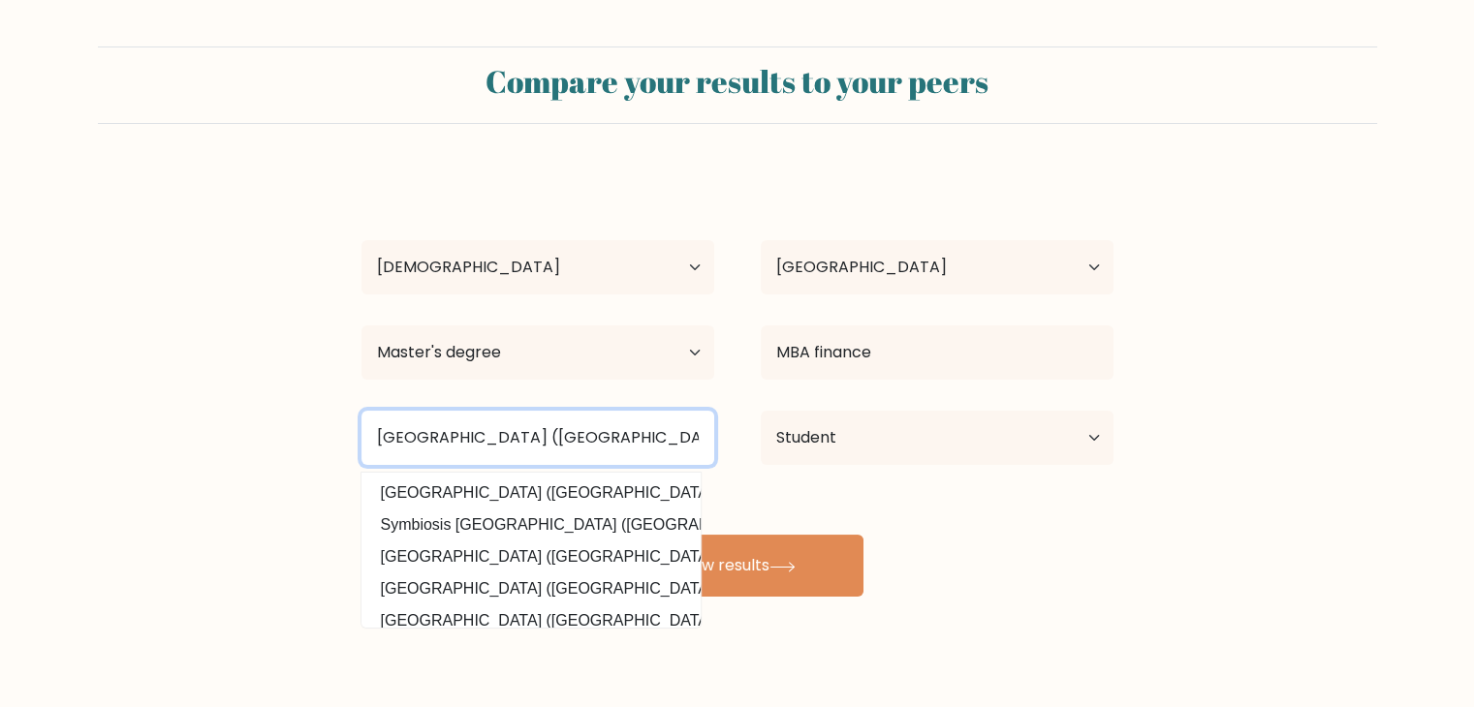
click at [384, 441] on input "symbiosis International University (India)" at bounding box center [537, 438] width 353 height 54
type input "Symbiosis International University (India)"
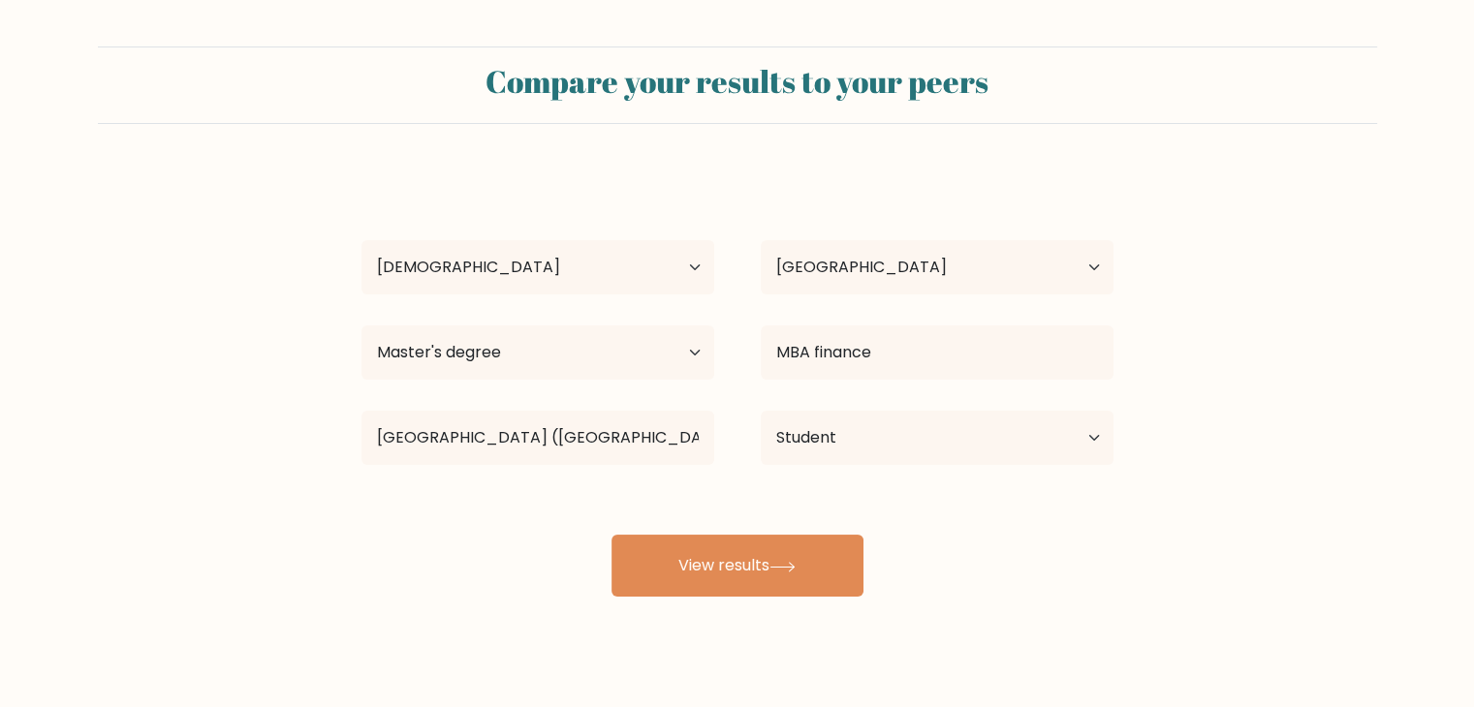
click at [726, 510] on div "Sugandhini Dinis Age Under 18 years old 18-24 years old 25-34 years old 35-44 y…" at bounding box center [737, 384] width 775 height 426
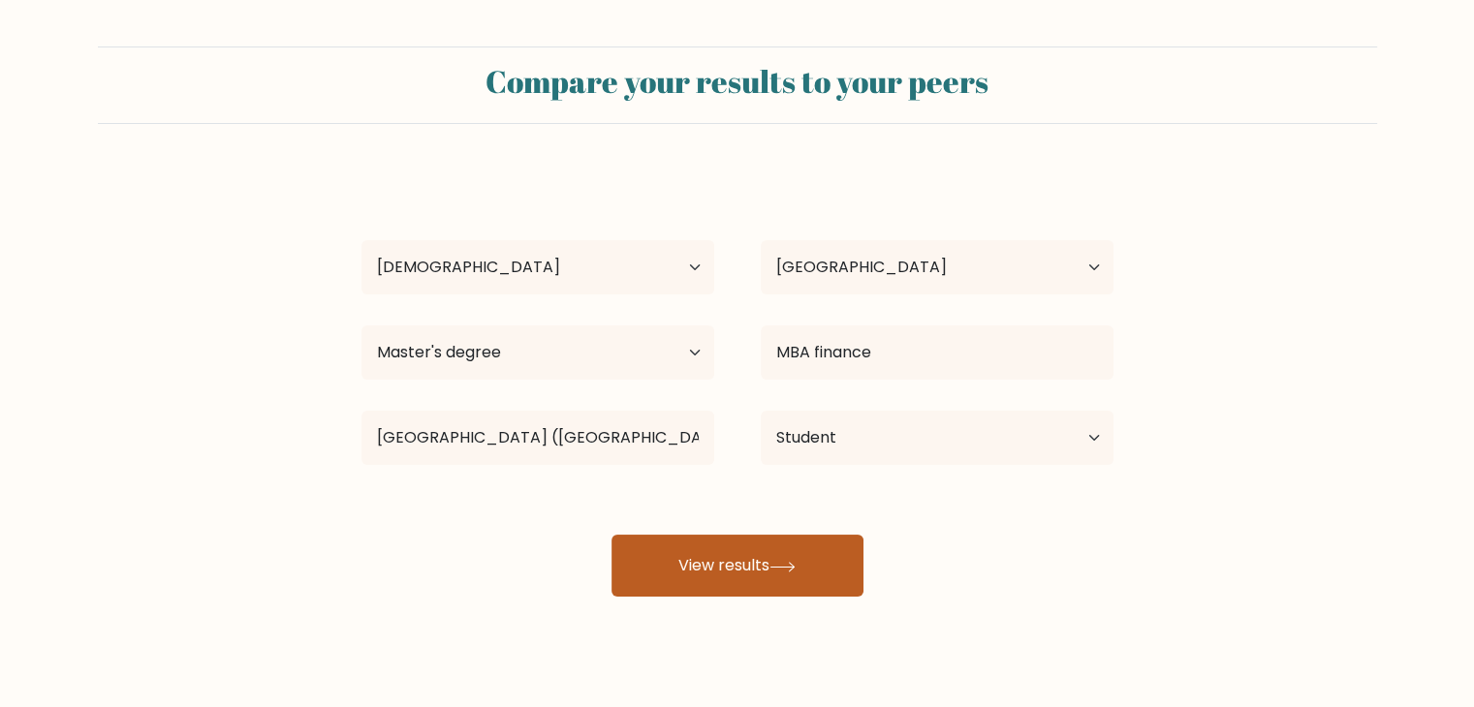
click at [716, 562] on button "View results" at bounding box center [737, 566] width 252 height 62
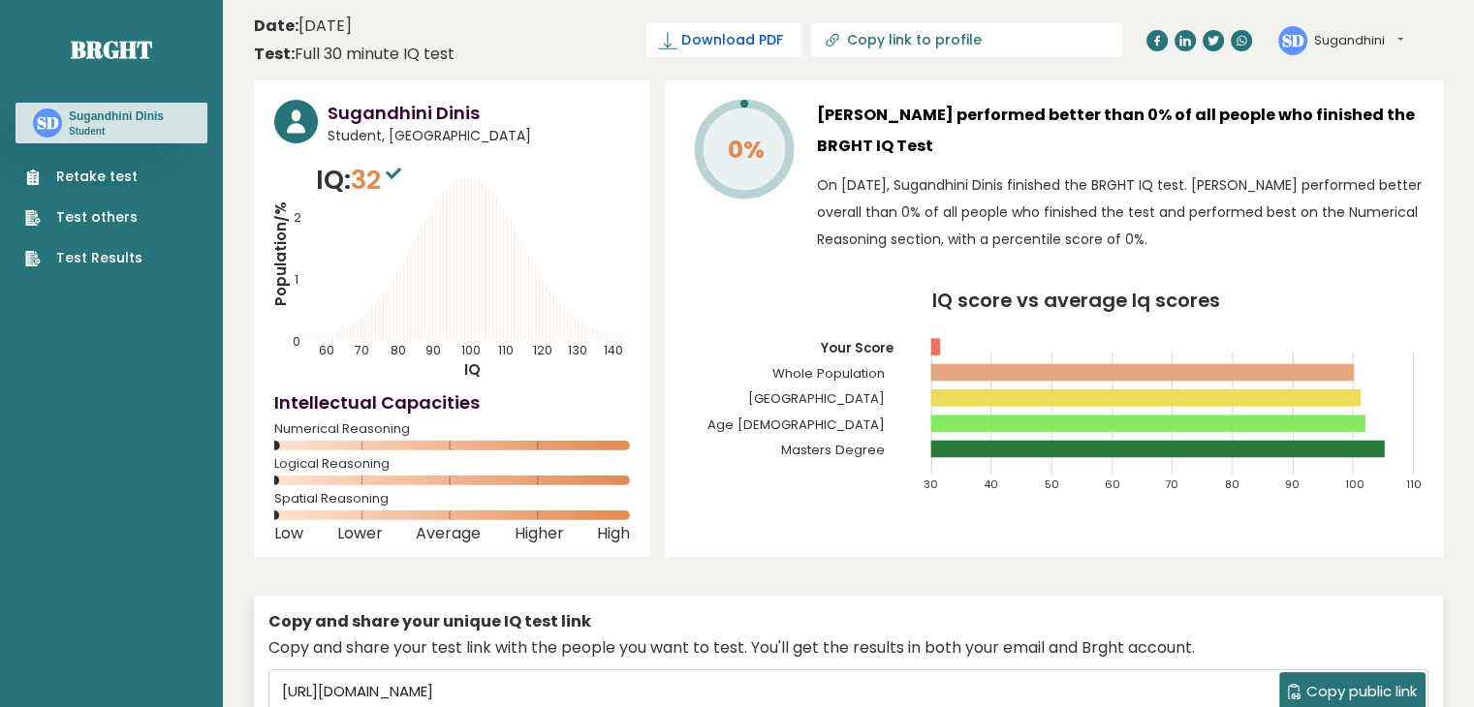
click at [782, 33] on span "Download PDF" at bounding box center [731, 40] width 101 height 20
